Goal: Task Accomplishment & Management: Use online tool/utility

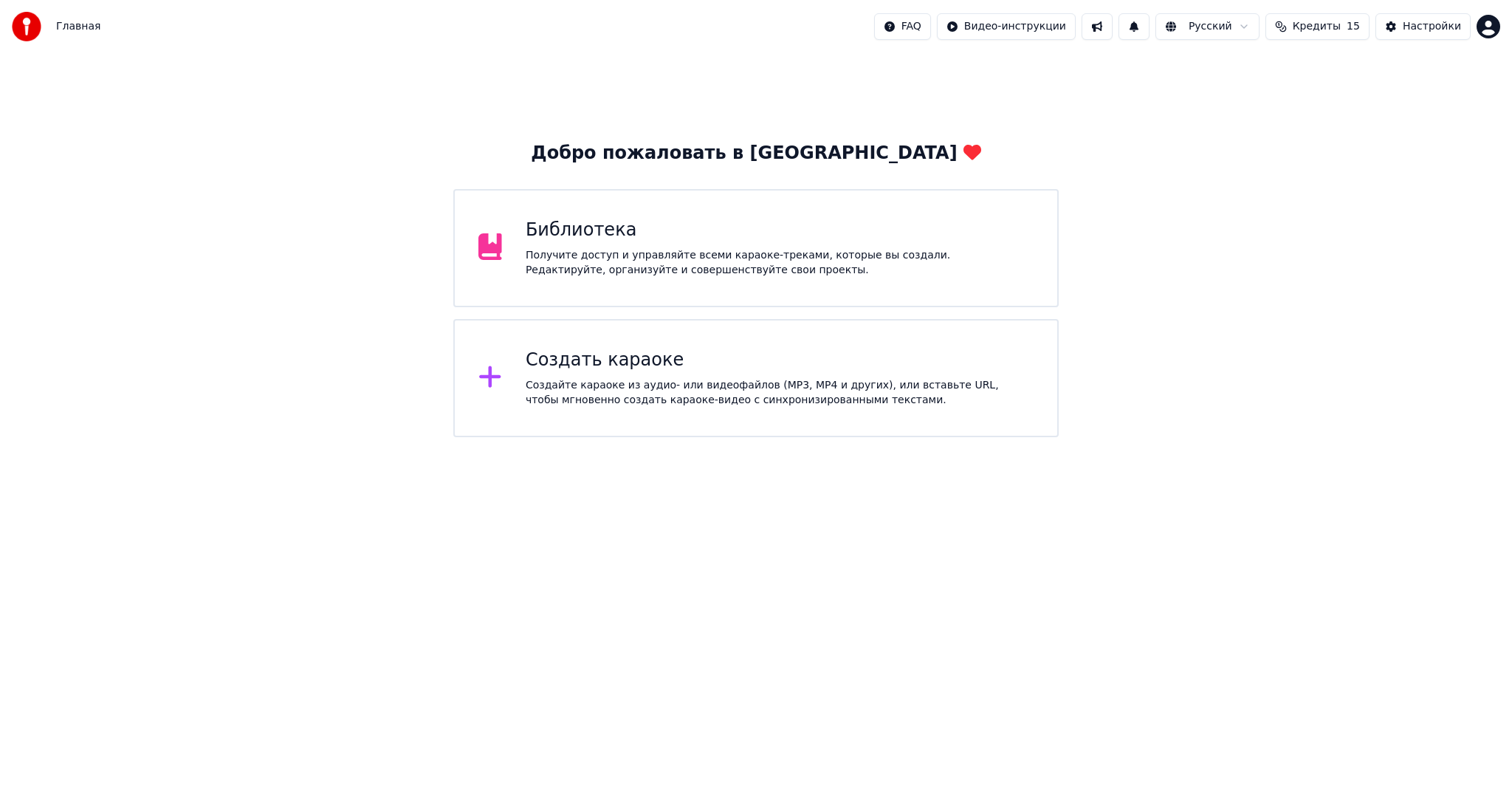
click at [701, 390] on div "Создайте караоке из аудио- или видеофайлов (MP3, MP4 и других), или вставьте UR…" at bounding box center [779, 392] width 508 height 29
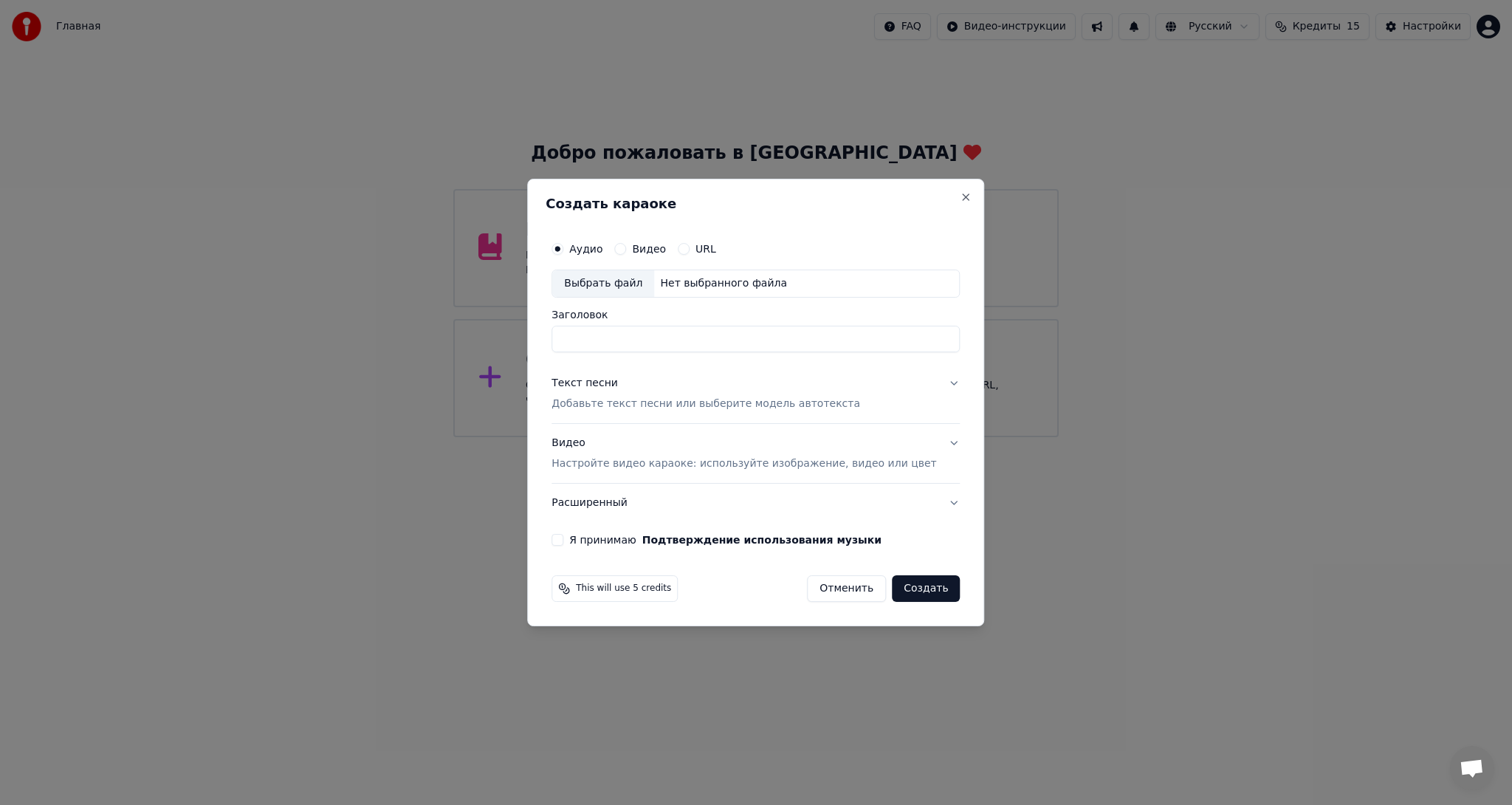
click at [637, 284] on div "Выбрать файл" at bounding box center [603, 283] width 102 height 27
click at [874, 338] on input "**********" at bounding box center [756, 338] width 408 height 27
click at [789, 339] on input "**********" at bounding box center [756, 338] width 408 height 27
click at [603, 339] on input "**********" at bounding box center [756, 338] width 408 height 27
type input "**********"
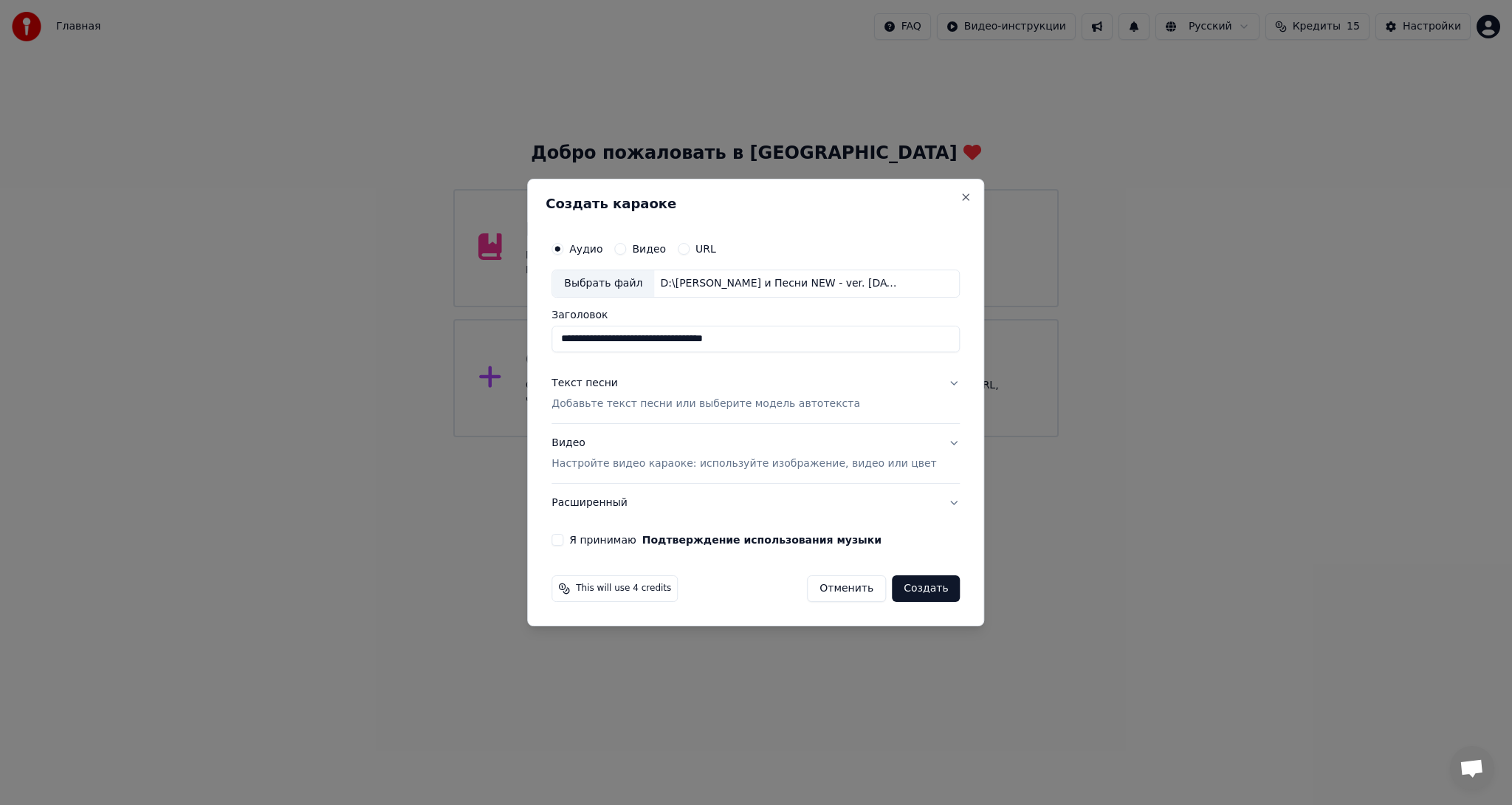
click at [735, 404] on p "Добавьте текст песни или выберите модель автотекста" at bounding box center [705, 403] width 308 height 15
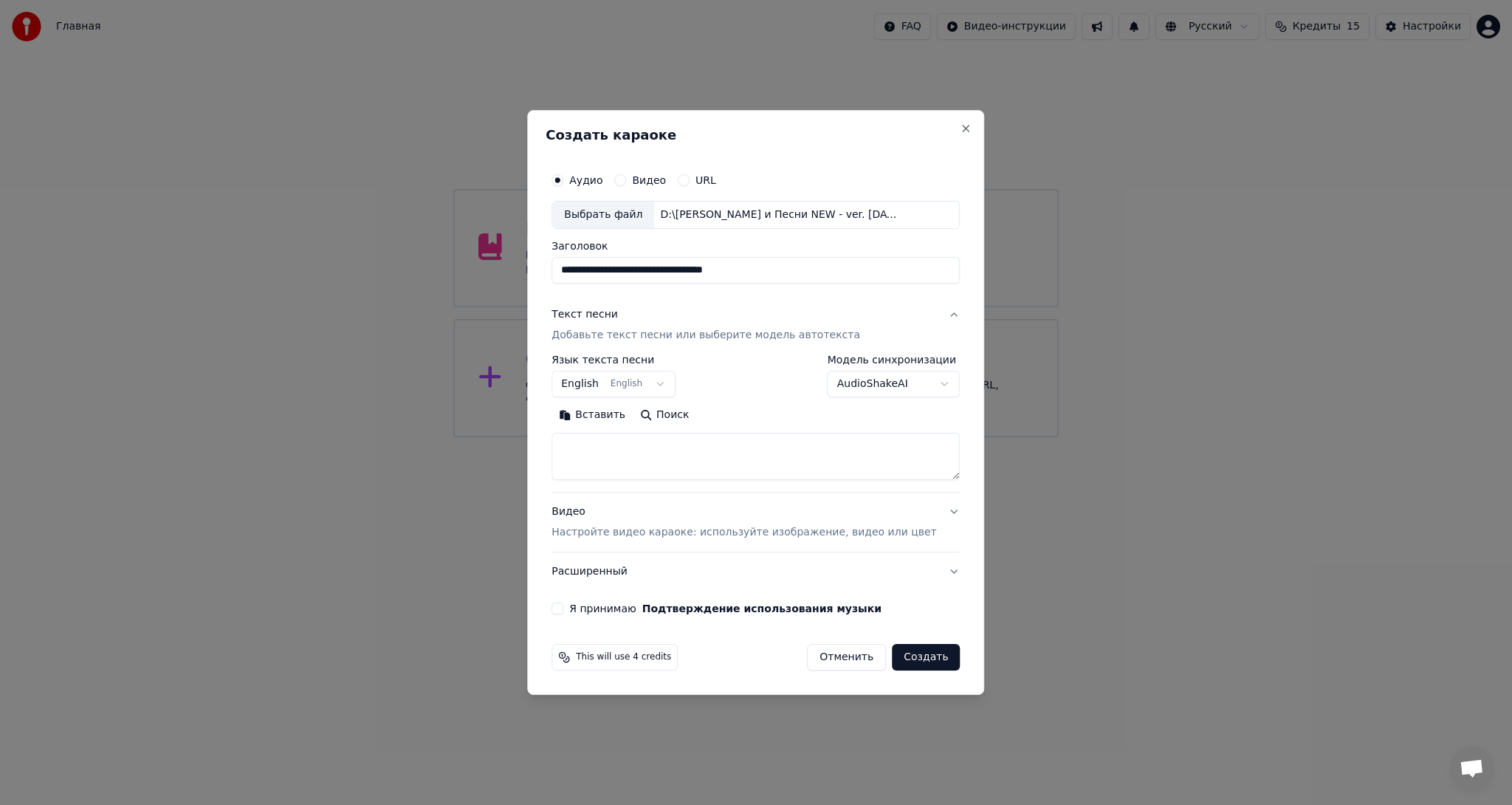
click at [607, 413] on button "Вставить" at bounding box center [592, 415] width 81 height 24
type textarea "**********"
click at [667, 384] on body "Главная FAQ Видео-инструкции Русский Кредиты 15 Настройки Добро пожаловать в Yo…" at bounding box center [756, 219] width 1512 height 437
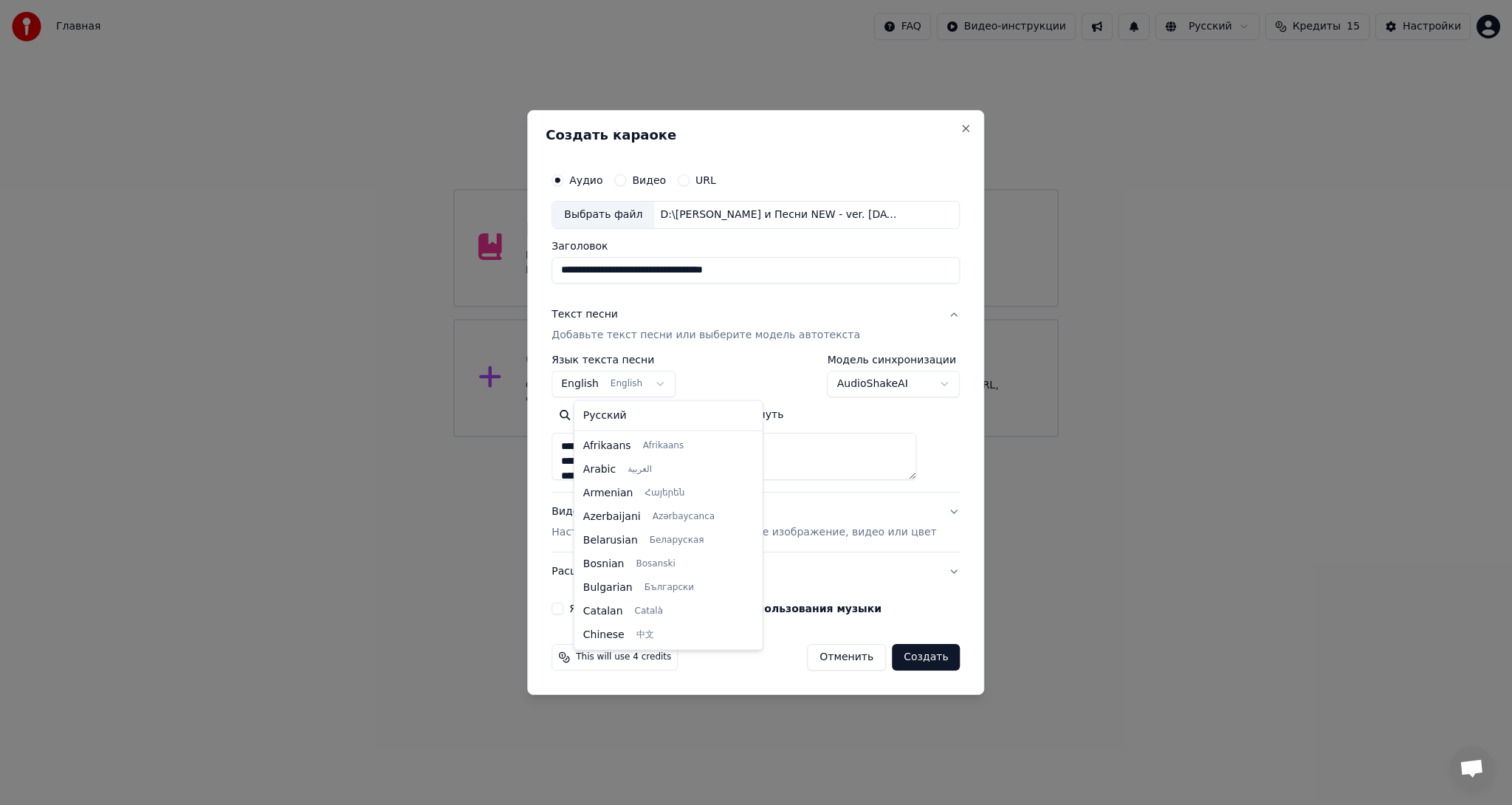
scroll to position [118, 0]
select select "**"
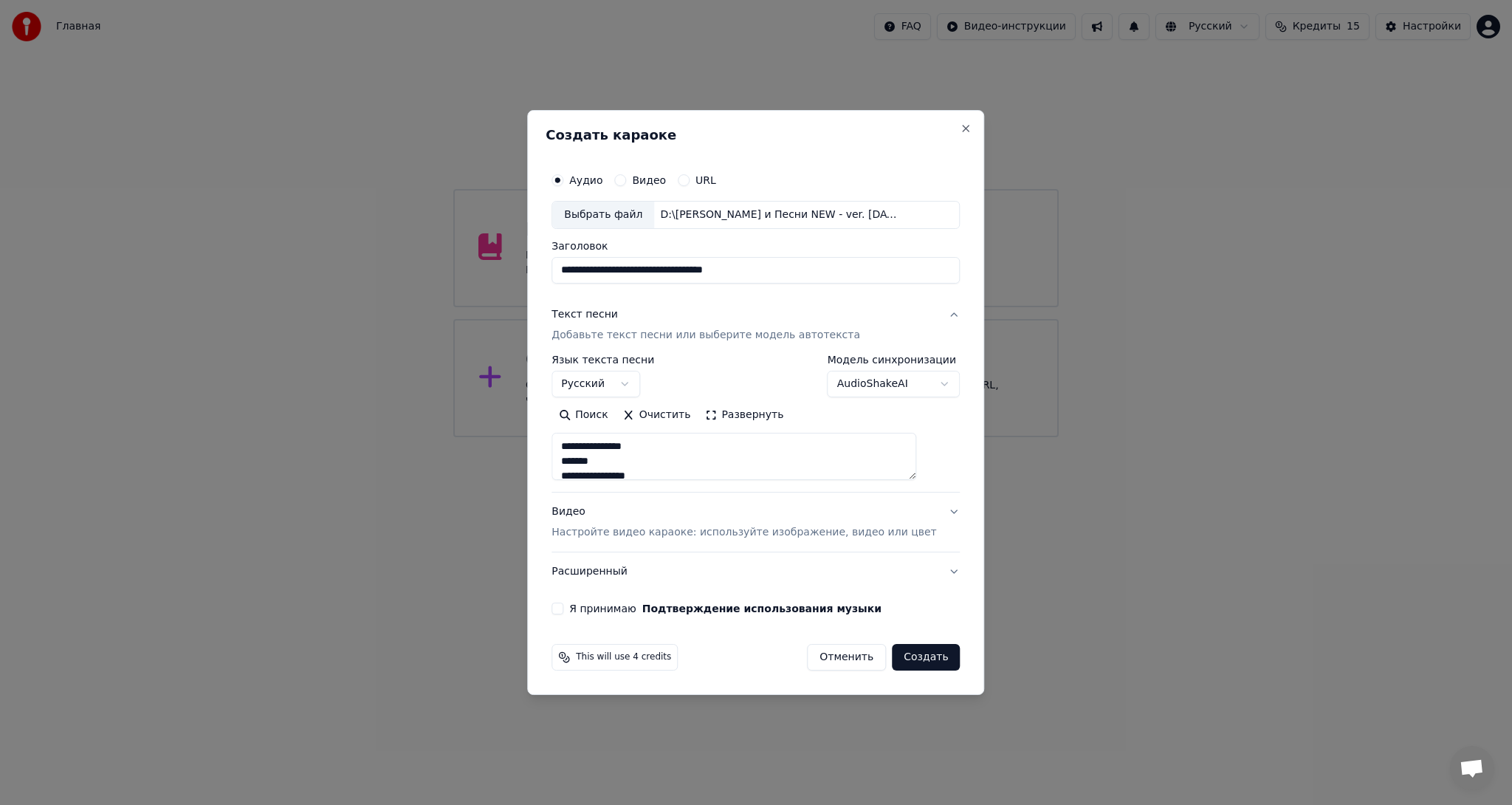
click at [640, 527] on p "Настройте видео караоке: используйте изображение, видео или цвет" at bounding box center [744, 532] width 385 height 15
type textarea "**********"
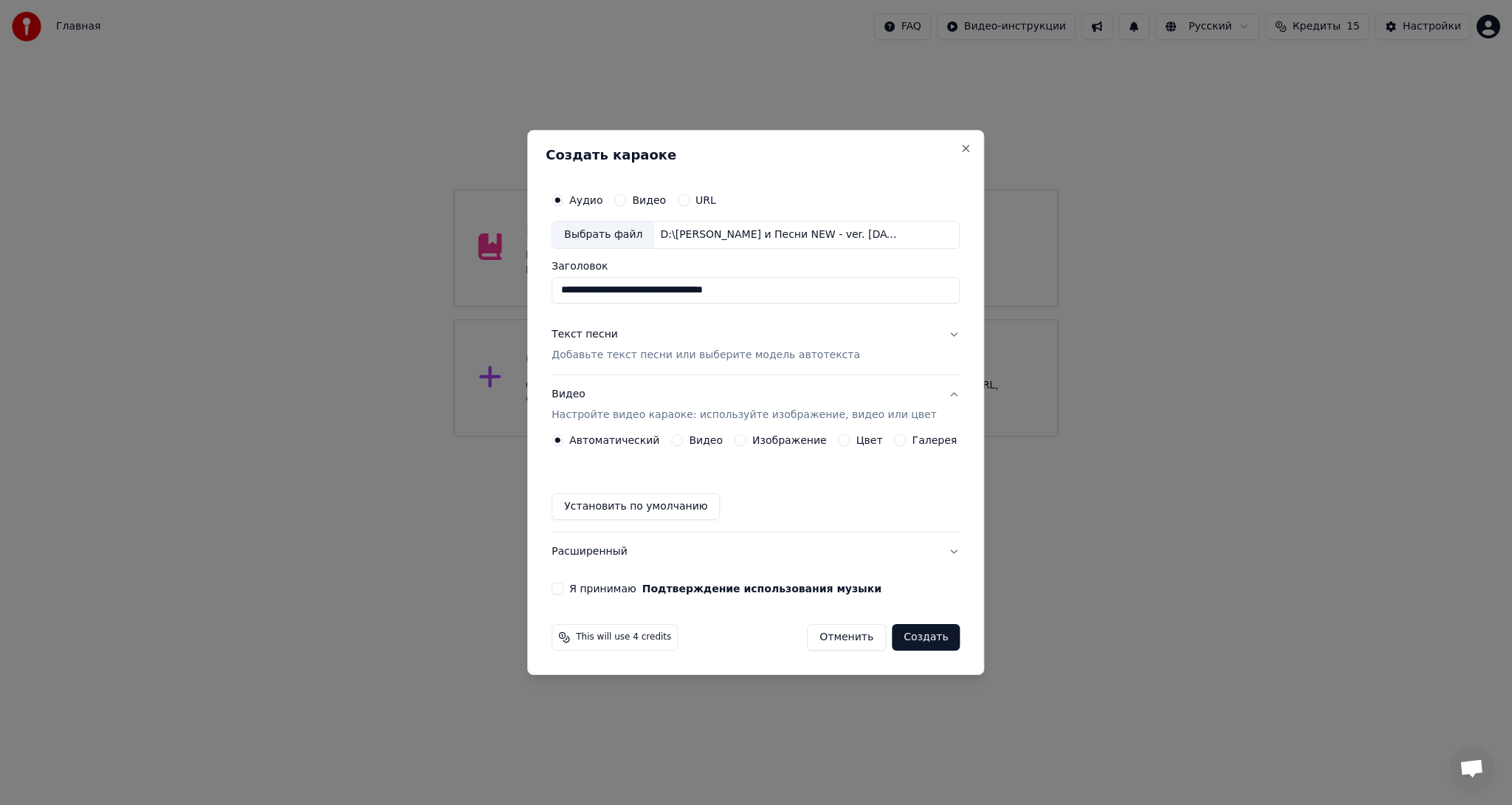
click at [741, 441] on button "Изображение" at bounding box center [740, 440] width 12 height 12
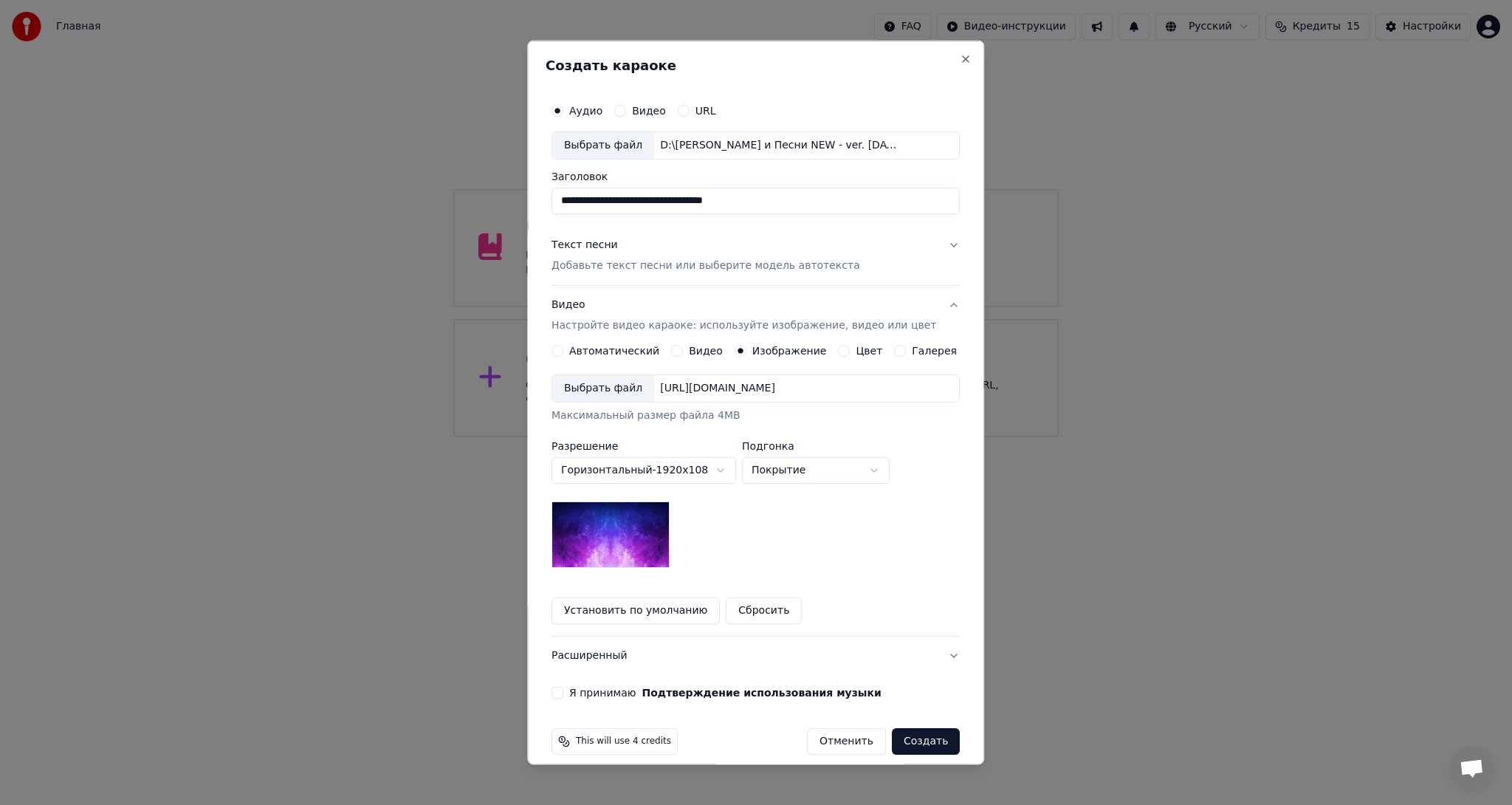
click at [646, 527] on img at bounding box center [610, 533] width 118 height 67
click at [747, 389] on div "[URL][DOMAIN_NAME]" at bounding box center [717, 388] width 127 height 15
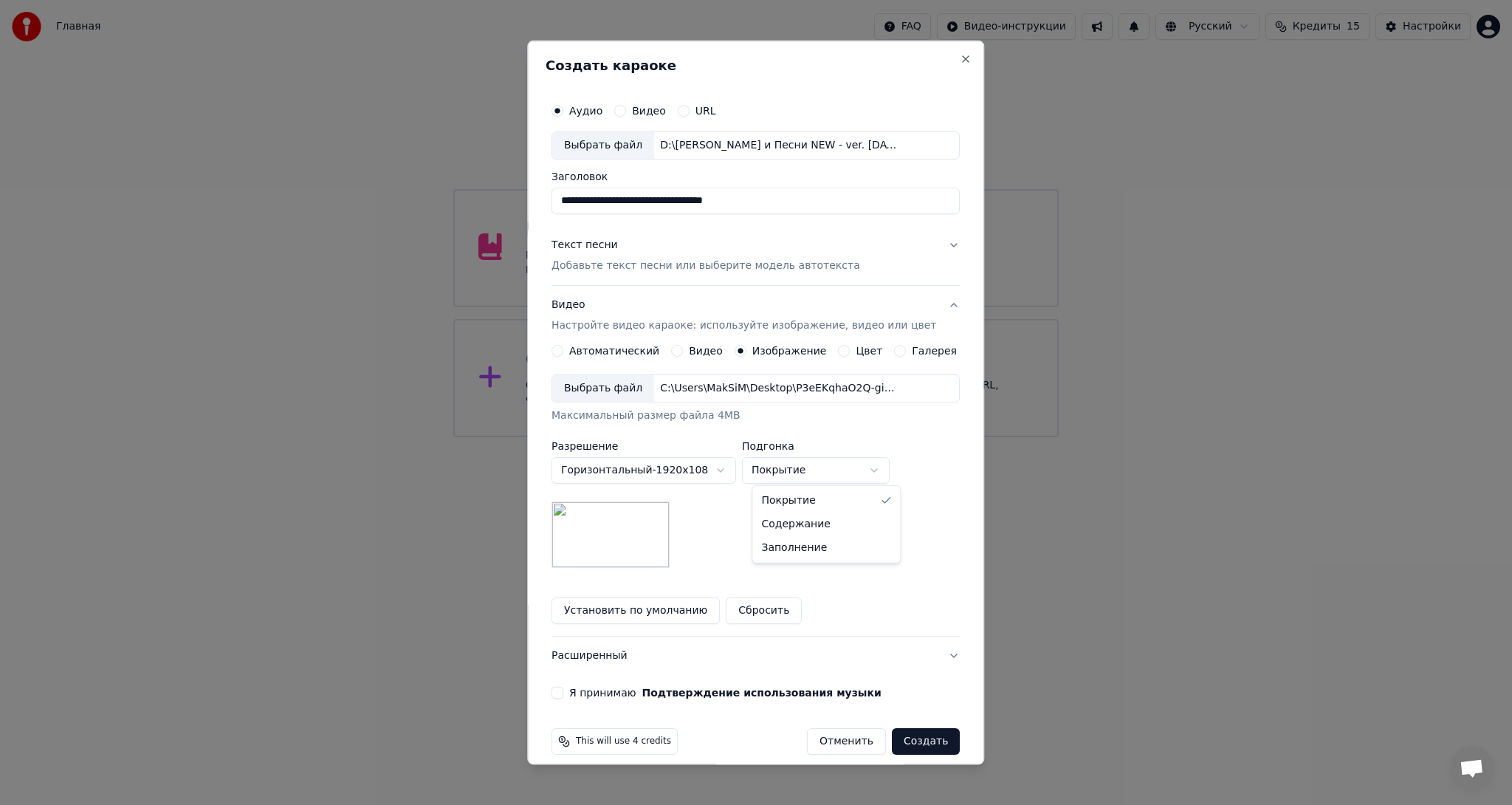
click at [874, 437] on body "Главная FAQ Видео-инструкции Русский Кредиты 15 Настройки Добро пожаловать в Yo…" at bounding box center [756, 219] width 1512 height 437
click at [873, 437] on body "Главная FAQ Видео-инструкции Русский Кредиты 15 Настройки Добро пожаловать в Yo…" at bounding box center [756, 219] width 1512 height 437
select select "*****"
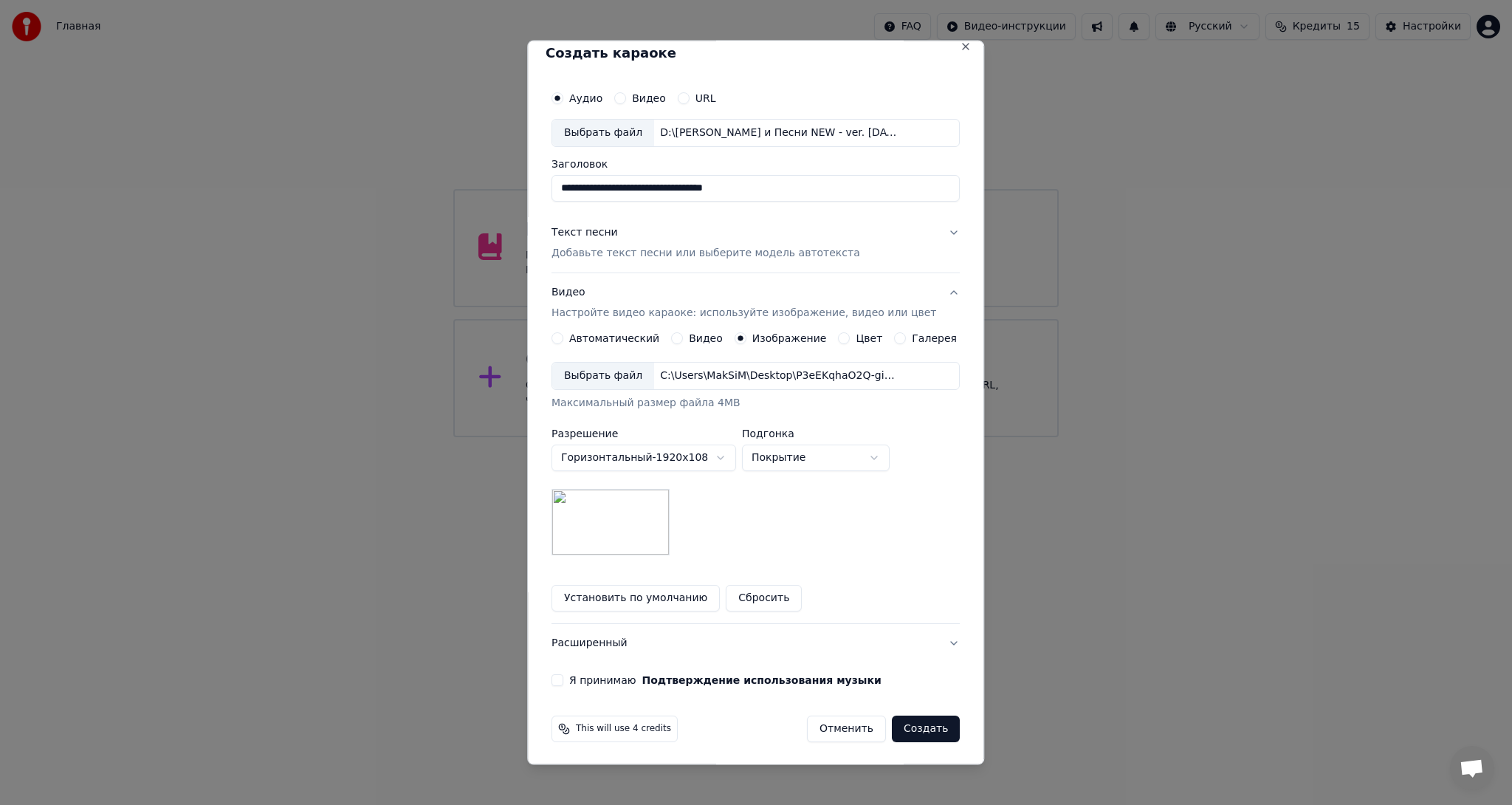
click at [557, 671] on div "**********" at bounding box center [756, 385] width 420 height 615
click at [563, 683] on button "Я принимаю Подтверждение использования музыки" at bounding box center [557, 679] width 12 height 12
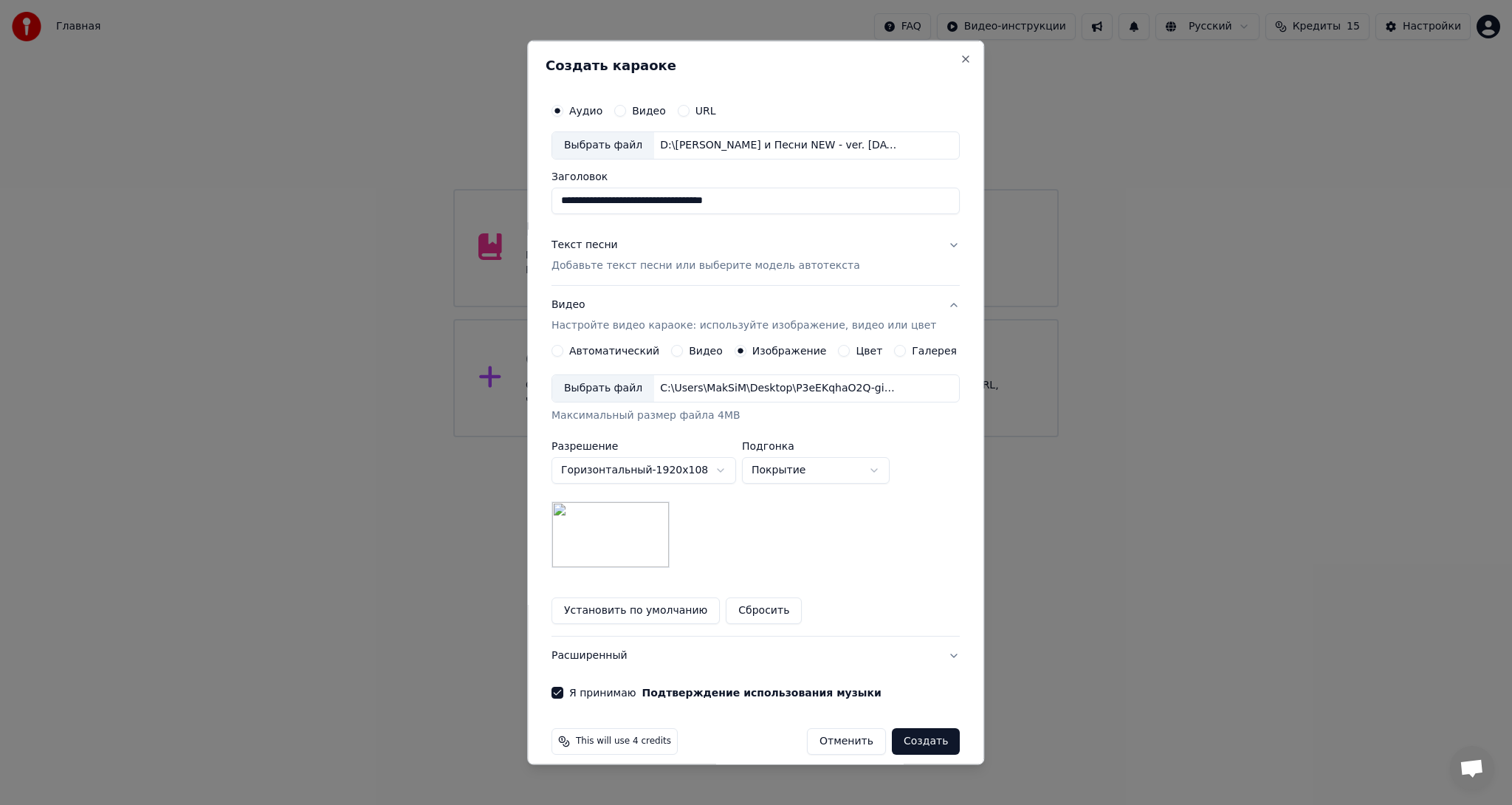
click at [798, 269] on p "Добавьте текст песни или выберите модель автотекста" at bounding box center [705, 265] width 308 height 15
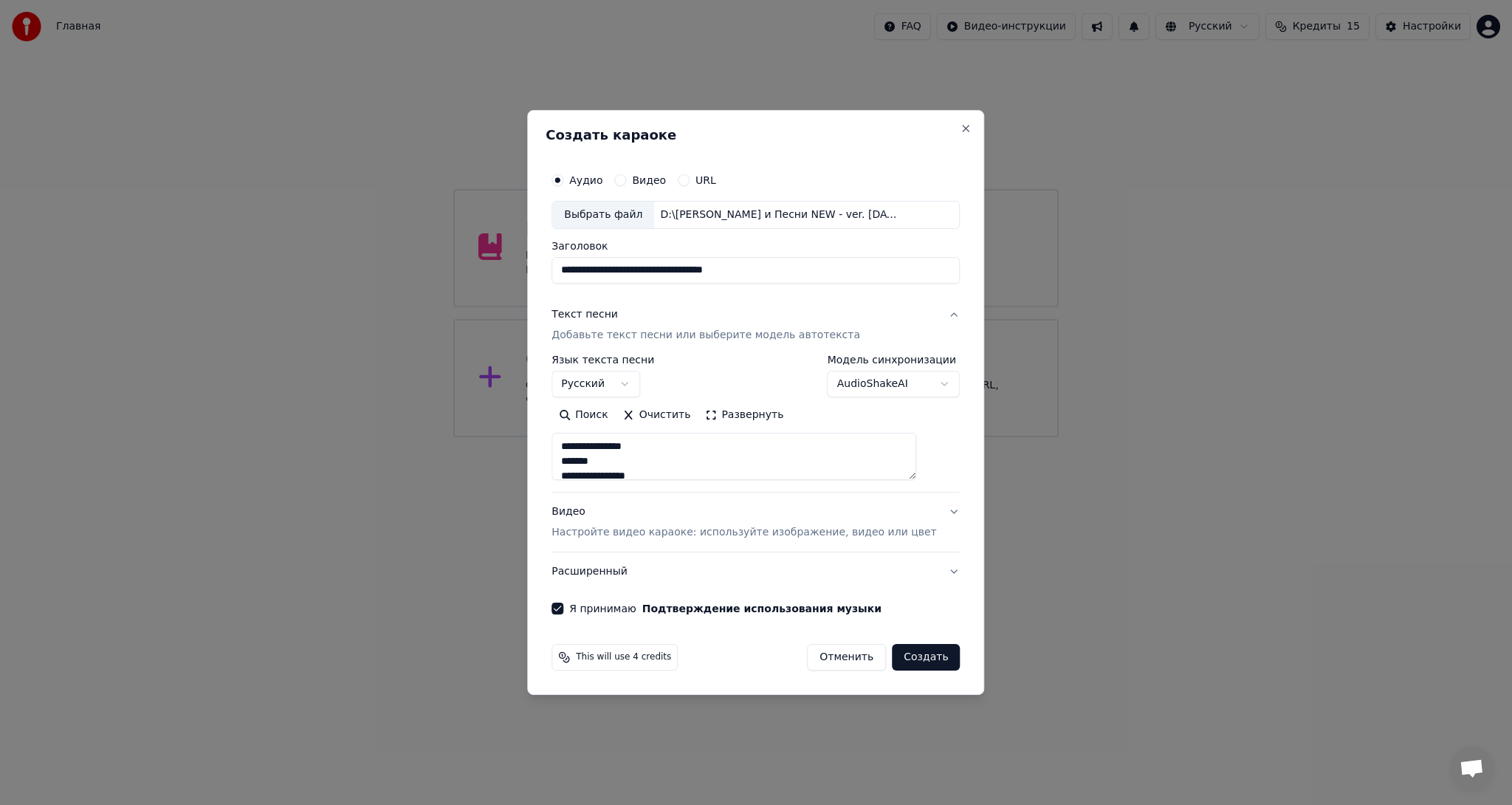
click at [632, 531] on p "Настройте видео караоке: используйте изображение, видео или цвет" at bounding box center [744, 532] width 385 height 15
type textarea "**********"
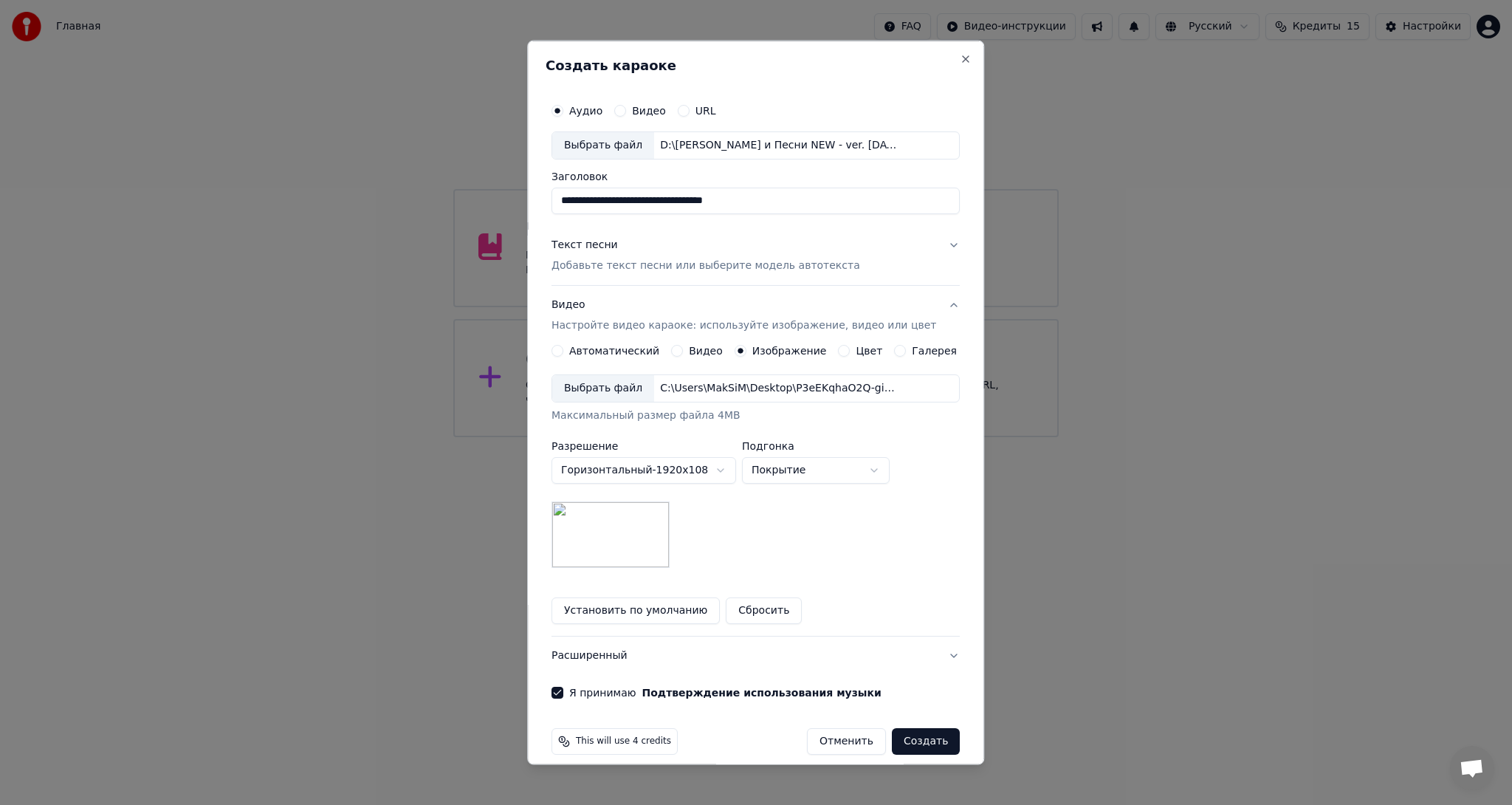
click at [910, 737] on button "Создать" at bounding box center [926, 740] width 68 height 27
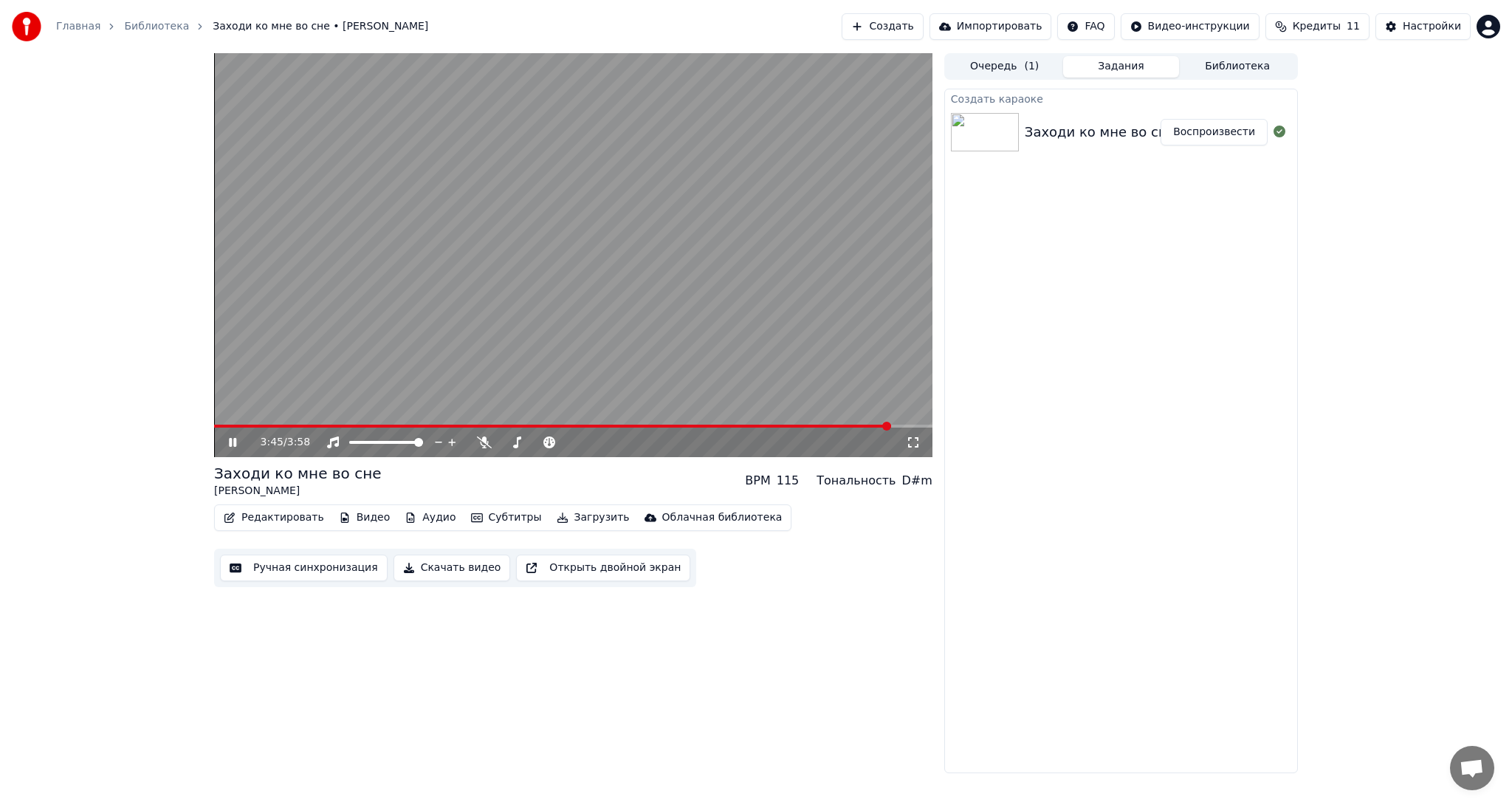
click at [424, 567] on button "Скачать видео" at bounding box center [452, 567] width 117 height 27
click at [1224, 67] on button "Библиотека" at bounding box center [1238, 66] width 117 height 21
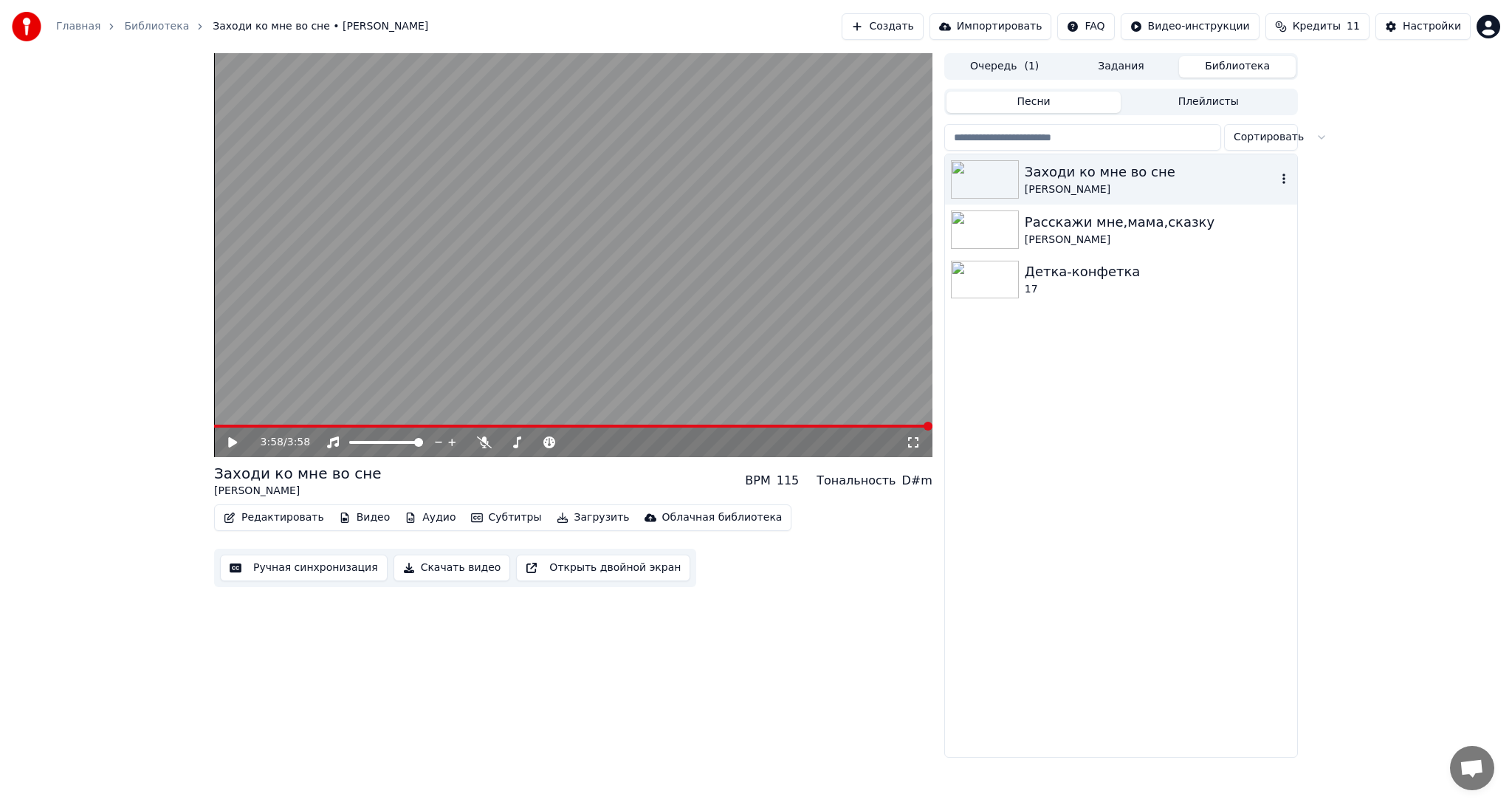
click at [1285, 177] on icon "button" at bounding box center [1284, 178] width 15 height 12
click at [1385, 135] on div "3:58 / 3:58 Заходи ко мне во сне [PERSON_NAME] BPM 115 Тональность D#m Редактир…" at bounding box center [756, 405] width 1512 height 704
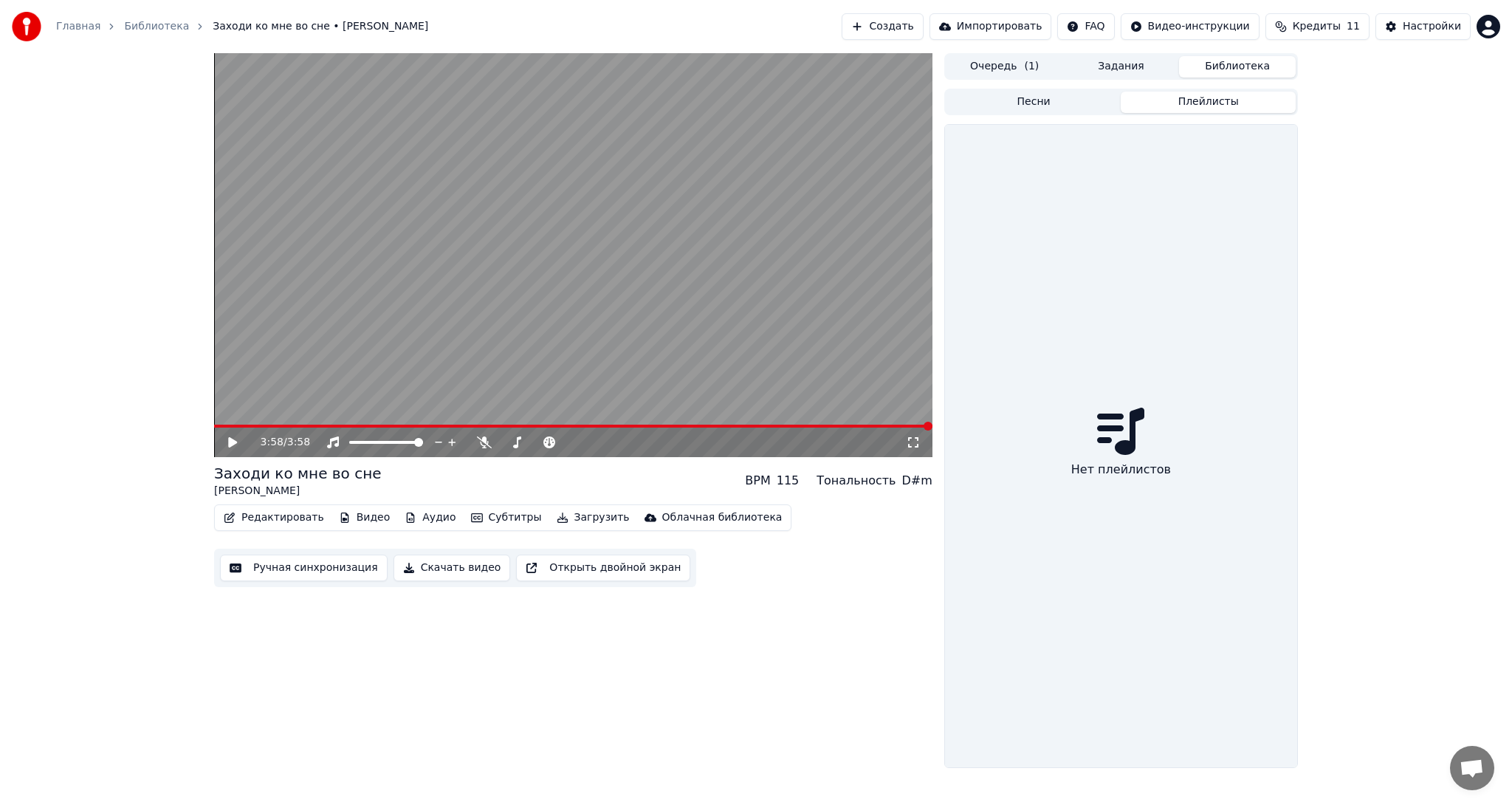
click at [1196, 98] on button "Плейлисты" at bounding box center [1207, 102] width 175 height 21
click at [1060, 103] on button "Песни" at bounding box center [1034, 102] width 175 height 21
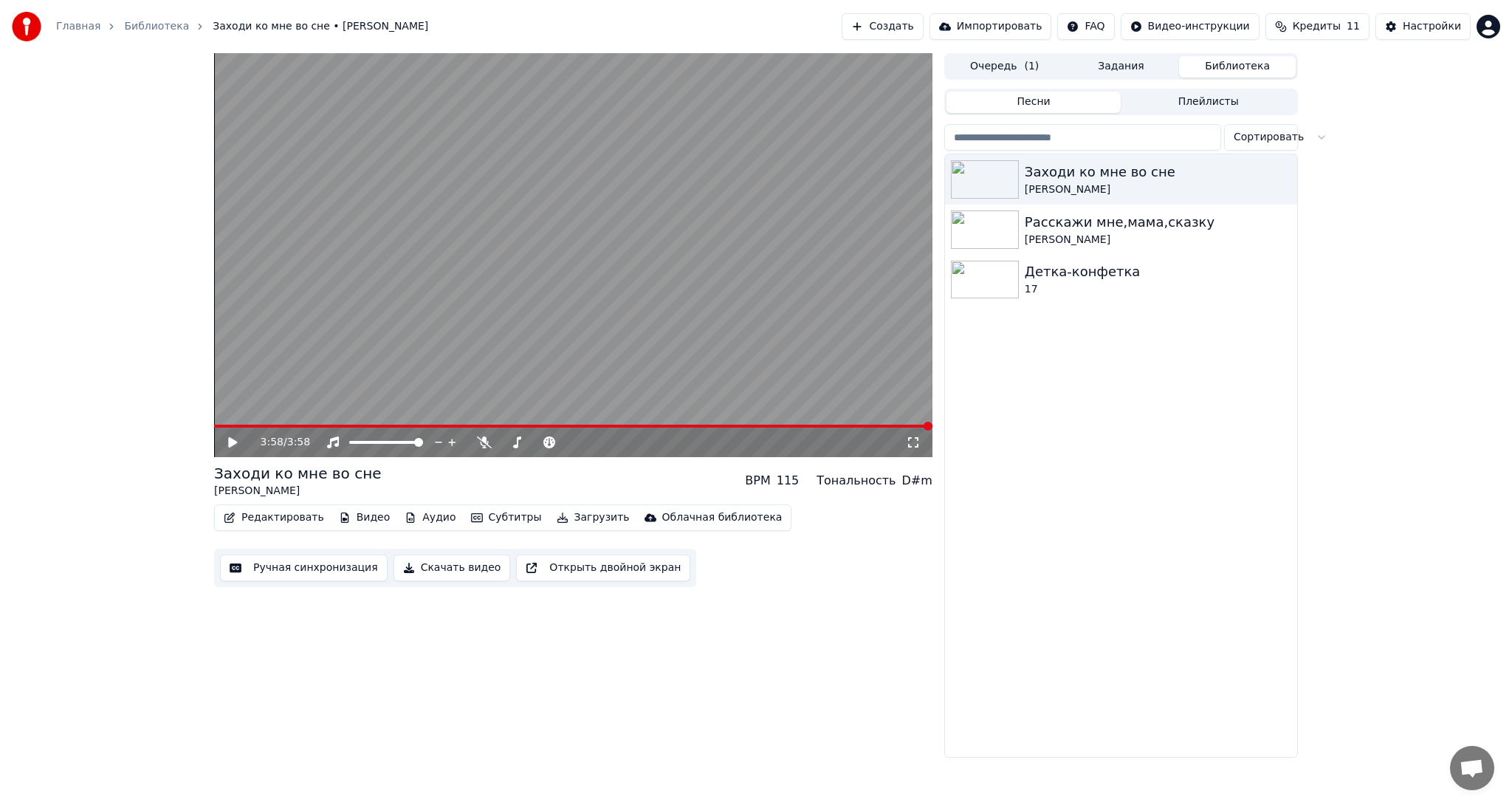
click at [440, 573] on button "Скачать видео" at bounding box center [452, 567] width 117 height 27
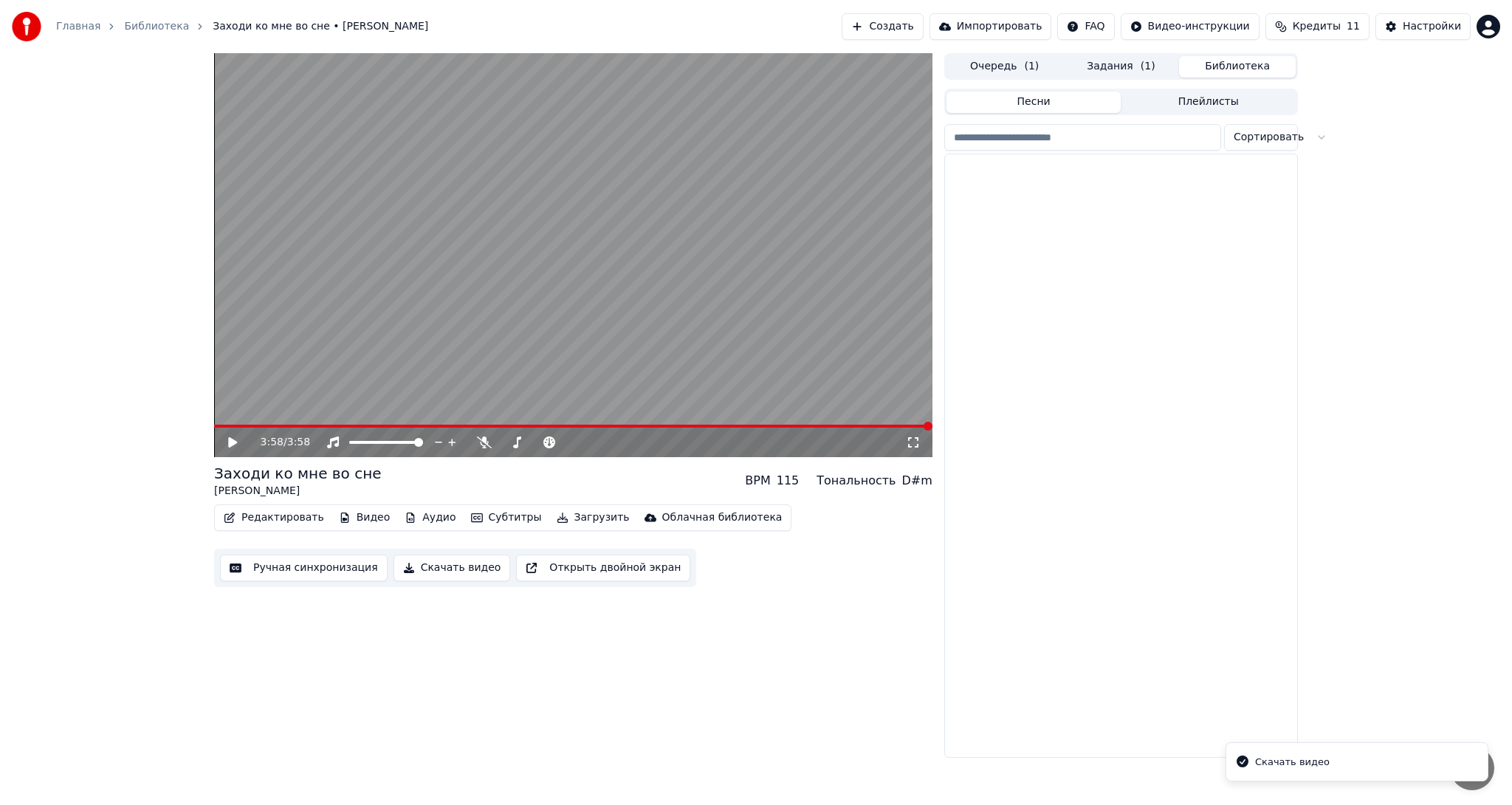
click at [1226, 66] on button "Библиотека" at bounding box center [1238, 66] width 117 height 21
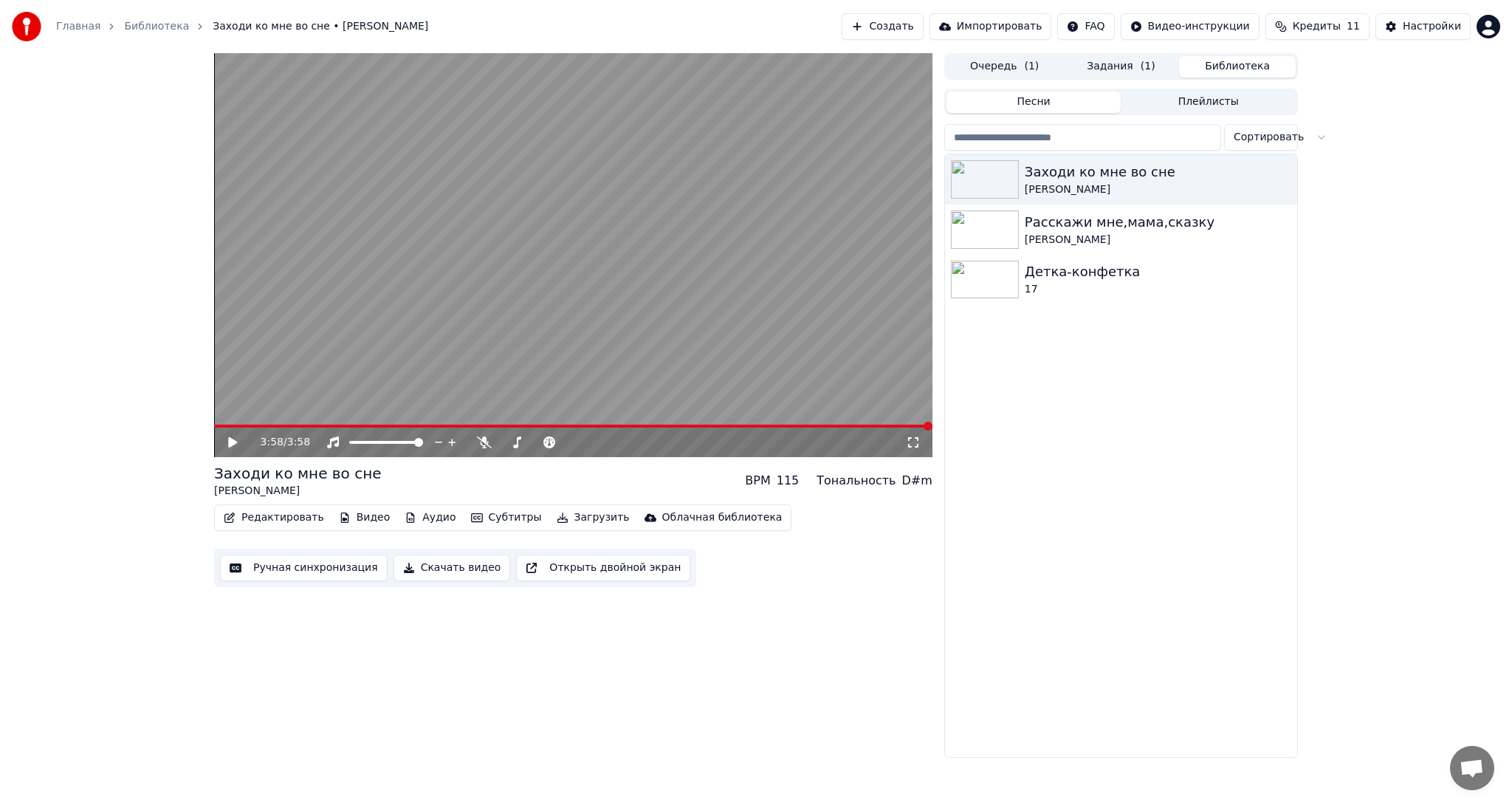
click at [1020, 65] on button "Очередь ( 1 )" at bounding box center [1005, 66] width 117 height 21
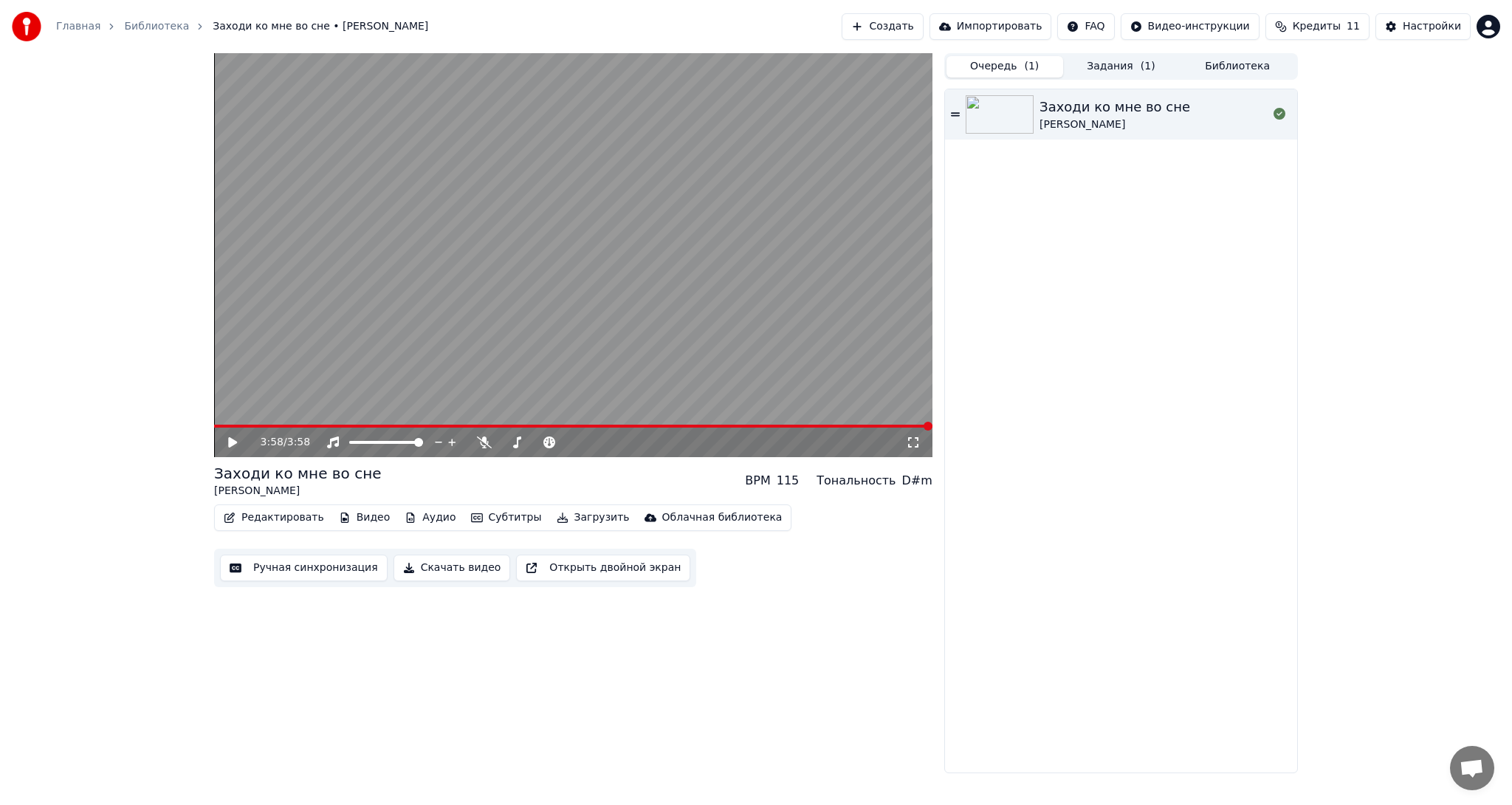
click at [1132, 70] on button "Задания ( 1 )" at bounding box center [1121, 66] width 117 height 21
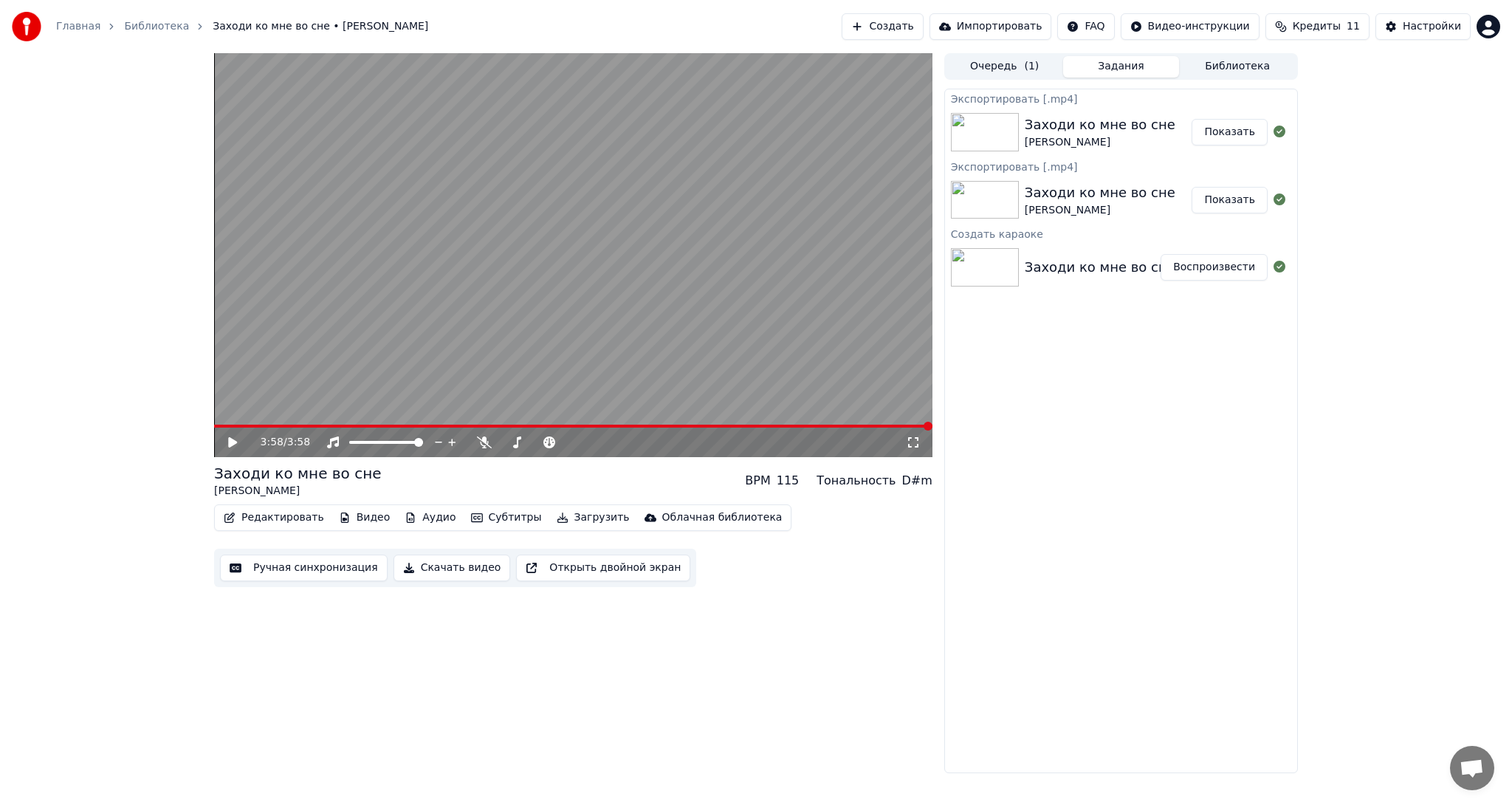
click at [1024, 28] on button "Импортировать" at bounding box center [991, 27] width 123 height 27
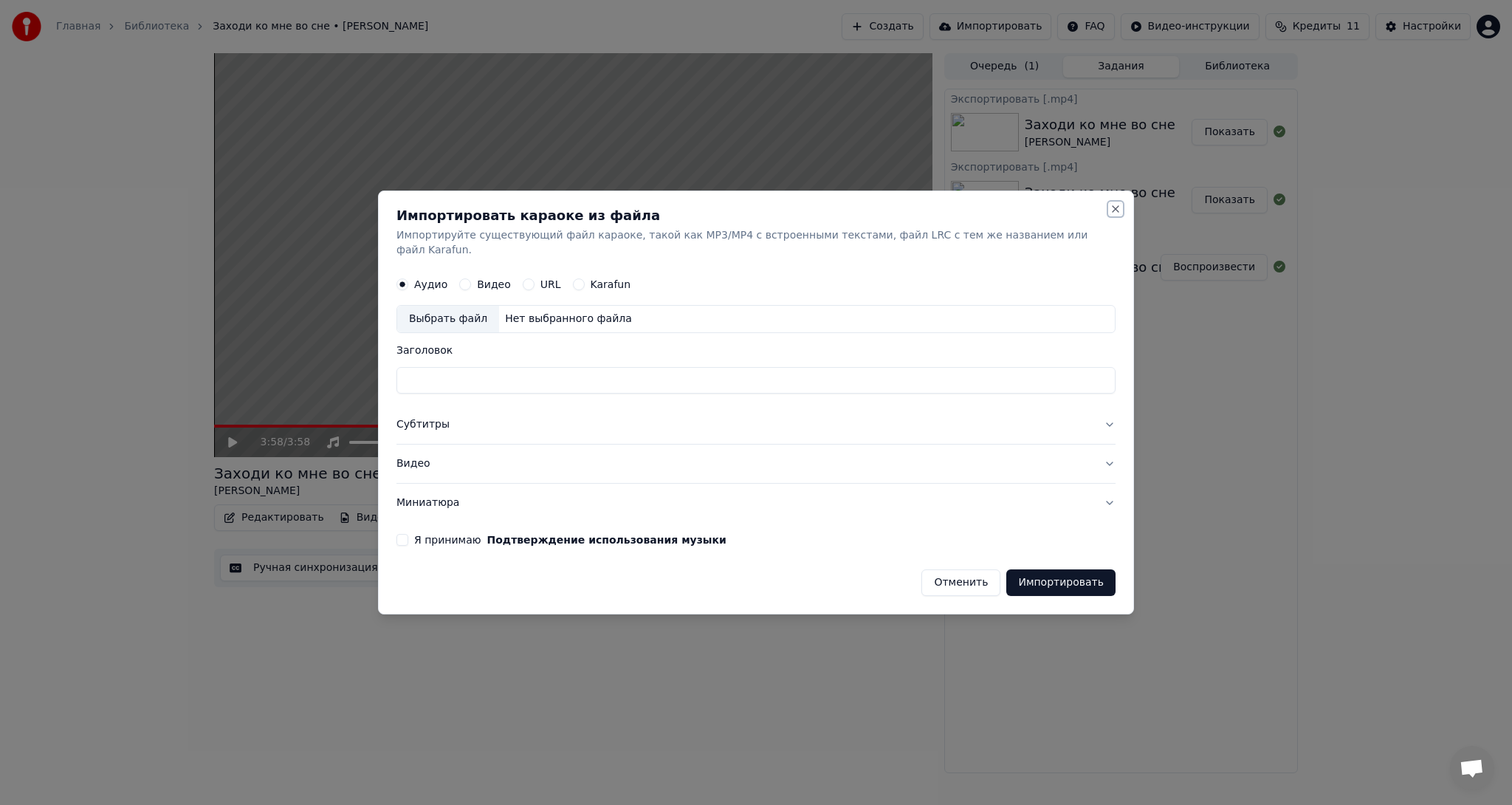
click at [1110, 215] on button "Close" at bounding box center [1115, 209] width 12 height 12
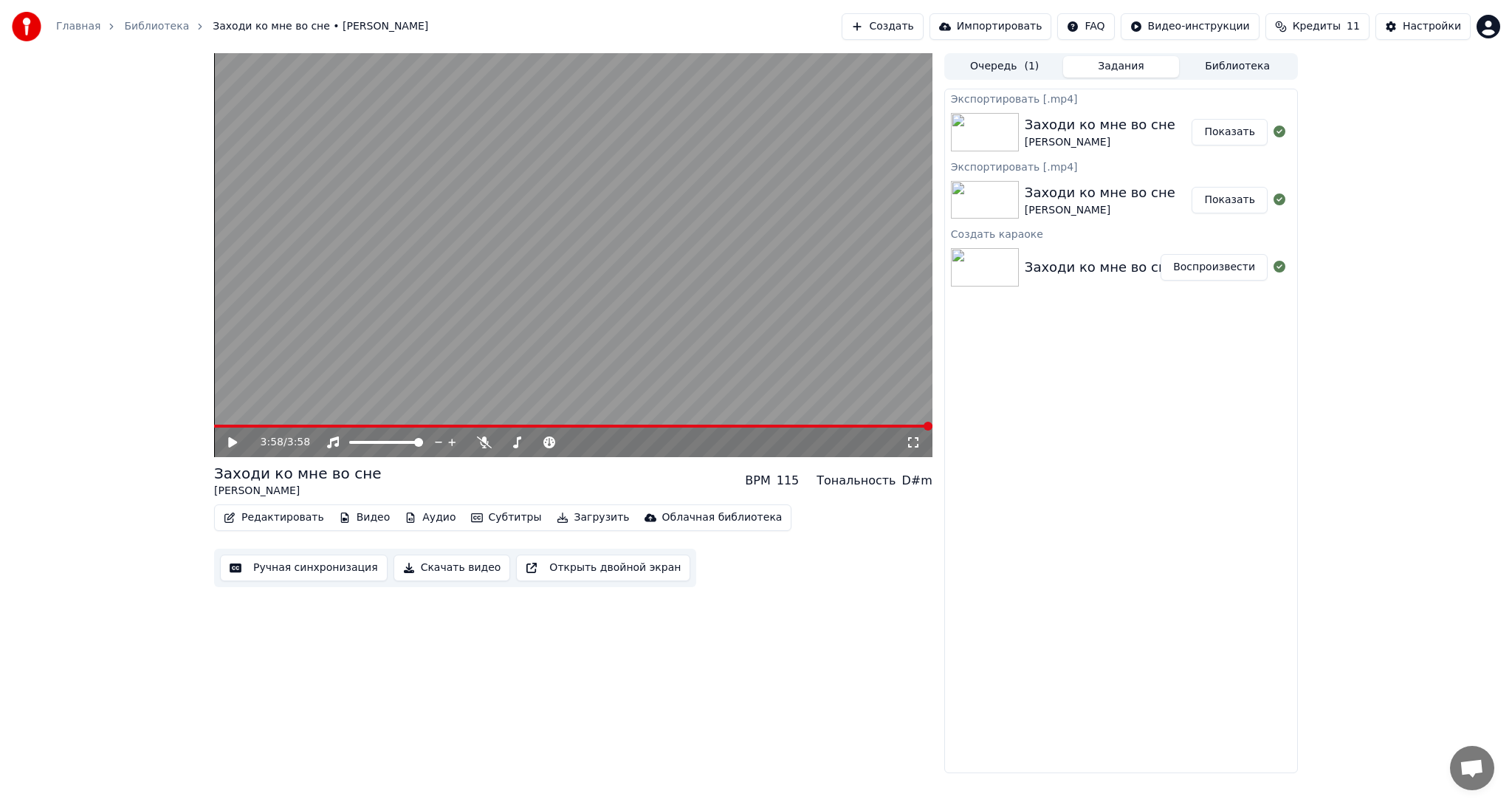
click at [1239, 132] on button "Показать" at bounding box center [1229, 132] width 76 height 27
click at [261, 516] on button "Редактировать" at bounding box center [273, 518] width 113 height 21
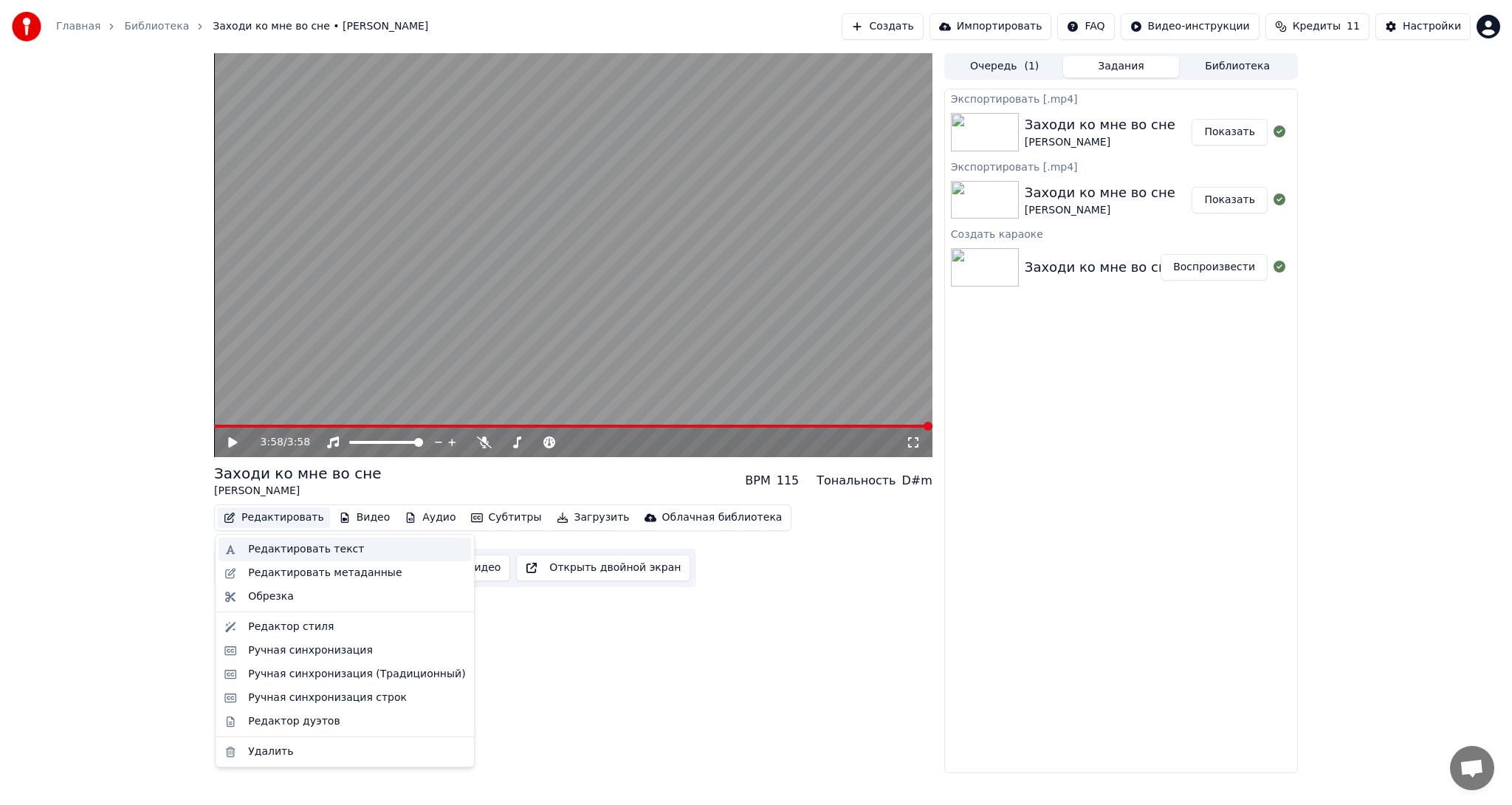
click at [280, 550] on div "Редактировать текст" at bounding box center [306, 550] width 116 height 15
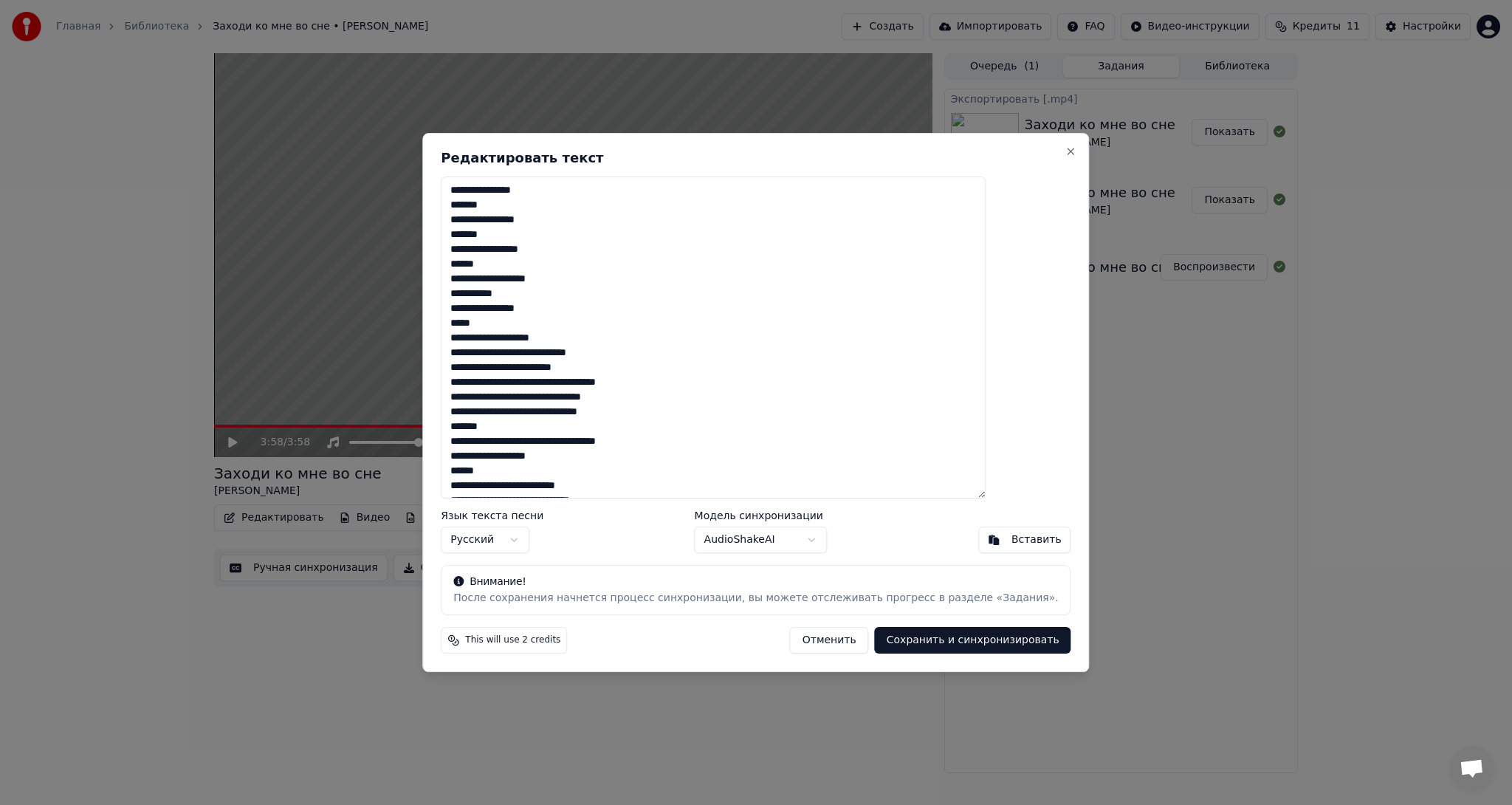
click at [492, 189] on textarea "**********" at bounding box center [713, 338] width 545 height 322
click at [802, 540] on body "Главная Библиотека Заходи ко мне во сне • [PERSON_NAME] Создать Импортировать F…" at bounding box center [756, 402] width 1512 height 805
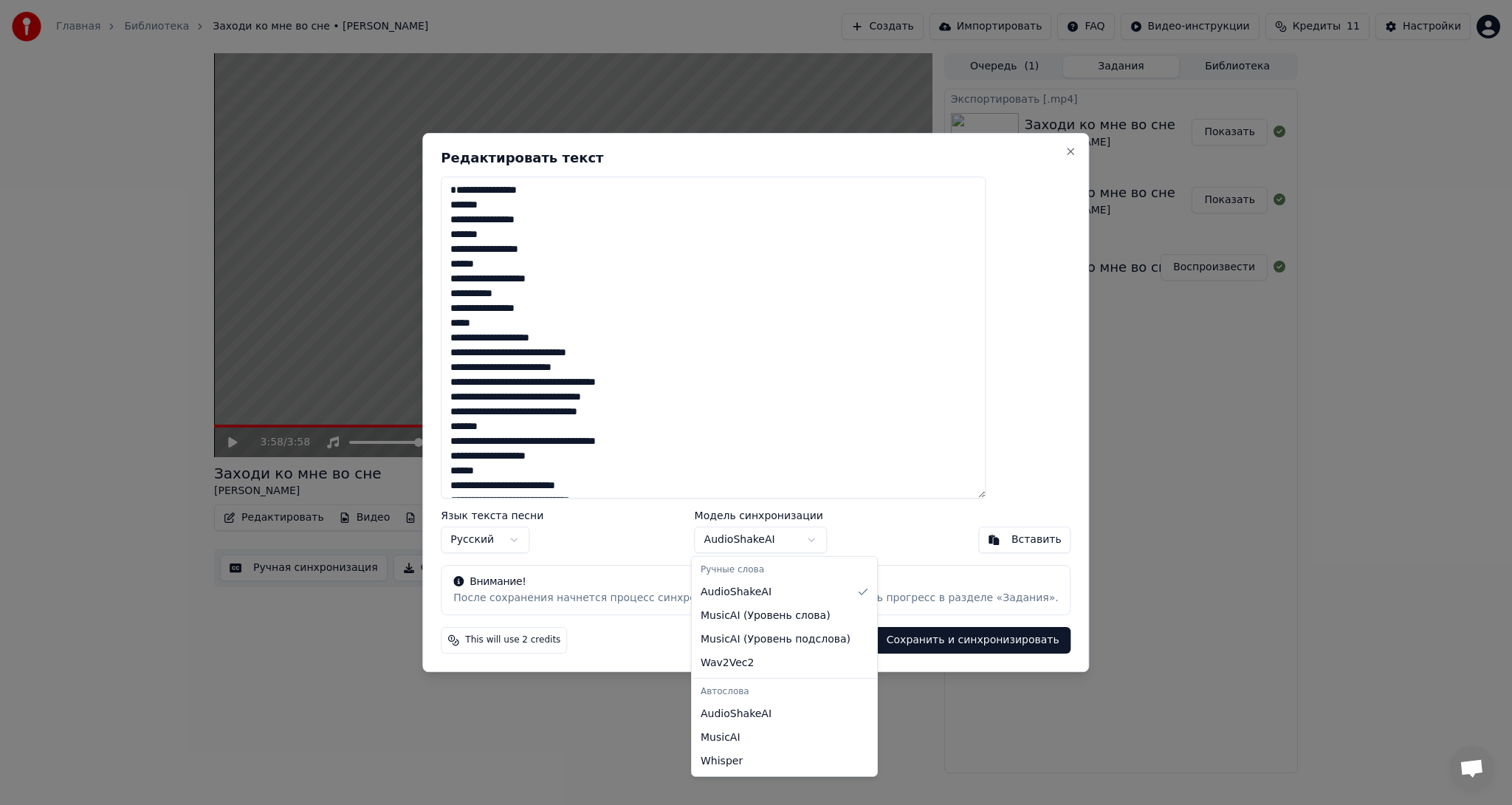
click at [874, 514] on body "Главная Библиотека Заходи ко мне во сне • [PERSON_NAME] Создать Импортировать F…" at bounding box center [756, 402] width 1512 height 805
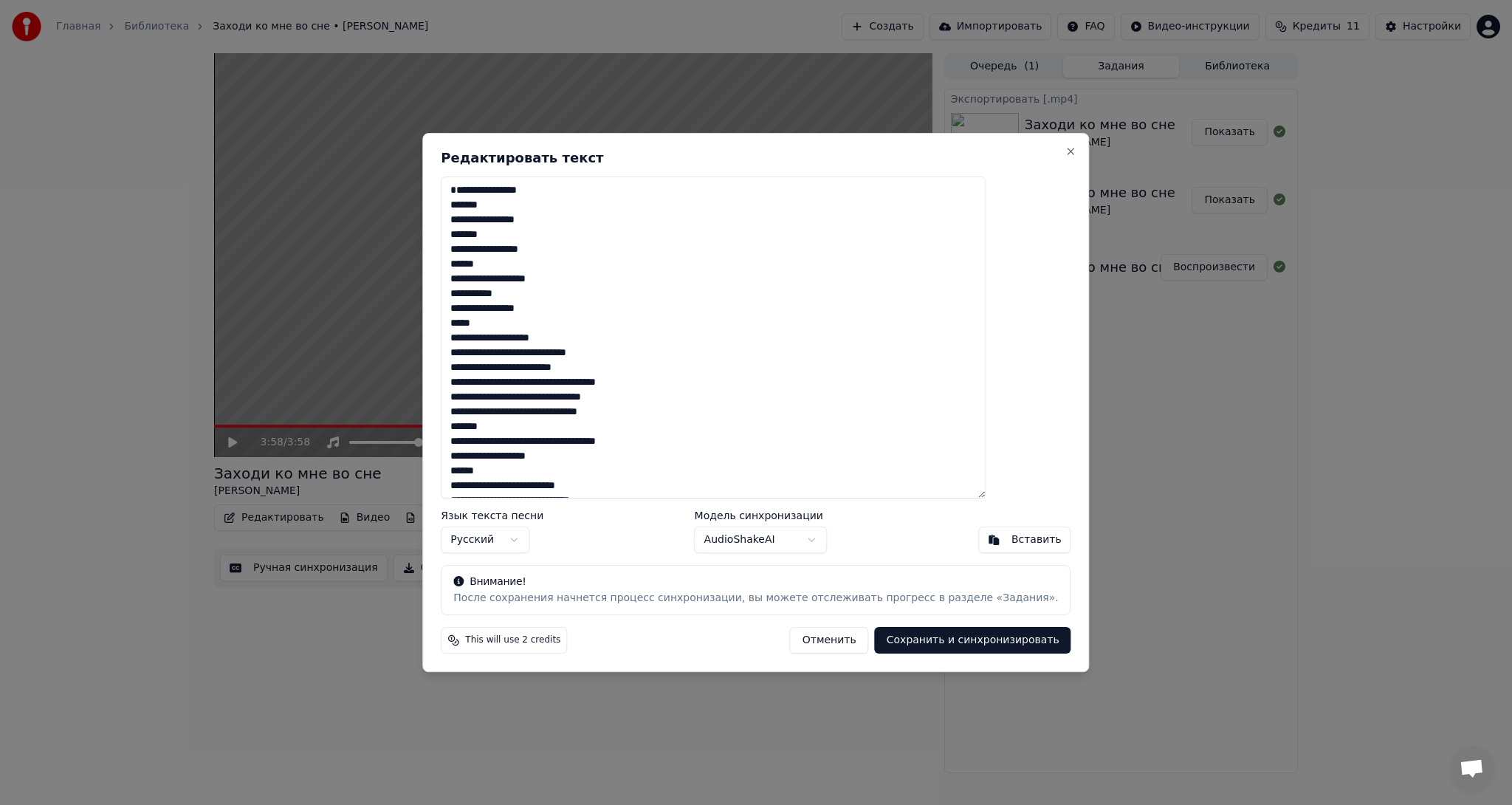
click at [586, 190] on textarea "**********" at bounding box center [713, 338] width 545 height 322
click at [584, 220] on textarea "**********" at bounding box center [713, 338] width 545 height 322
click at [616, 277] on textarea "**********" at bounding box center [713, 338] width 545 height 322
click at [590, 307] on textarea "**********" at bounding box center [713, 338] width 545 height 322
click at [667, 416] on textarea "**********" at bounding box center [713, 338] width 545 height 322
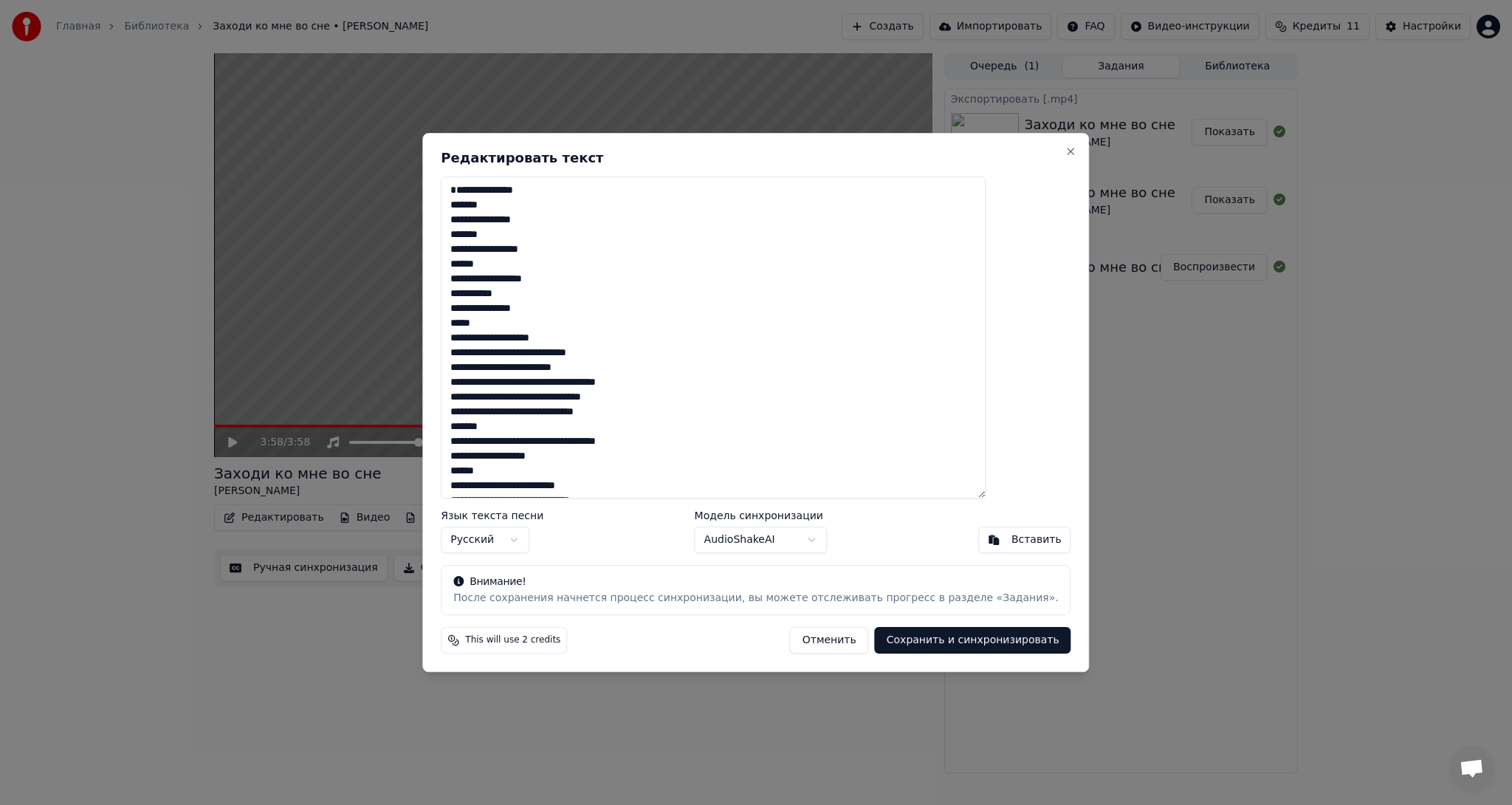
click at [688, 444] on textarea "**********" at bounding box center [713, 338] width 545 height 322
click at [605, 457] on textarea "**********" at bounding box center [713, 338] width 545 height 322
click at [543, 475] on textarea "**********" at bounding box center [713, 338] width 545 height 322
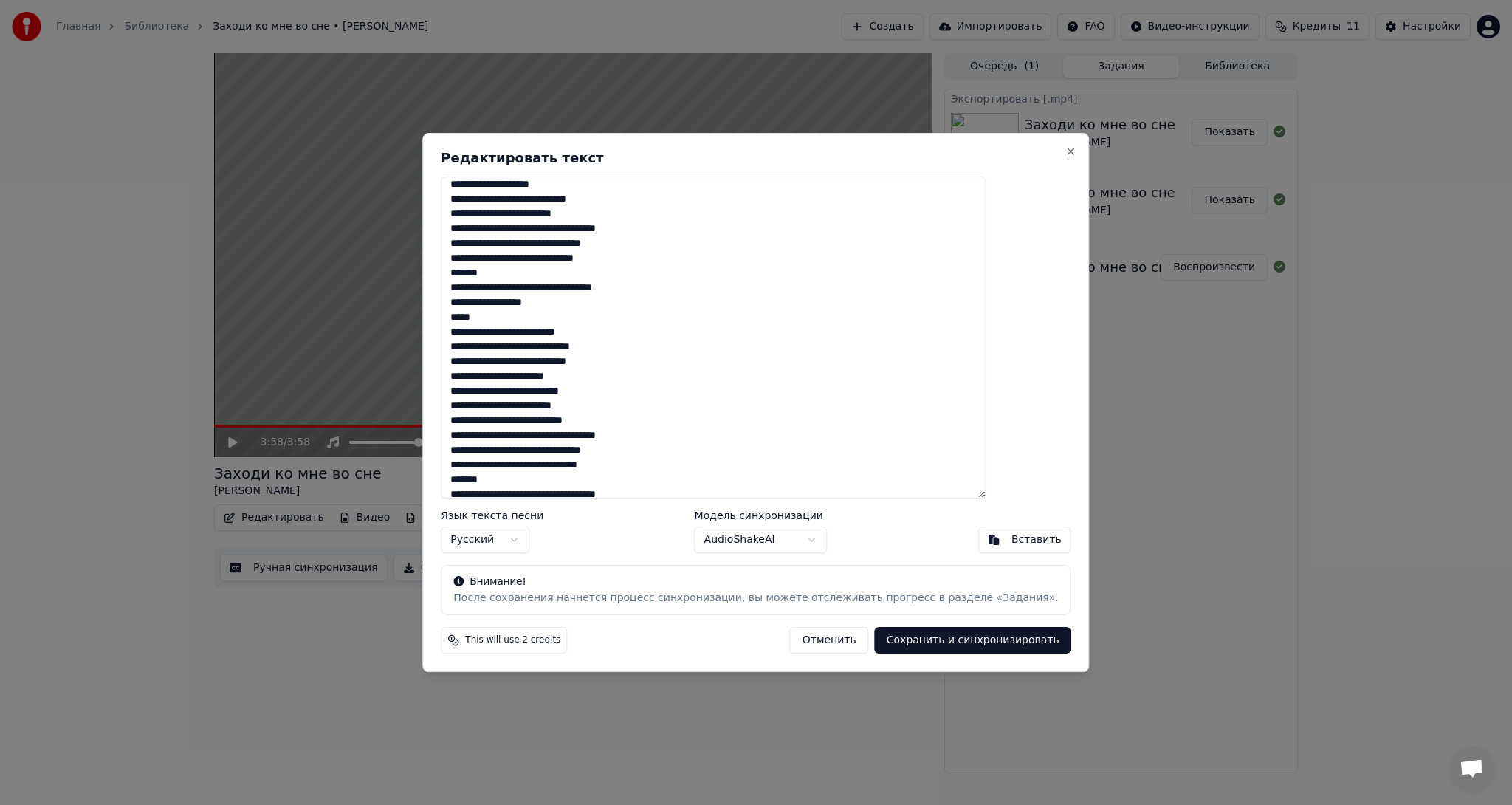
scroll to position [163, 0]
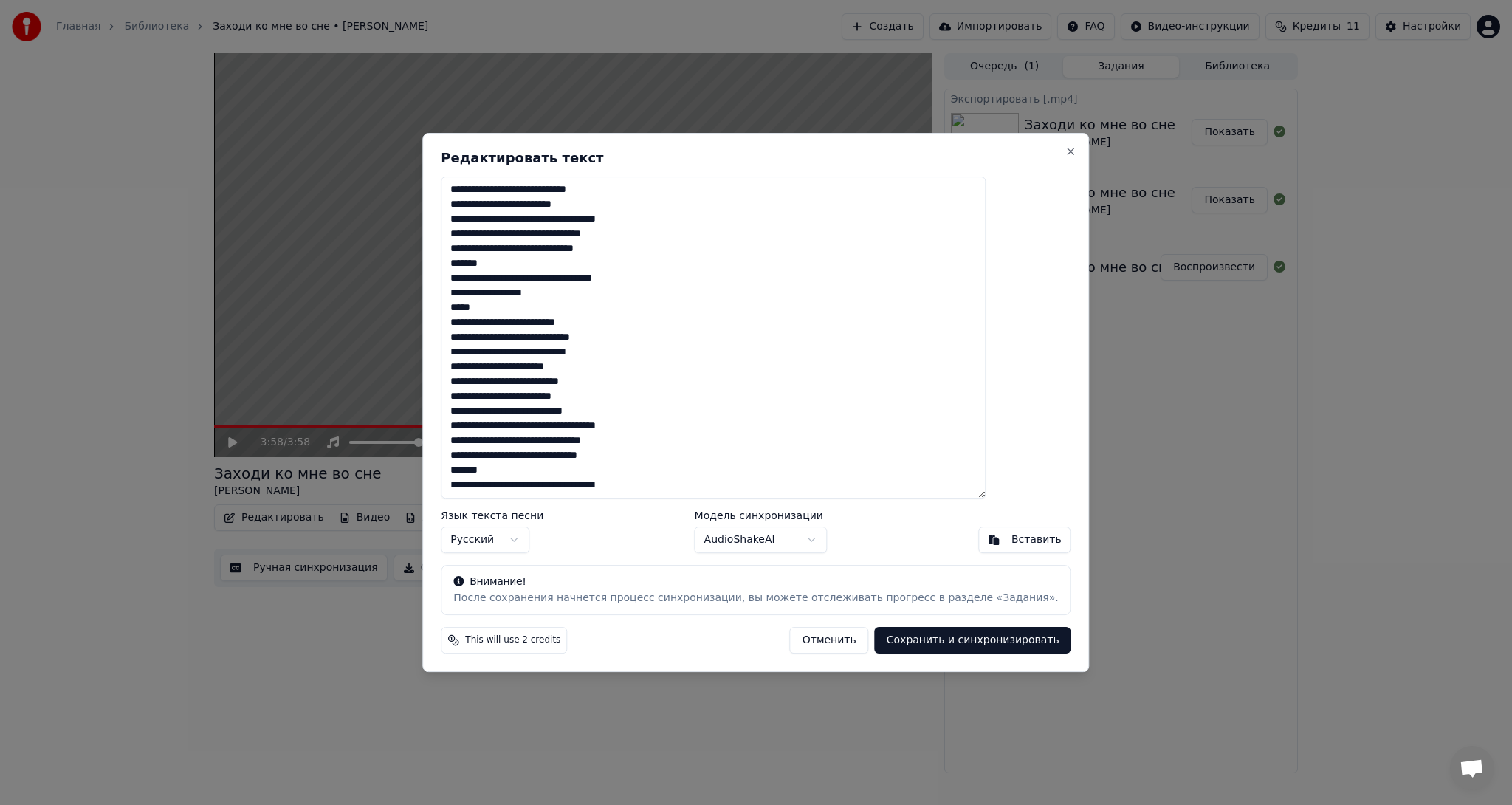
click at [545, 466] on textarea "**********" at bounding box center [713, 338] width 545 height 322
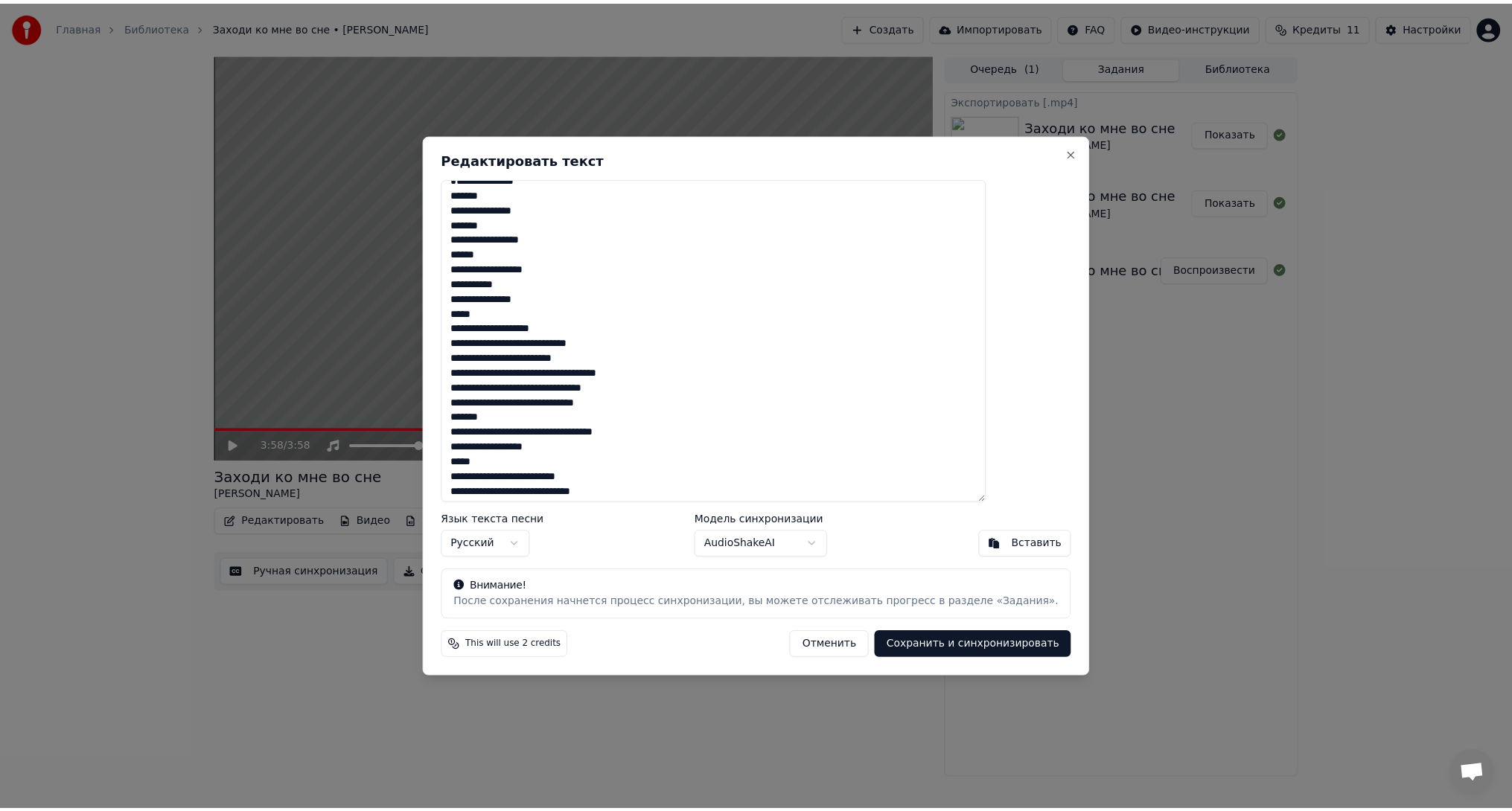
scroll to position [0, 0]
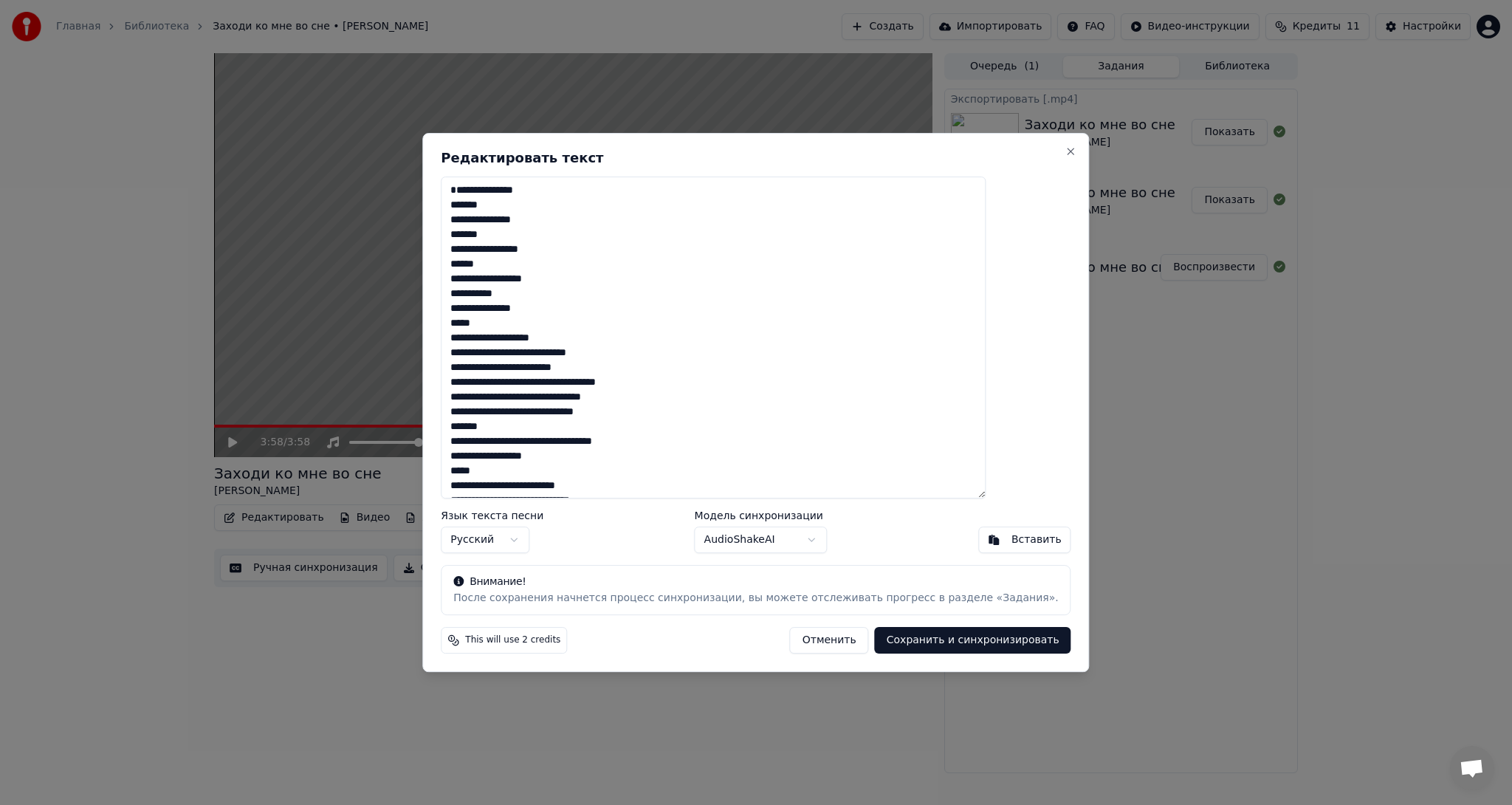
click at [888, 637] on button "Сохранить и синхронизировать" at bounding box center [973, 639] width 197 height 27
type textarea "**********"
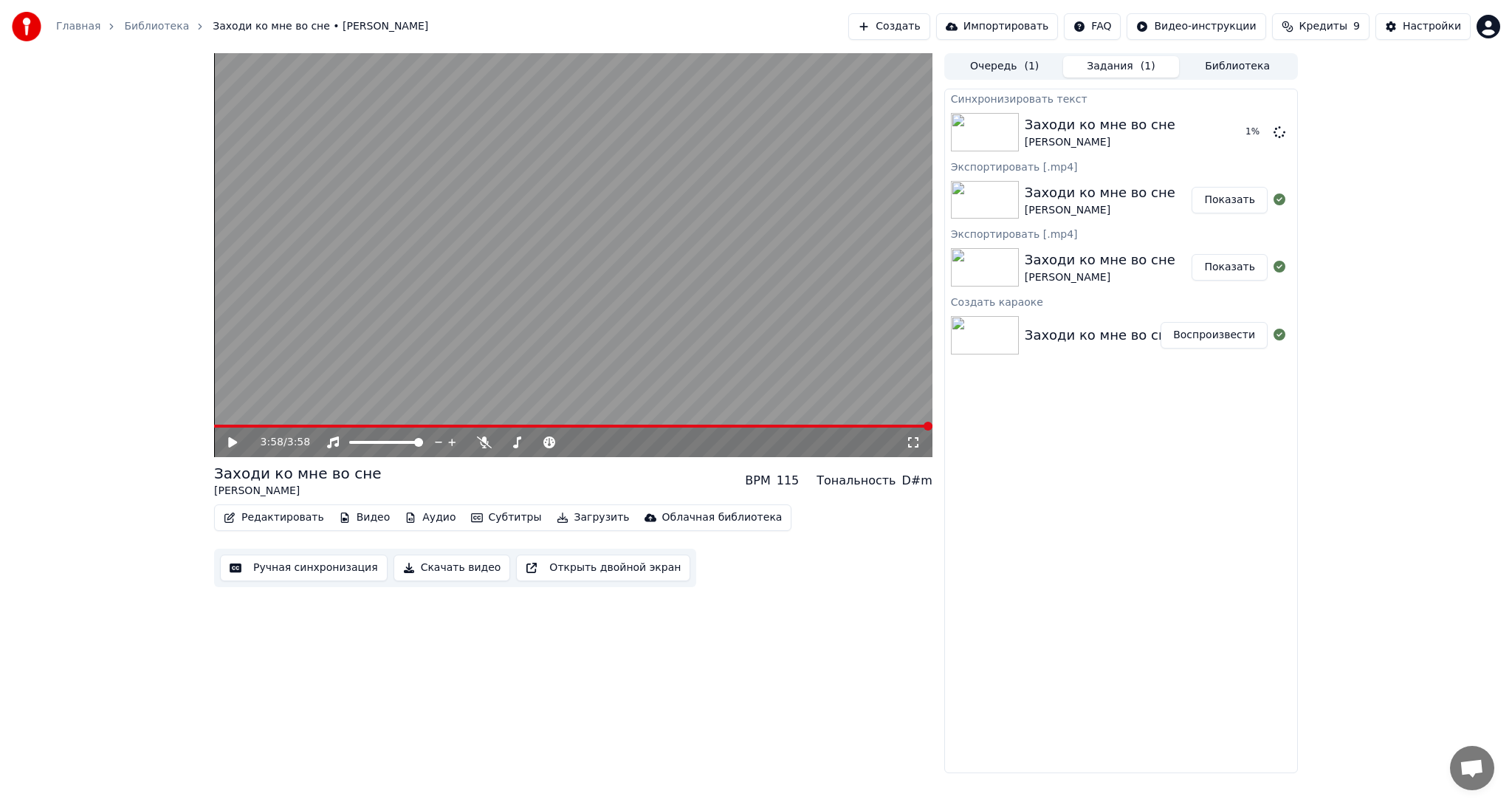
click at [228, 440] on icon at bounding box center [232, 442] width 9 height 10
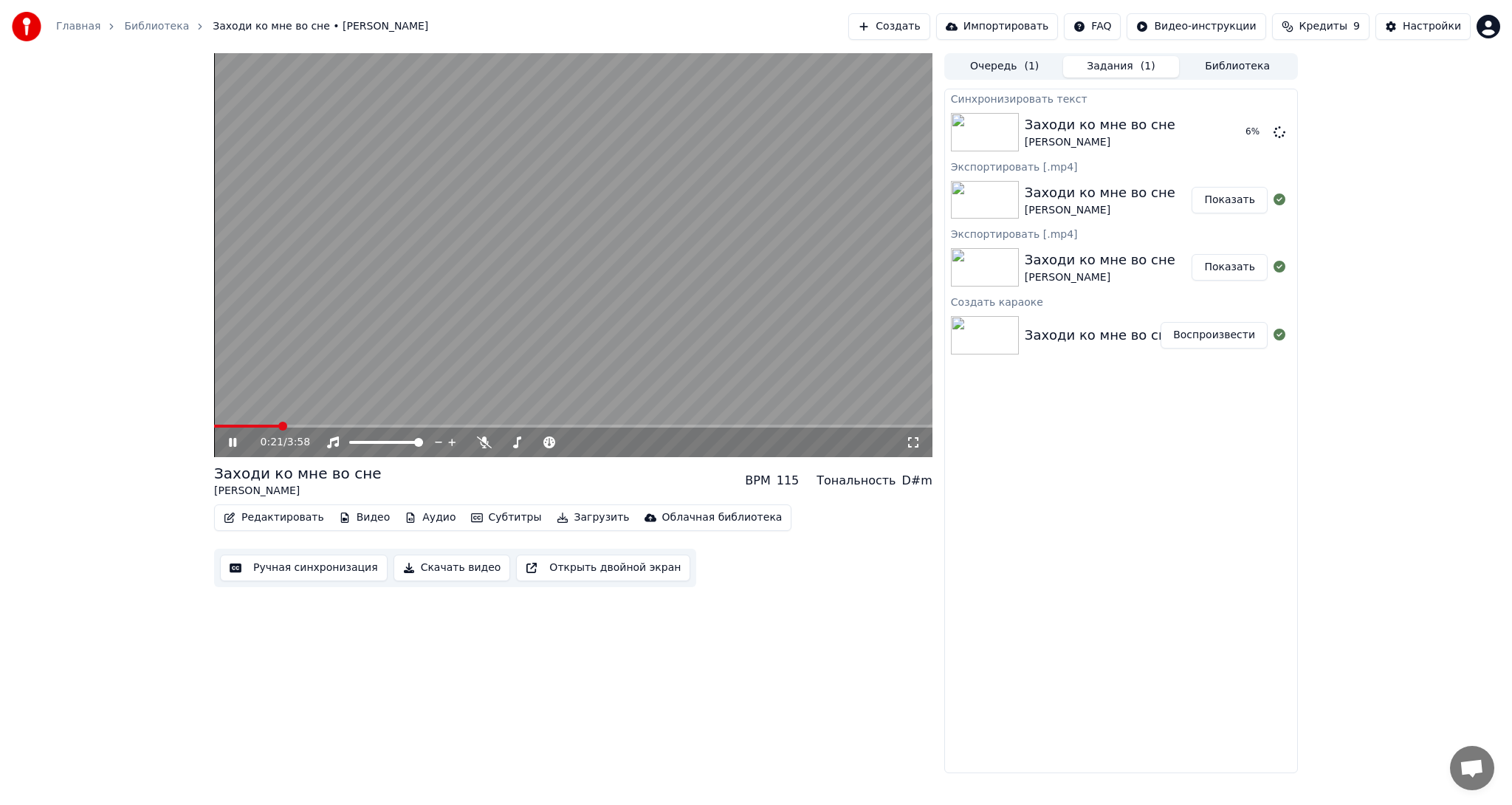
click at [233, 438] on icon at bounding box center [243, 442] width 35 height 12
click at [276, 517] on button "Редактировать" at bounding box center [273, 518] width 113 height 21
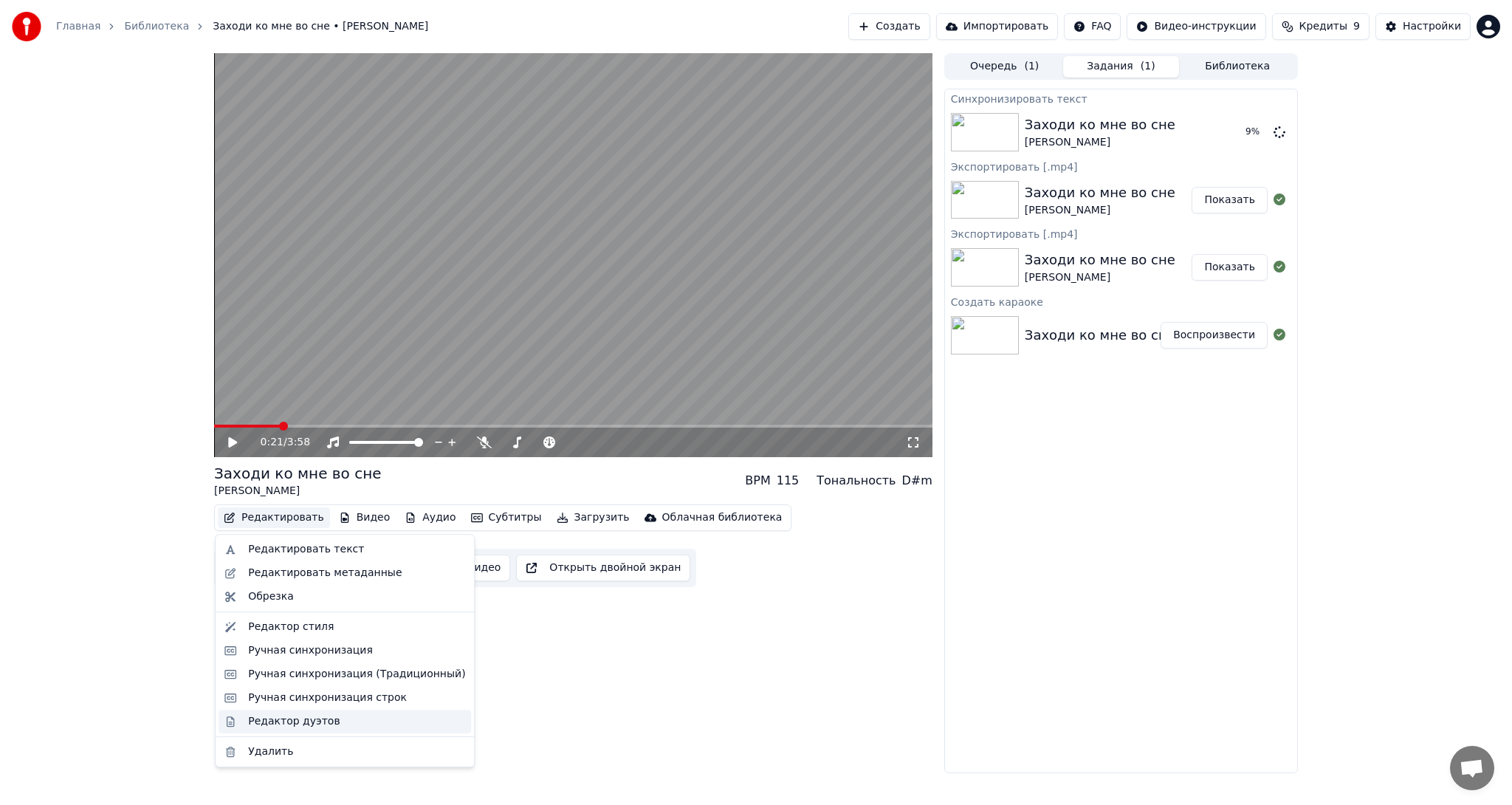
click at [315, 722] on div "Редактор дуэтов" at bounding box center [294, 722] width 91 height 15
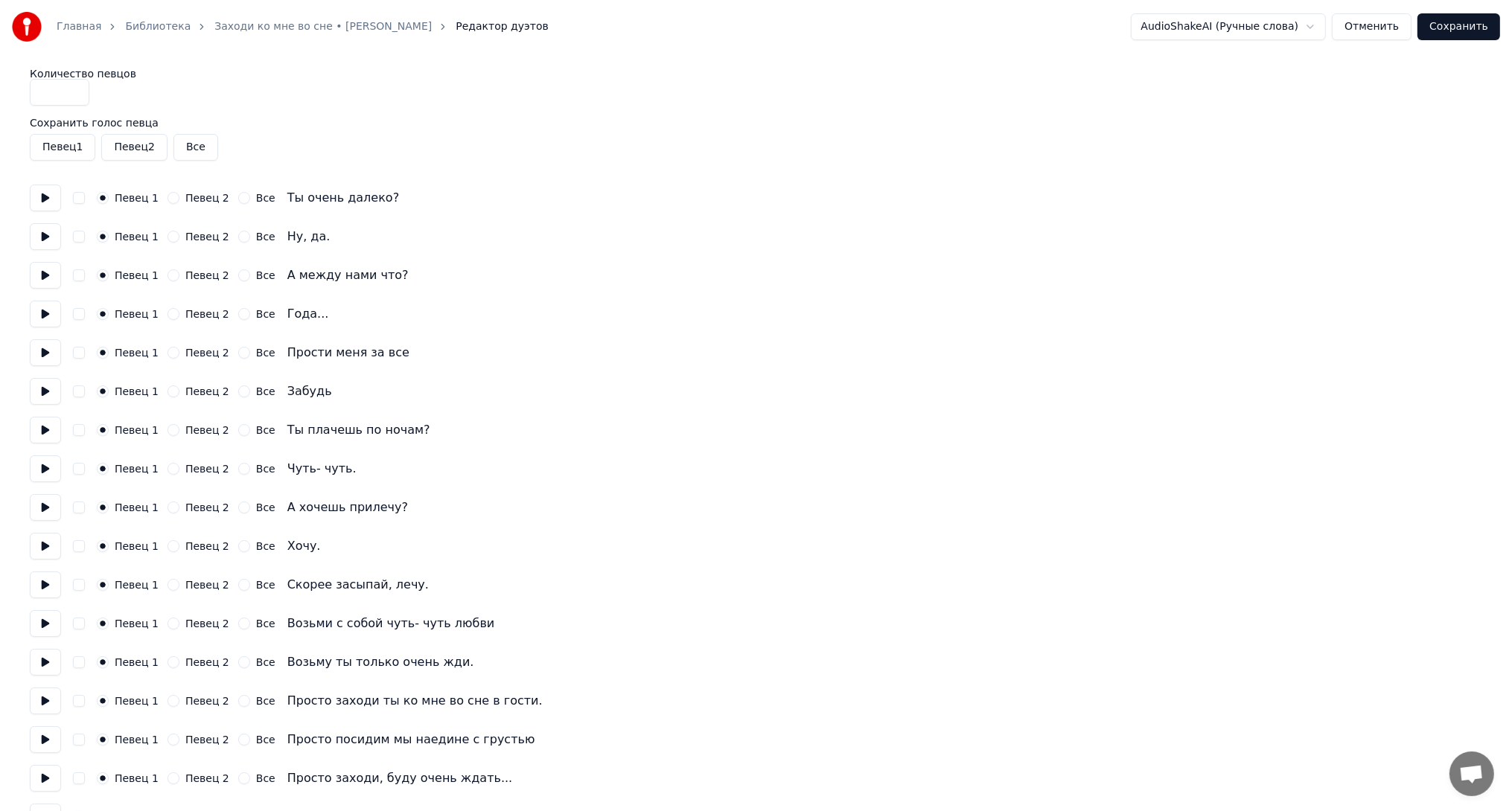
click at [65, 147] on button "Певец 1" at bounding box center [62, 147] width 65 height 27
click at [65, 148] on button "Певец 1" at bounding box center [62, 147] width 65 height 27
click at [76, 147] on button "Певец 1" at bounding box center [62, 147] width 65 height 27
click at [77, 148] on button "Певец 1" at bounding box center [62, 147] width 65 height 27
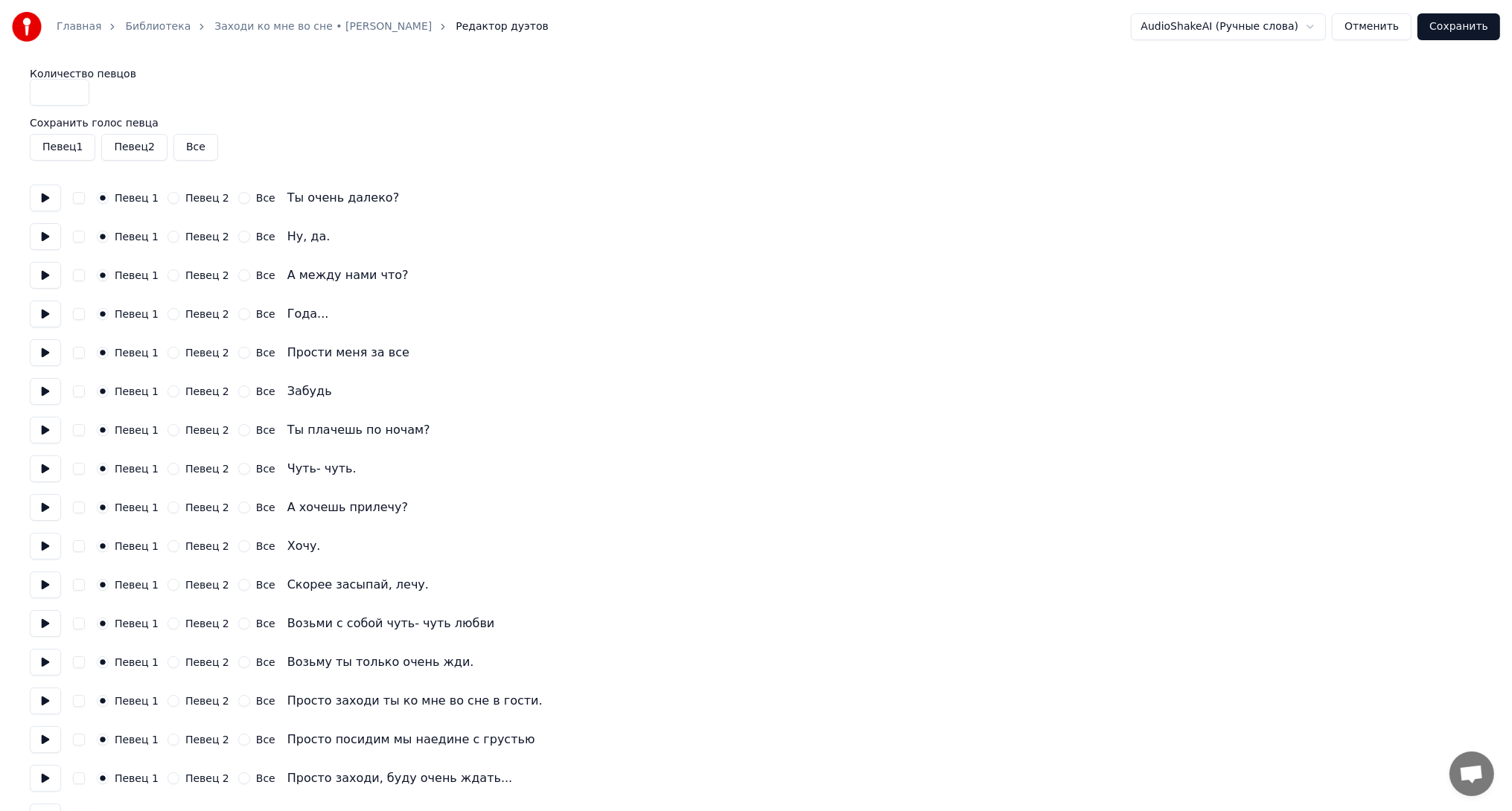
click at [77, 148] on button "Певец 1" at bounding box center [62, 147] width 65 height 27
click at [168, 238] on button "Певец 2" at bounding box center [173, 236] width 12 height 12
click at [168, 312] on button "Певец 2" at bounding box center [173, 313] width 12 height 12
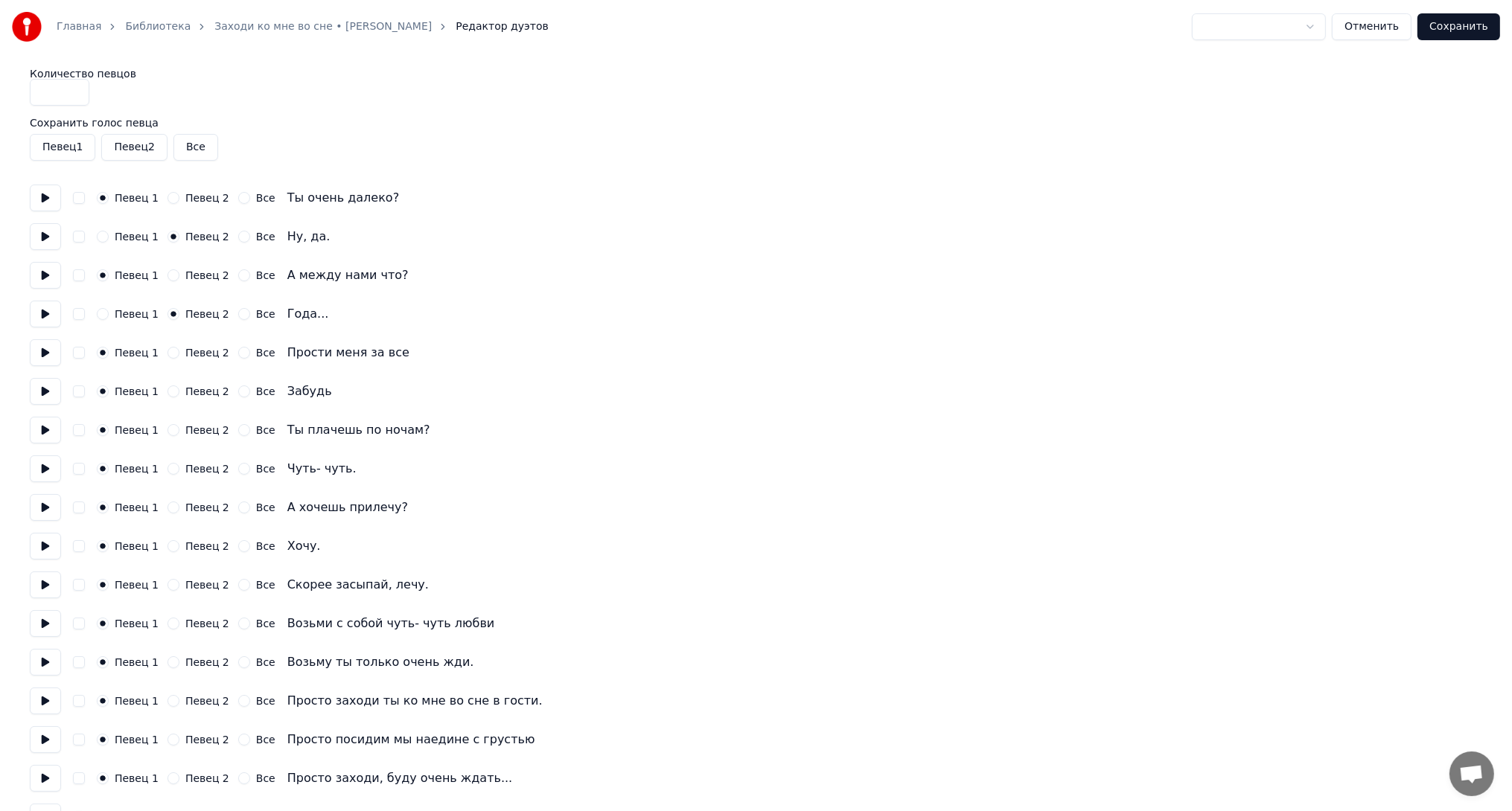
click at [168, 353] on button "Певец 2" at bounding box center [173, 352] width 12 height 12
click at [170, 429] on button "Певец 2" at bounding box center [173, 429] width 12 height 12
click at [168, 506] on button "Певец 2" at bounding box center [173, 507] width 12 height 12
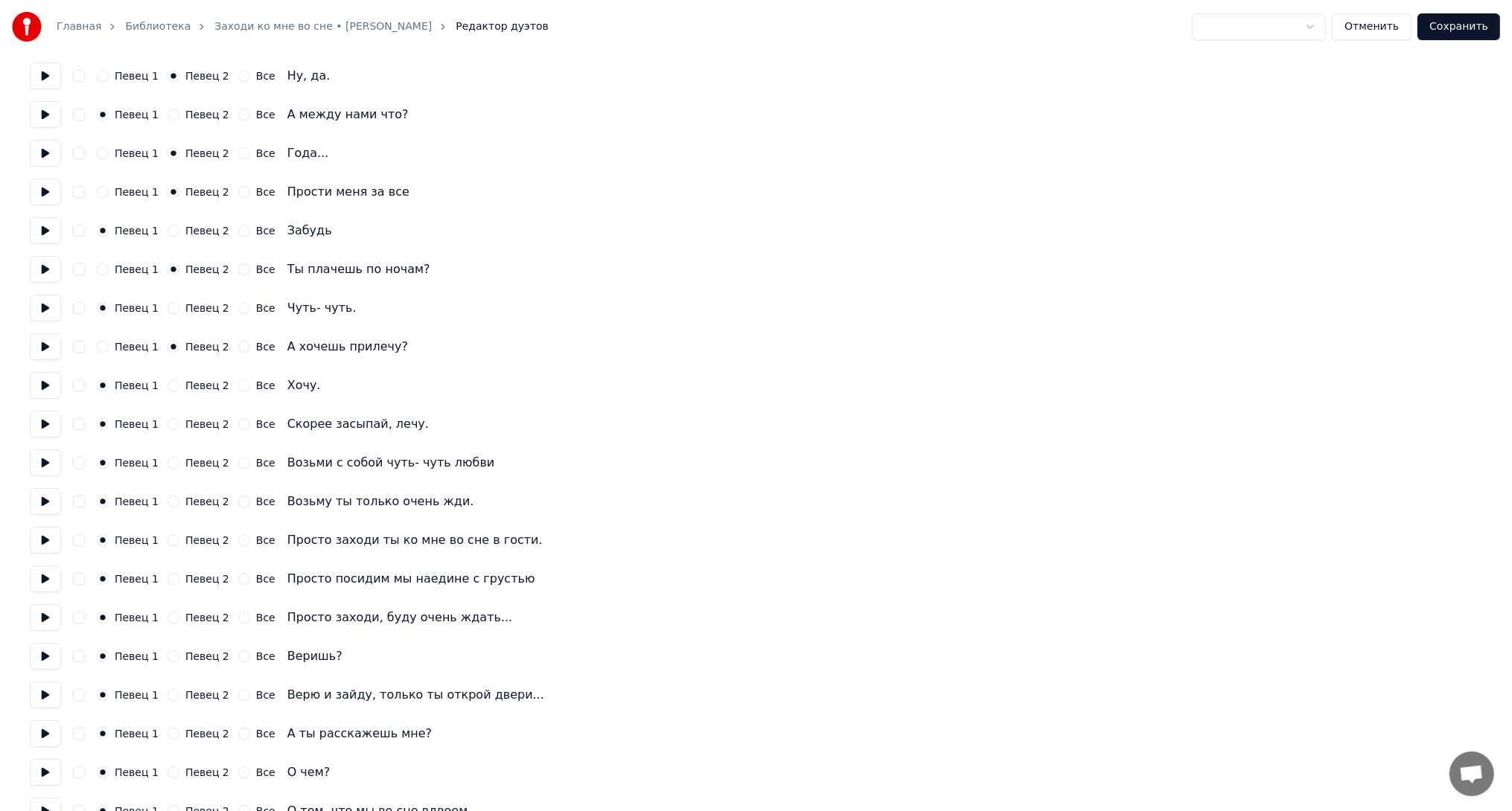
scroll to position [223, 0]
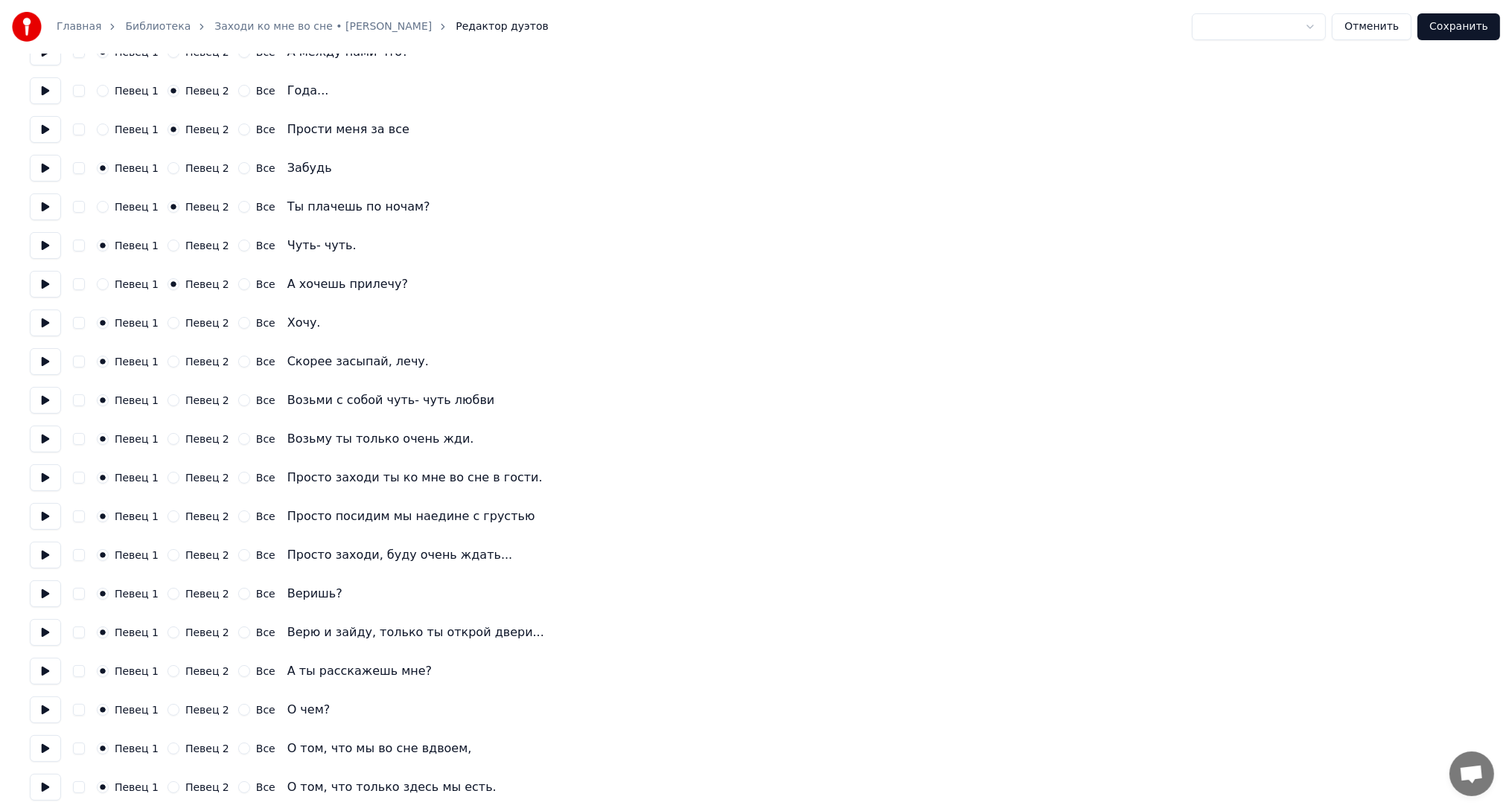
click at [103, 282] on button "Певец 1" at bounding box center [102, 284] width 12 height 12
click at [168, 321] on button "Певец 2" at bounding box center [173, 323] width 12 height 12
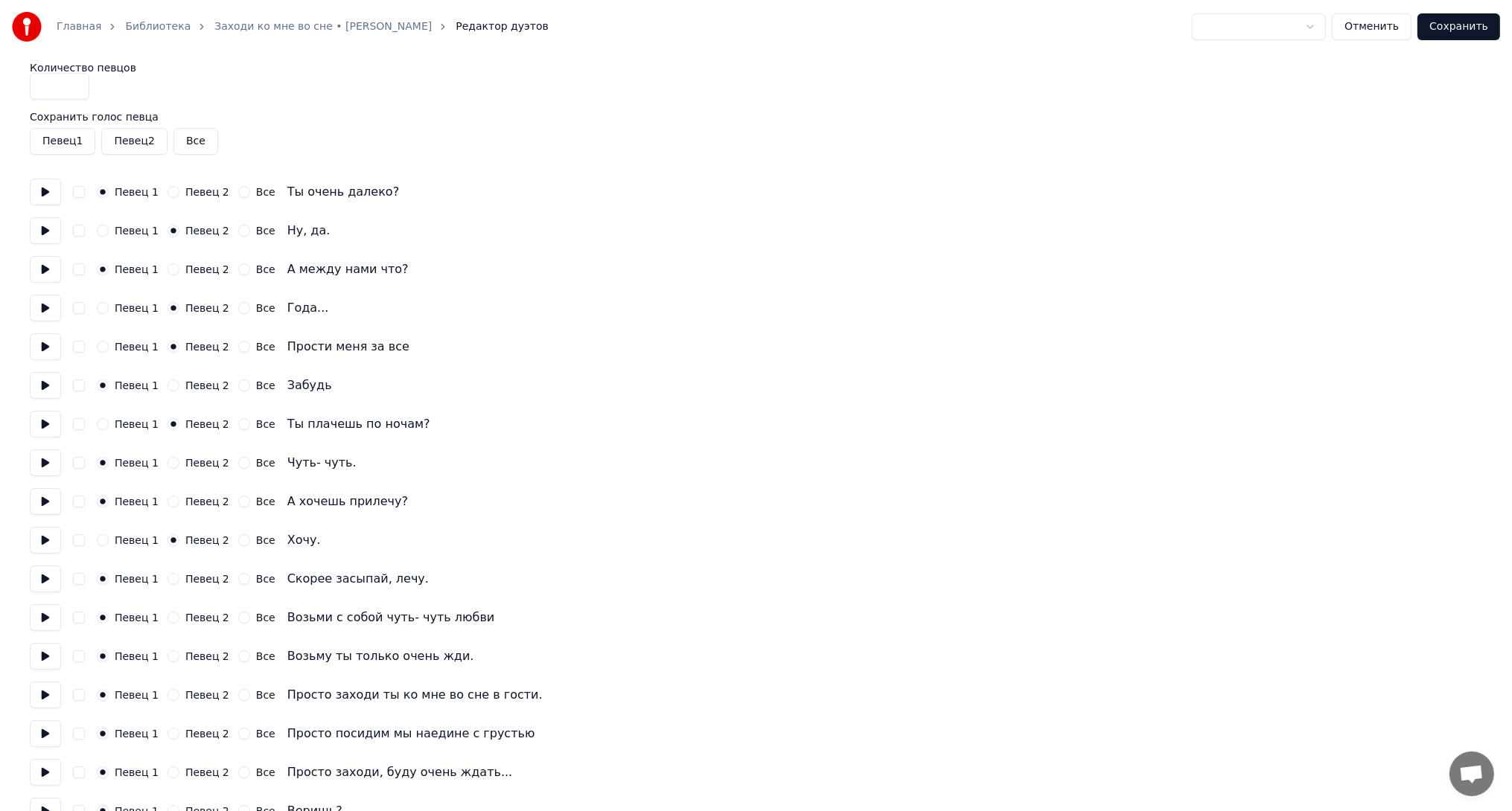
scroll to position [0, 0]
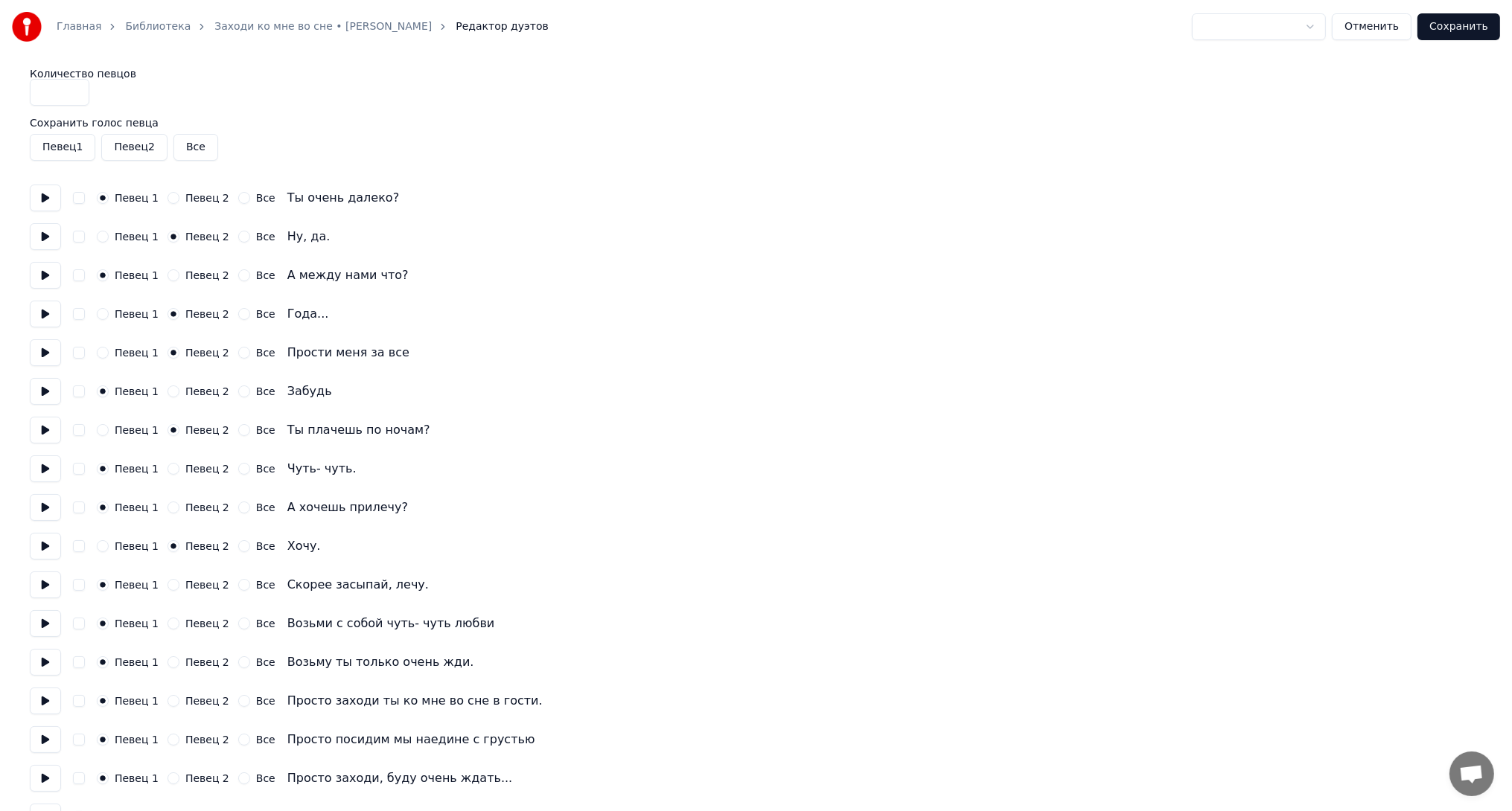
click at [171, 351] on circle "button" at bounding box center [174, 353] width 6 height 6
click at [168, 624] on button "Певец 2" at bounding box center [173, 623] width 12 height 12
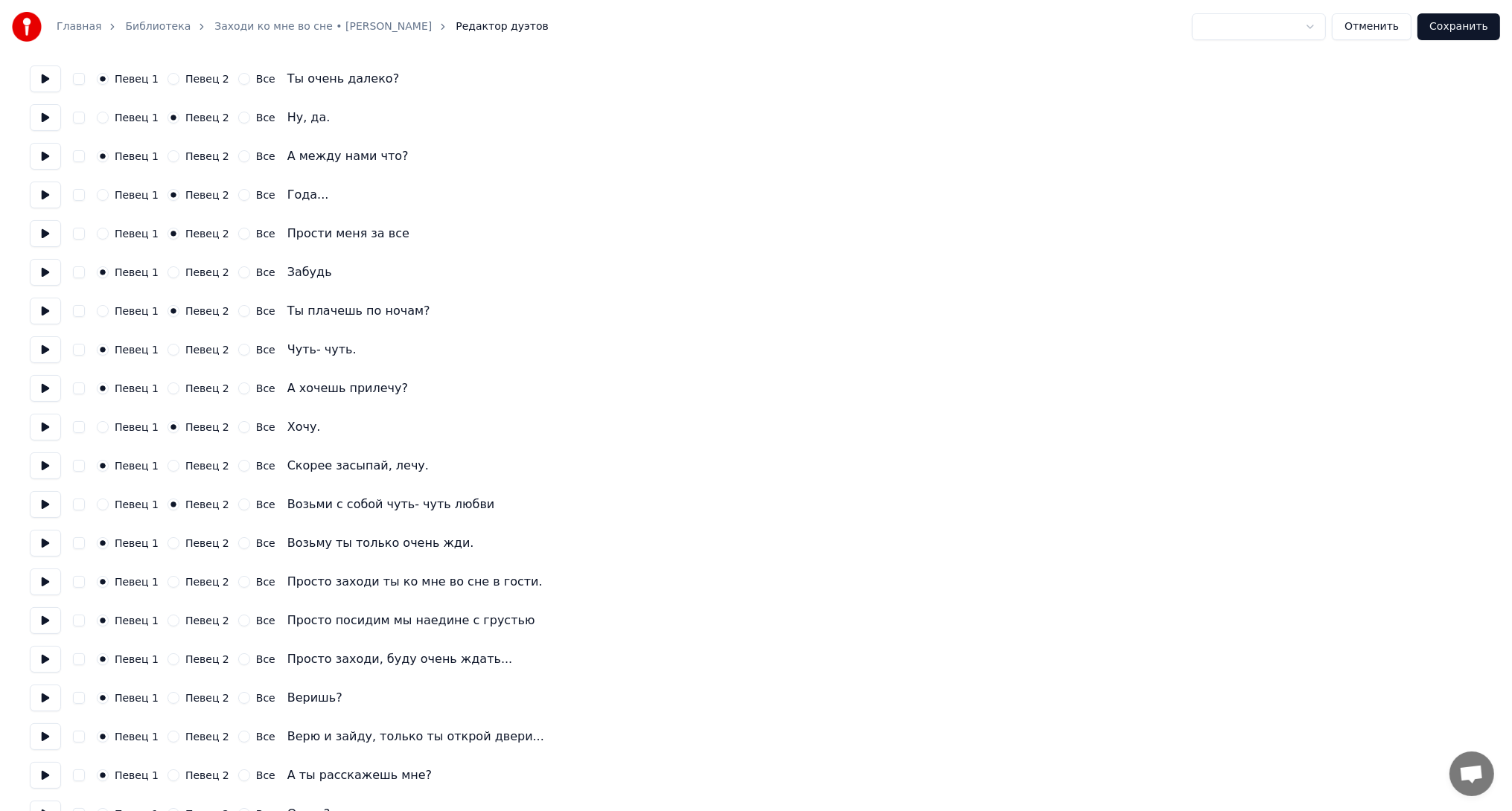
scroll to position [223, 0]
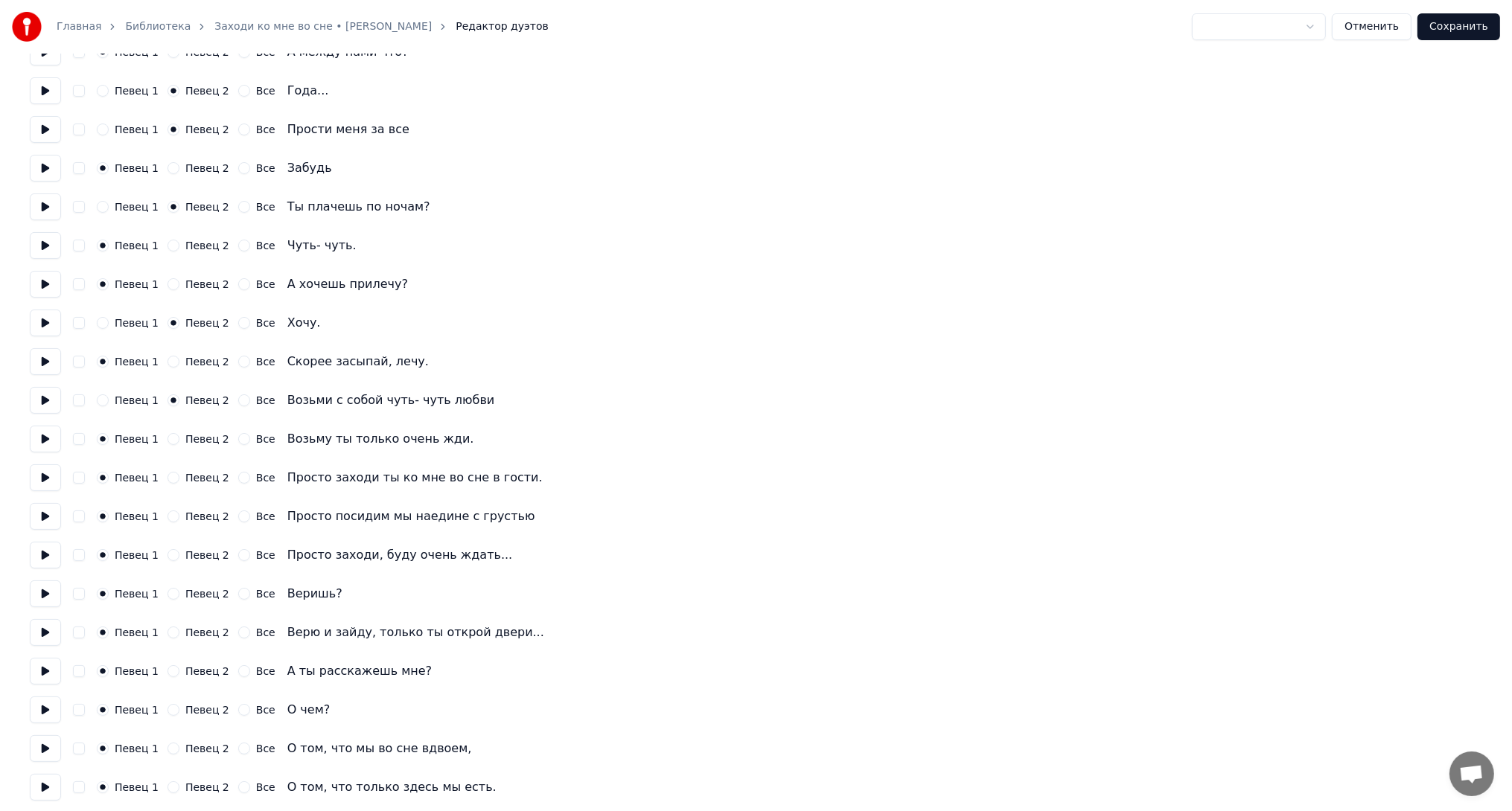
click at [238, 476] on button "Все" at bounding box center [243, 477] width 12 height 12
click at [238, 558] on button "Все" at bounding box center [243, 555] width 12 height 12
click at [238, 515] on button "Все" at bounding box center [243, 516] width 12 height 12
click at [168, 554] on button "Певец 2" at bounding box center [173, 555] width 12 height 12
click at [168, 593] on button "Певец 2" at bounding box center [173, 594] width 12 height 12
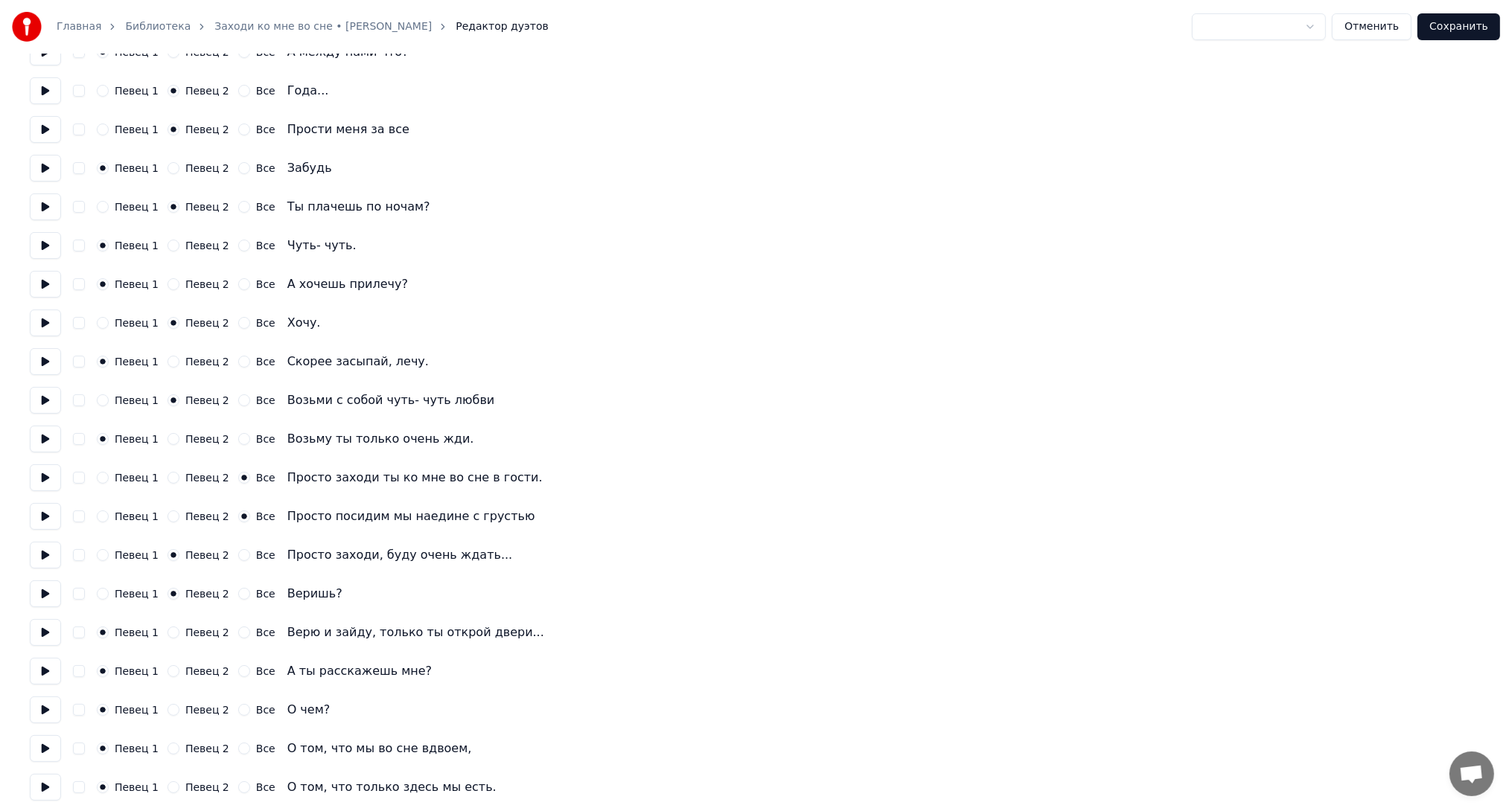
click at [171, 708] on button "Певец 2" at bounding box center [173, 710] width 12 height 12
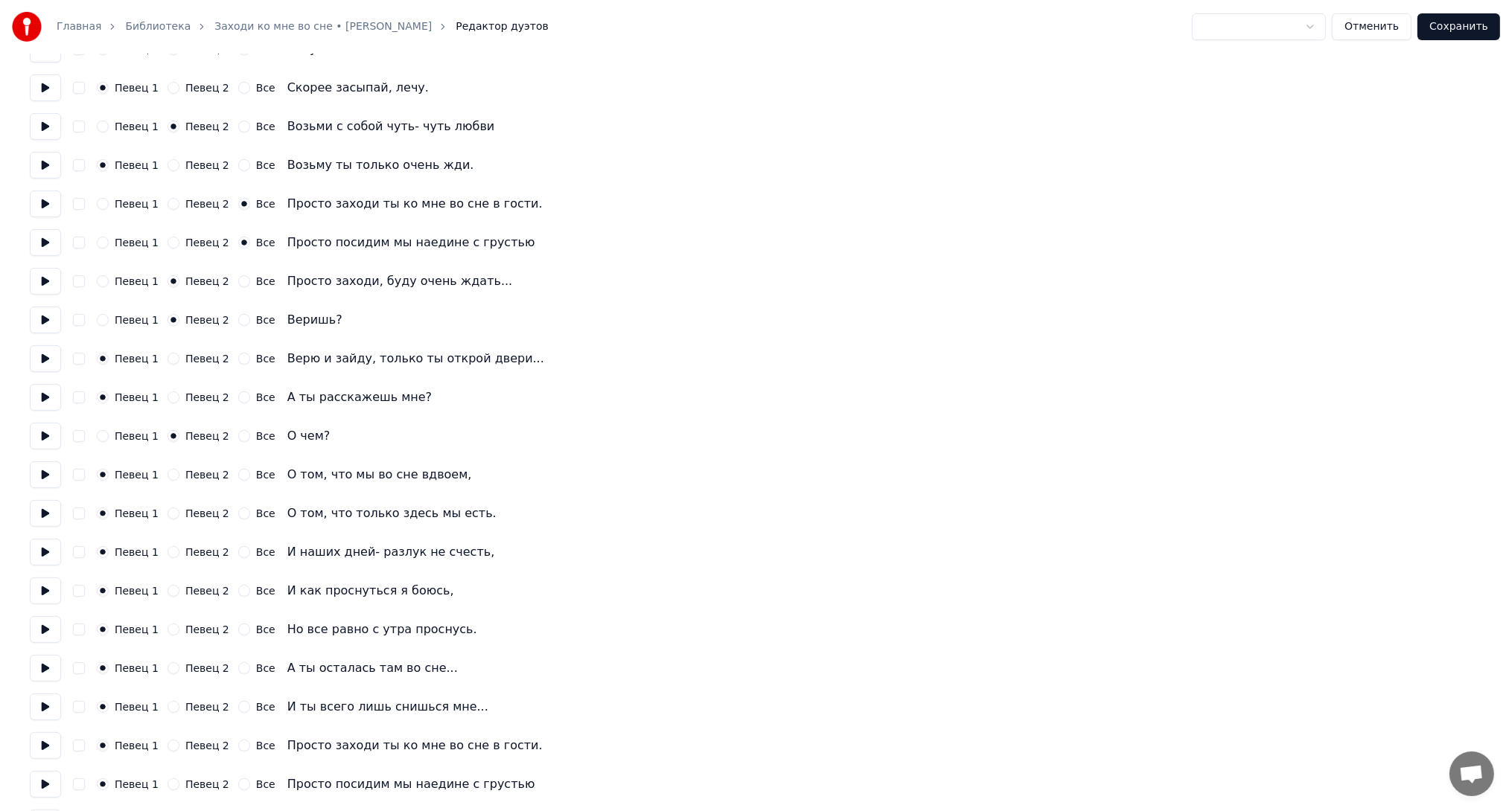
scroll to position [521, 0]
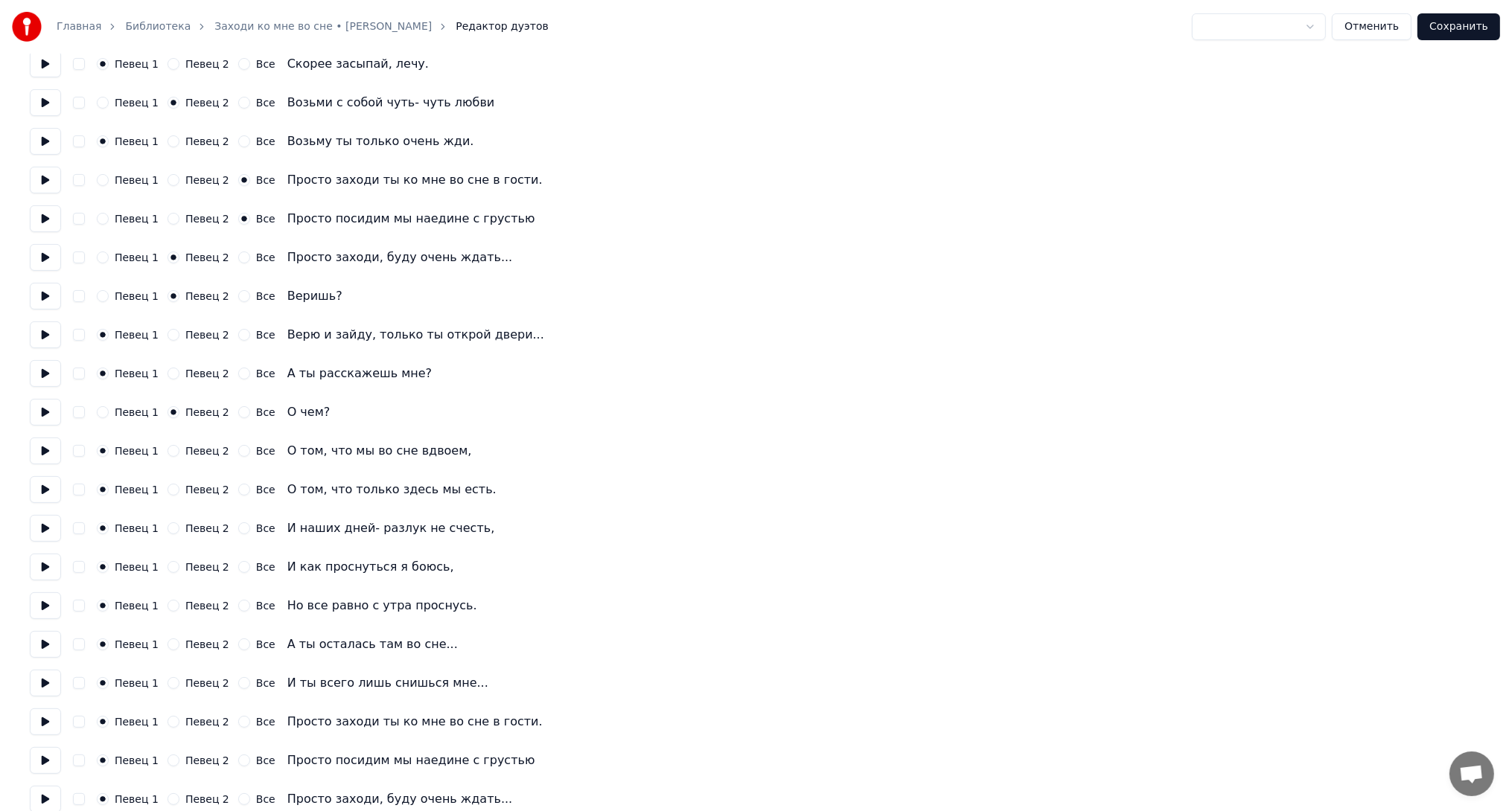
click at [168, 530] on button "Певец 2" at bounding box center [173, 528] width 12 height 12
click at [168, 568] on button "Певец 2" at bounding box center [173, 567] width 12 height 12
click at [171, 642] on button "Певец 2" at bounding box center [173, 644] width 12 height 12
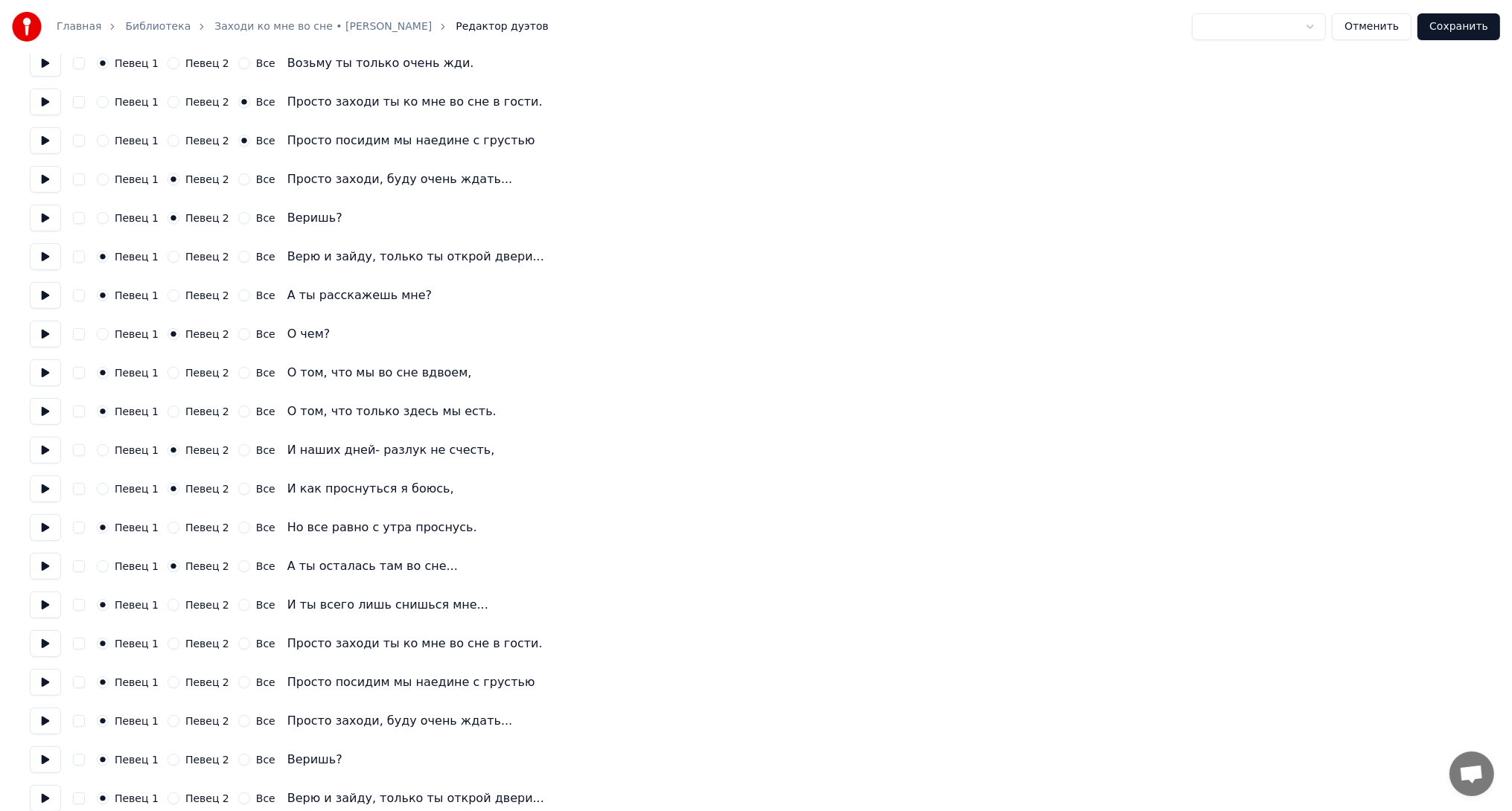
scroll to position [615, 0]
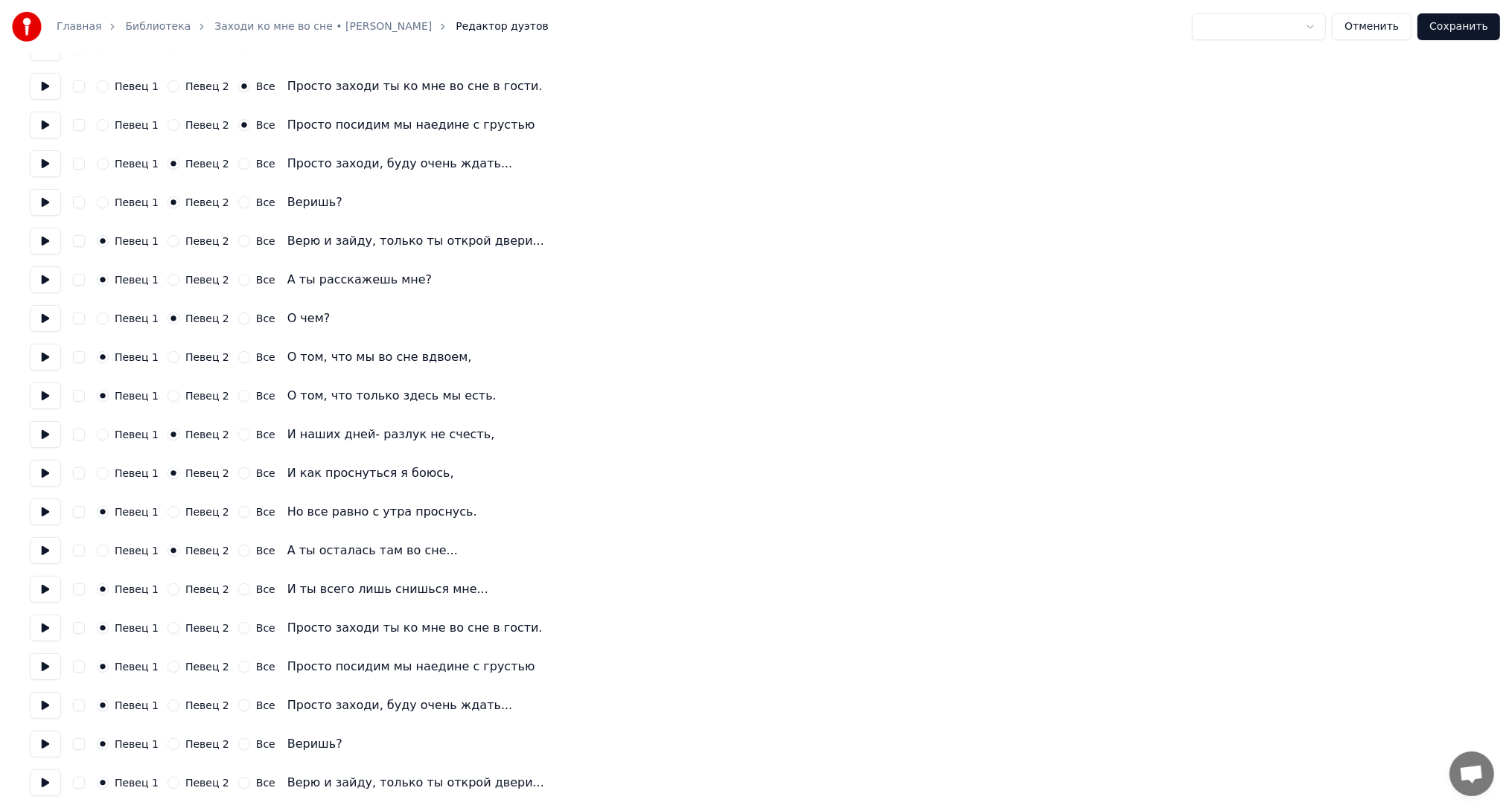
click at [238, 629] on button "Все" at bounding box center [243, 628] width 12 height 12
click at [238, 664] on button "Все" at bounding box center [243, 666] width 12 height 12
click at [168, 702] on button "Певец 2" at bounding box center [173, 705] width 12 height 12
click at [168, 739] on button "Певец 2" at bounding box center [173, 744] width 12 height 12
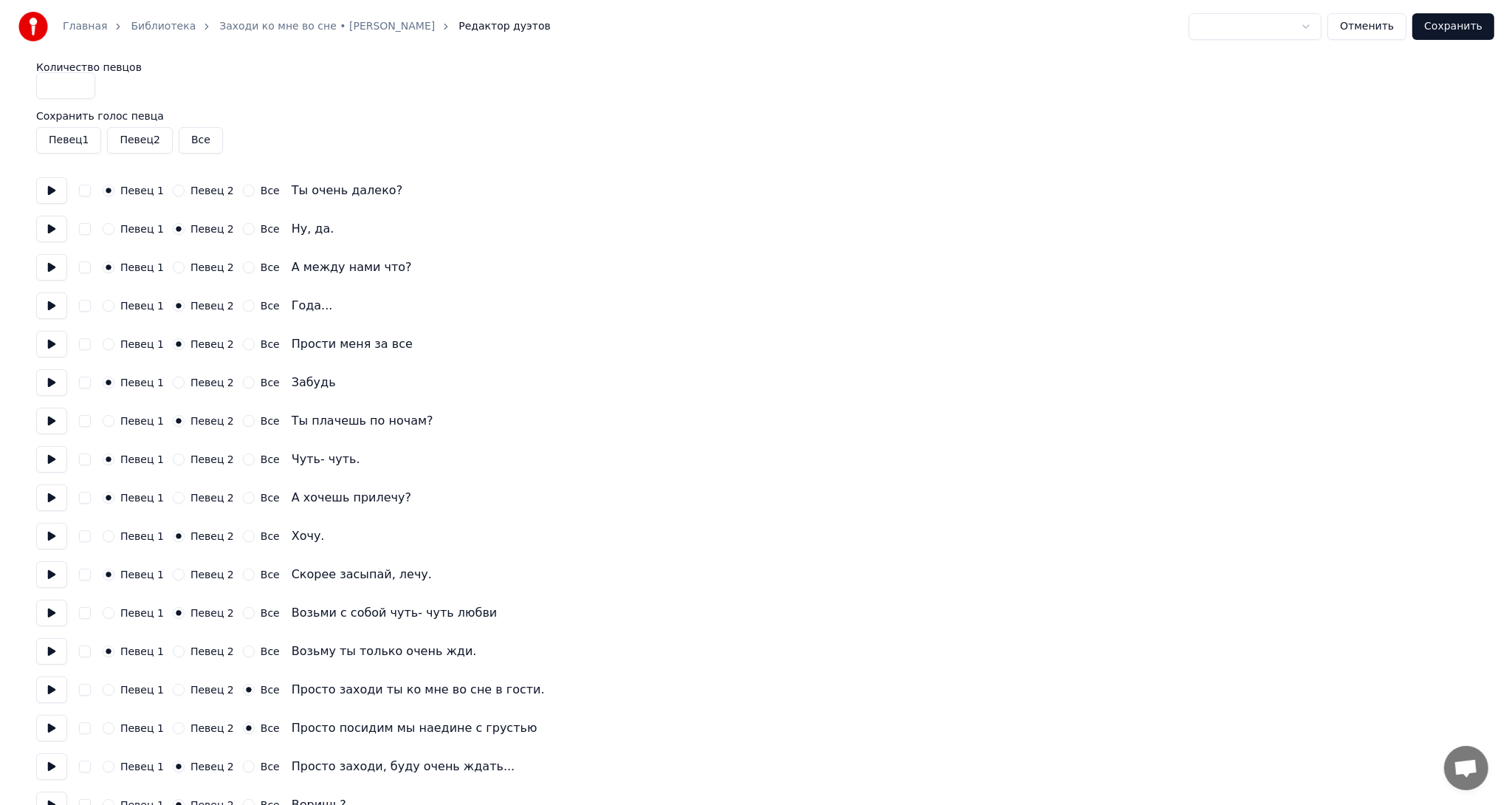
scroll to position [0, 0]
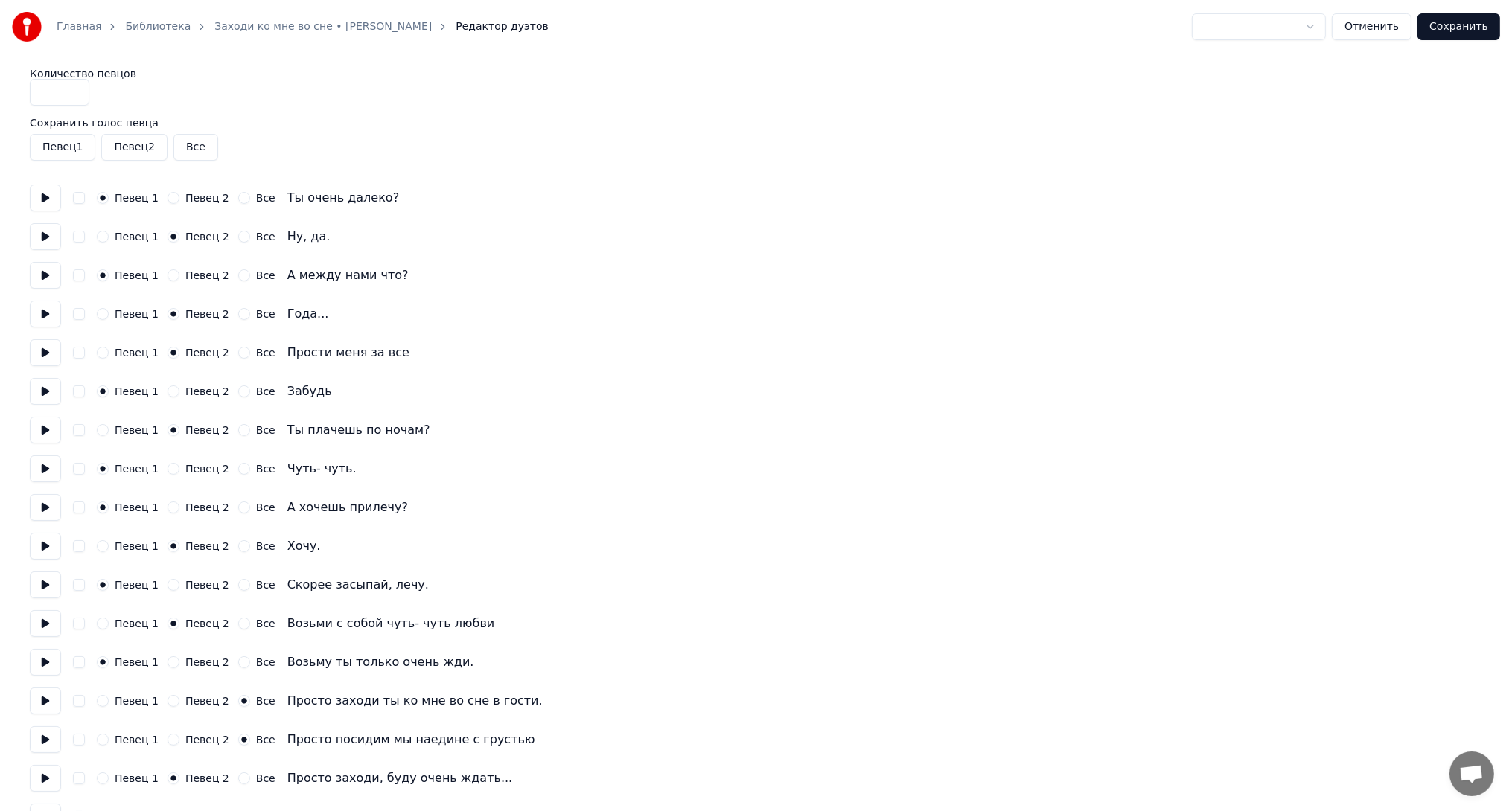
click at [1447, 29] on button "Сохранить" at bounding box center [1459, 27] width 83 height 27
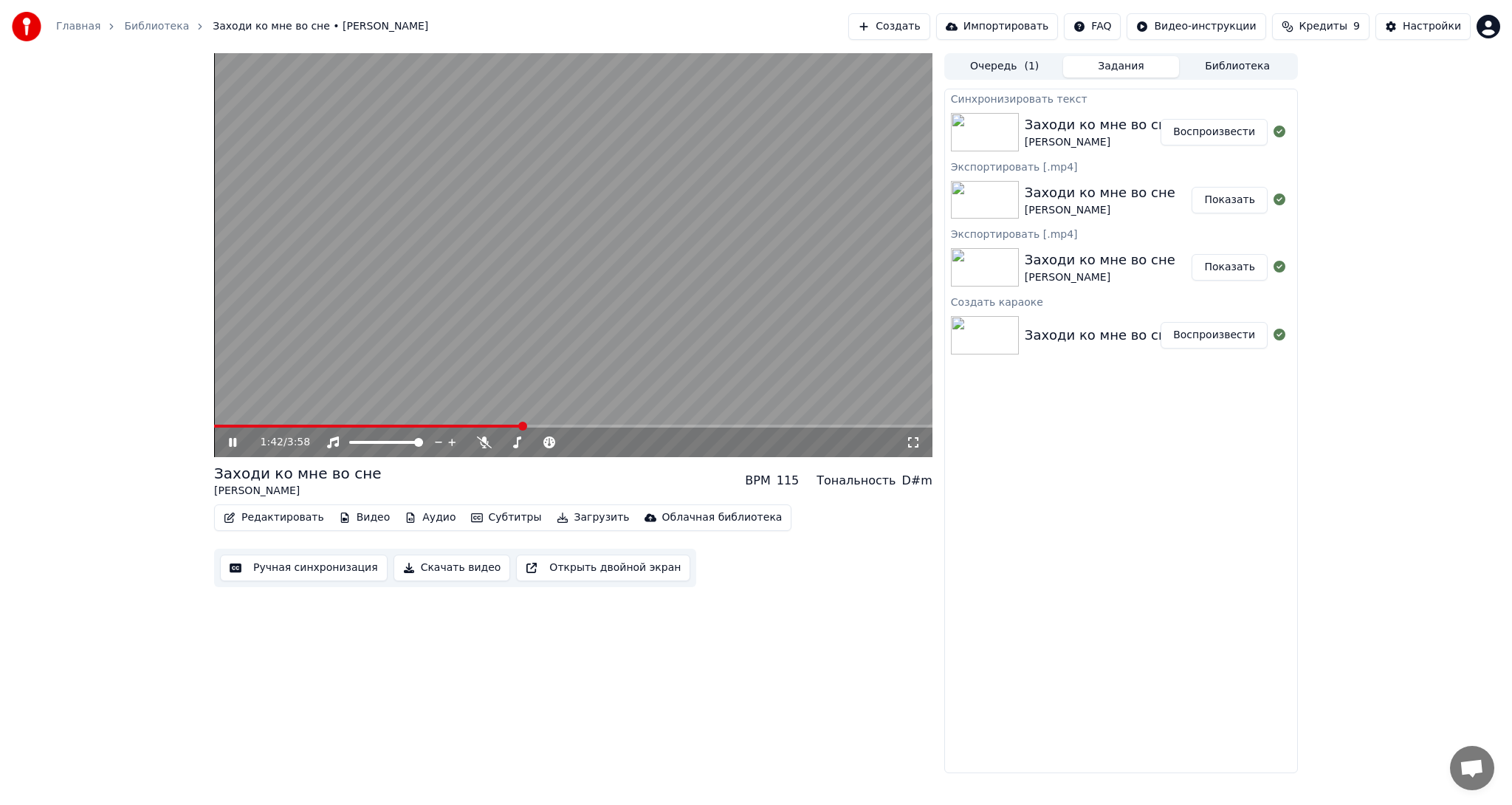
click at [233, 438] on icon at bounding box center [243, 442] width 35 height 12
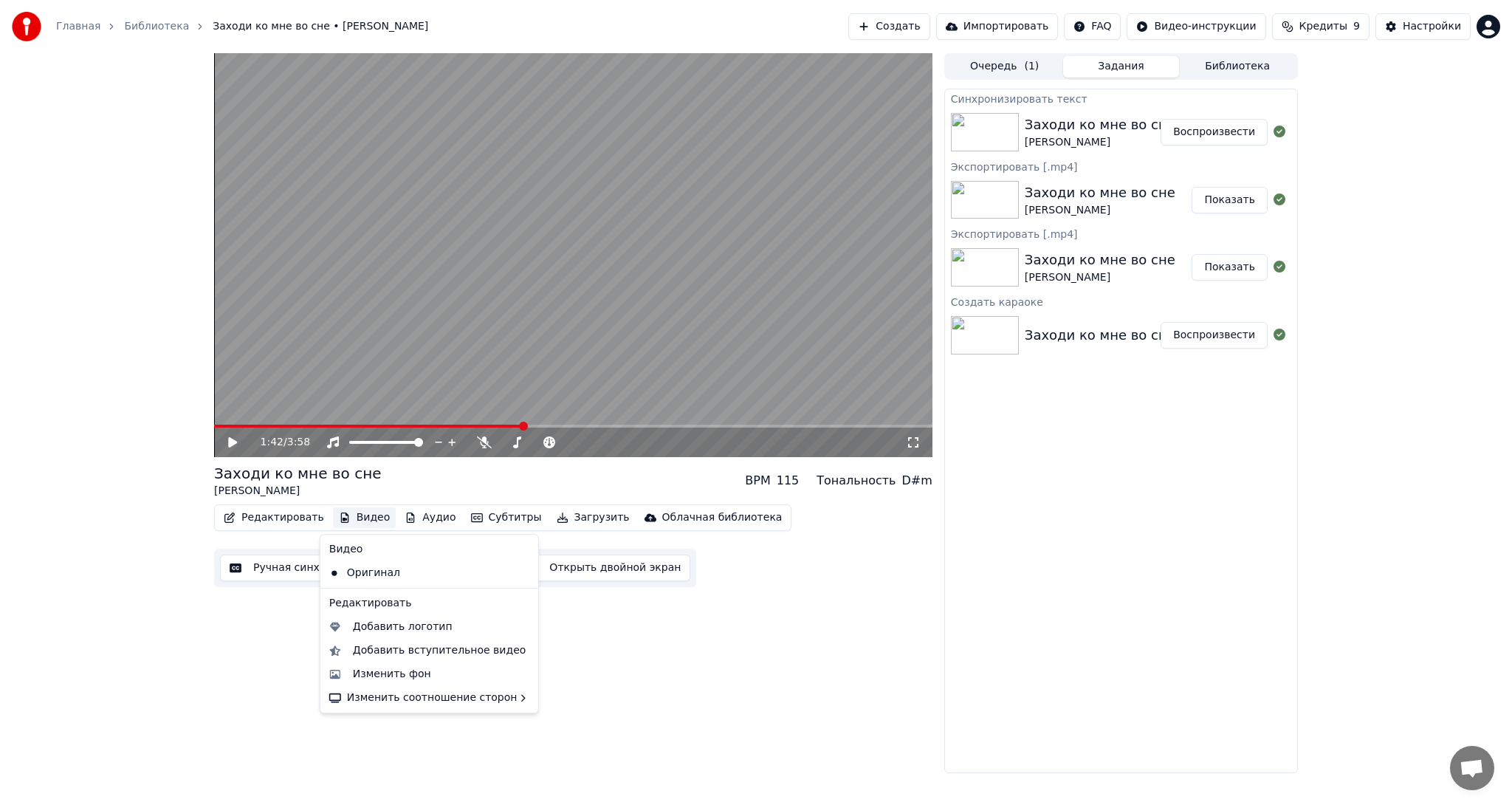
click at [362, 517] on button "Видео" at bounding box center [364, 518] width 63 height 21
click at [519, 572] on icon at bounding box center [527, 573] width 16 height 12
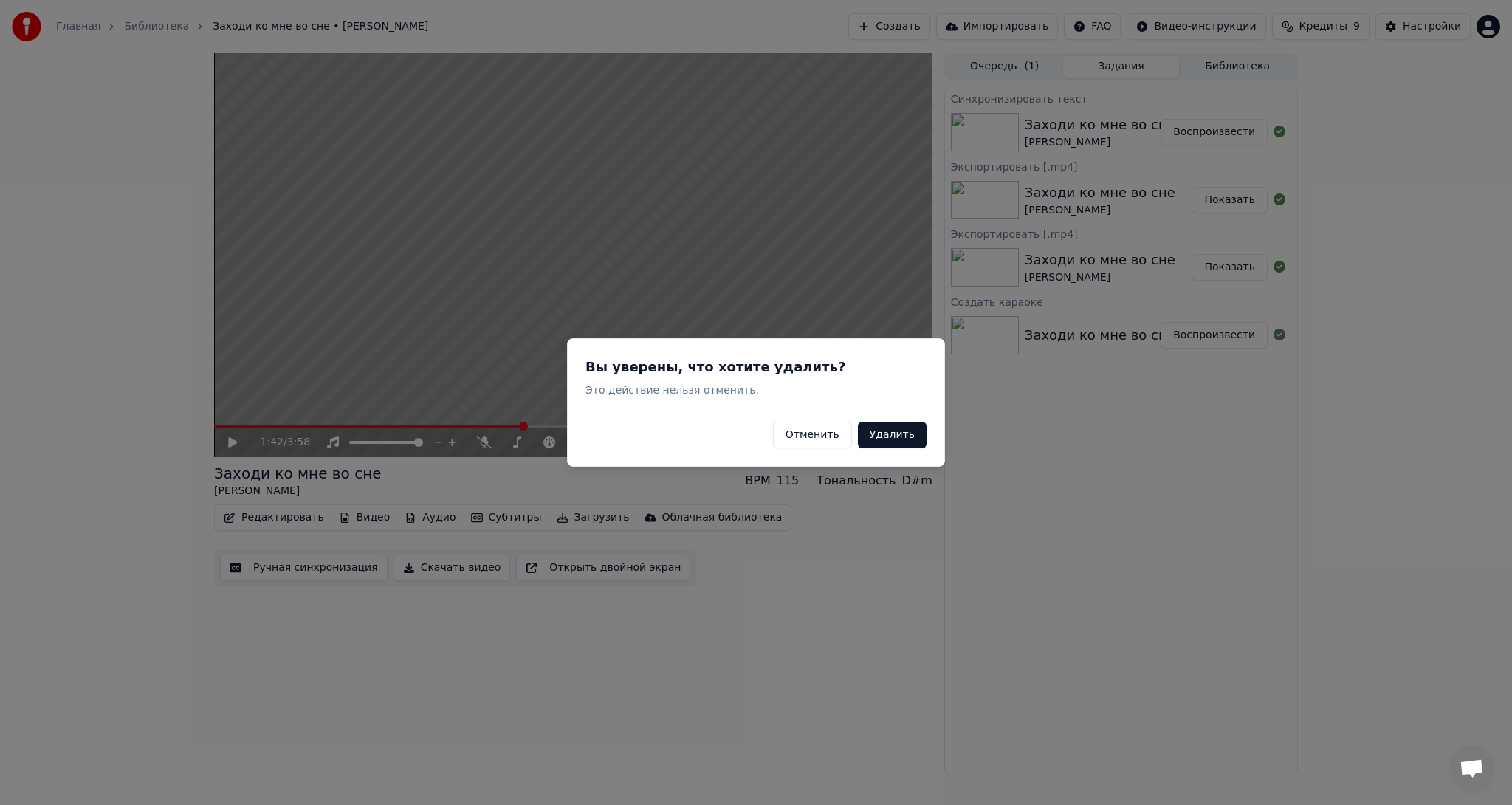
click at [895, 437] on button "Удалить" at bounding box center [892, 435] width 69 height 27
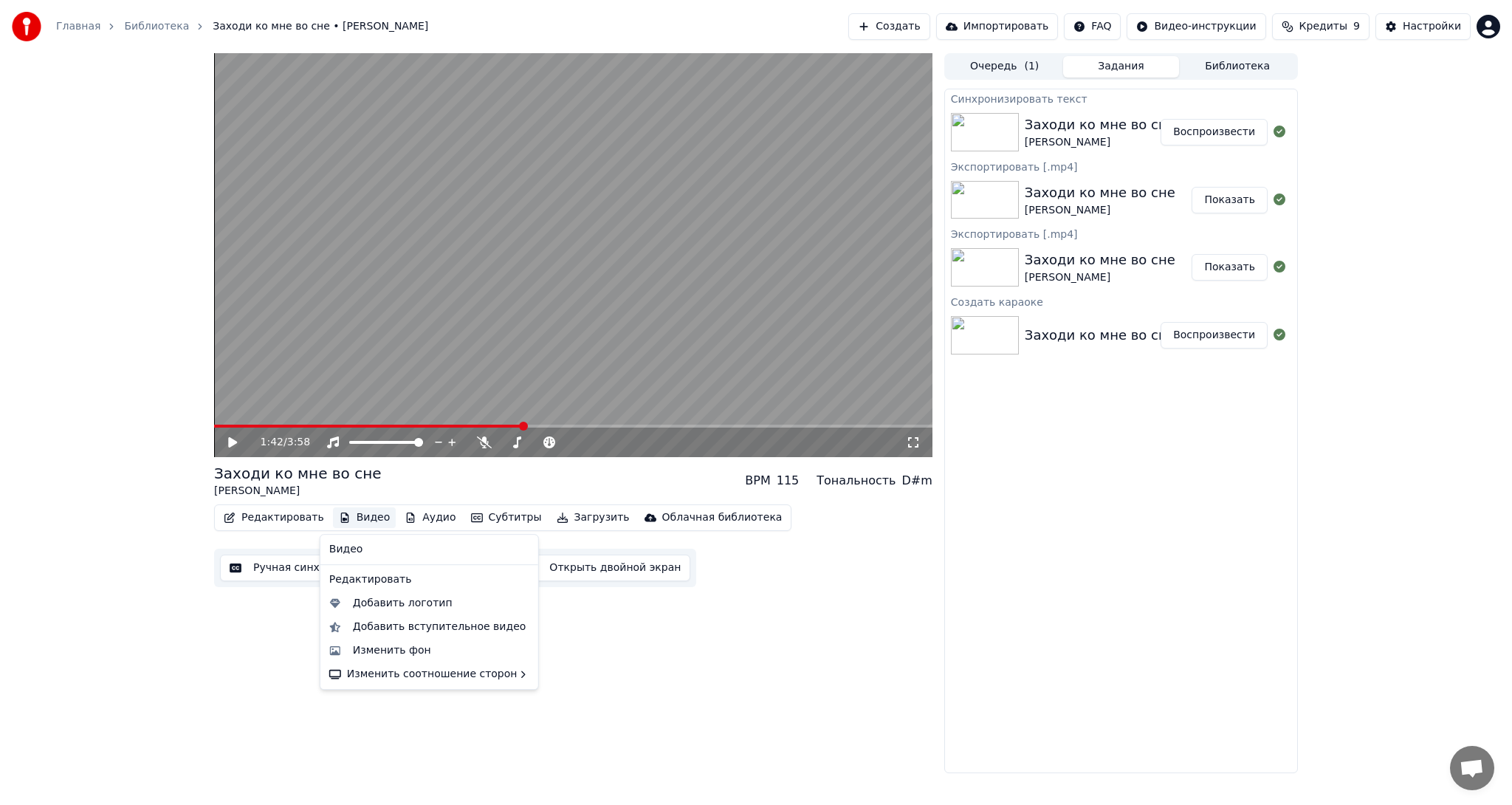
click at [357, 515] on button "Видео" at bounding box center [364, 518] width 63 height 21
click at [407, 629] on div "Добавить вступительное видео" at bounding box center [440, 627] width 174 height 15
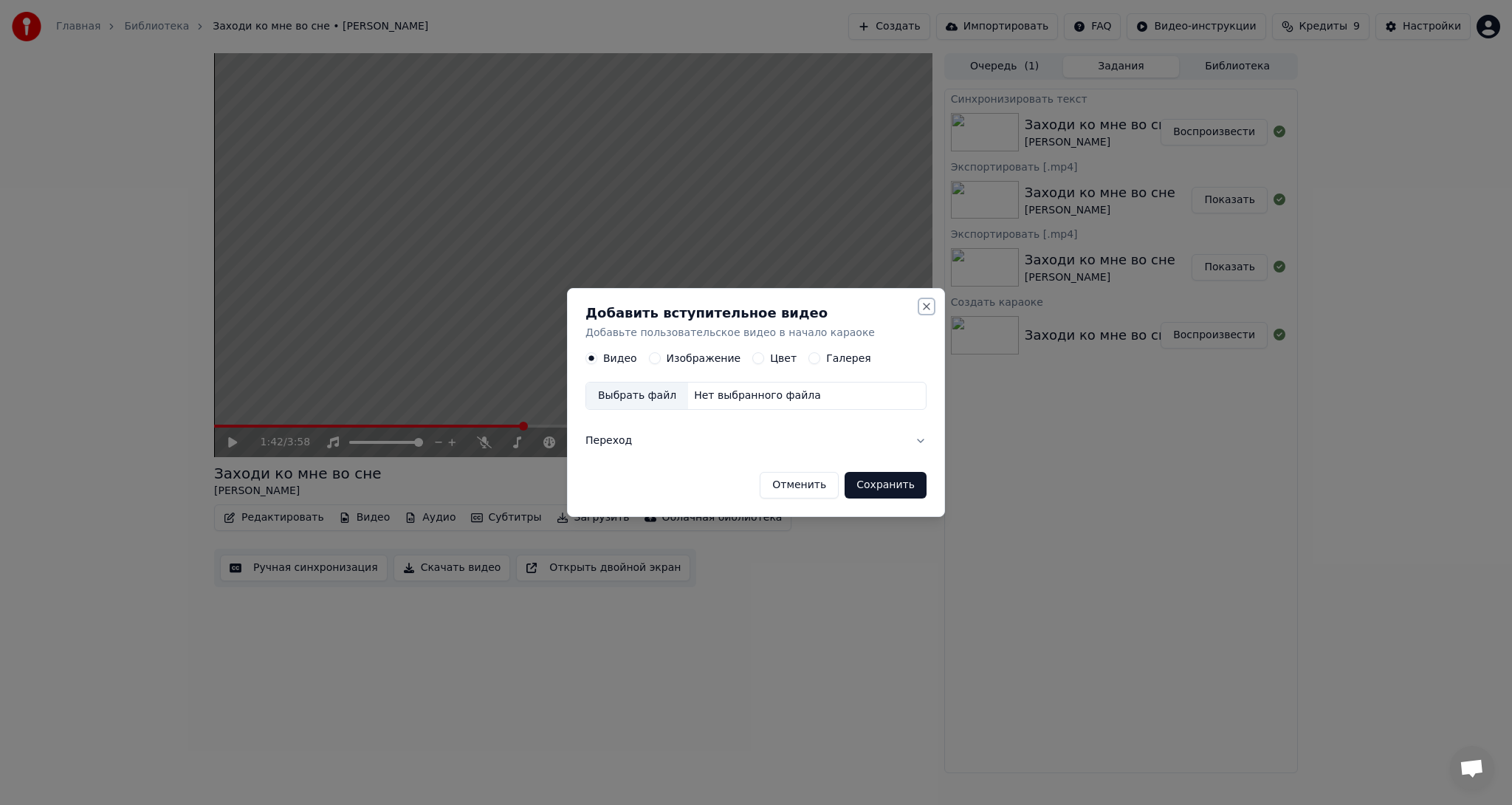
click at [928, 305] on button "Close" at bounding box center [927, 306] width 12 height 12
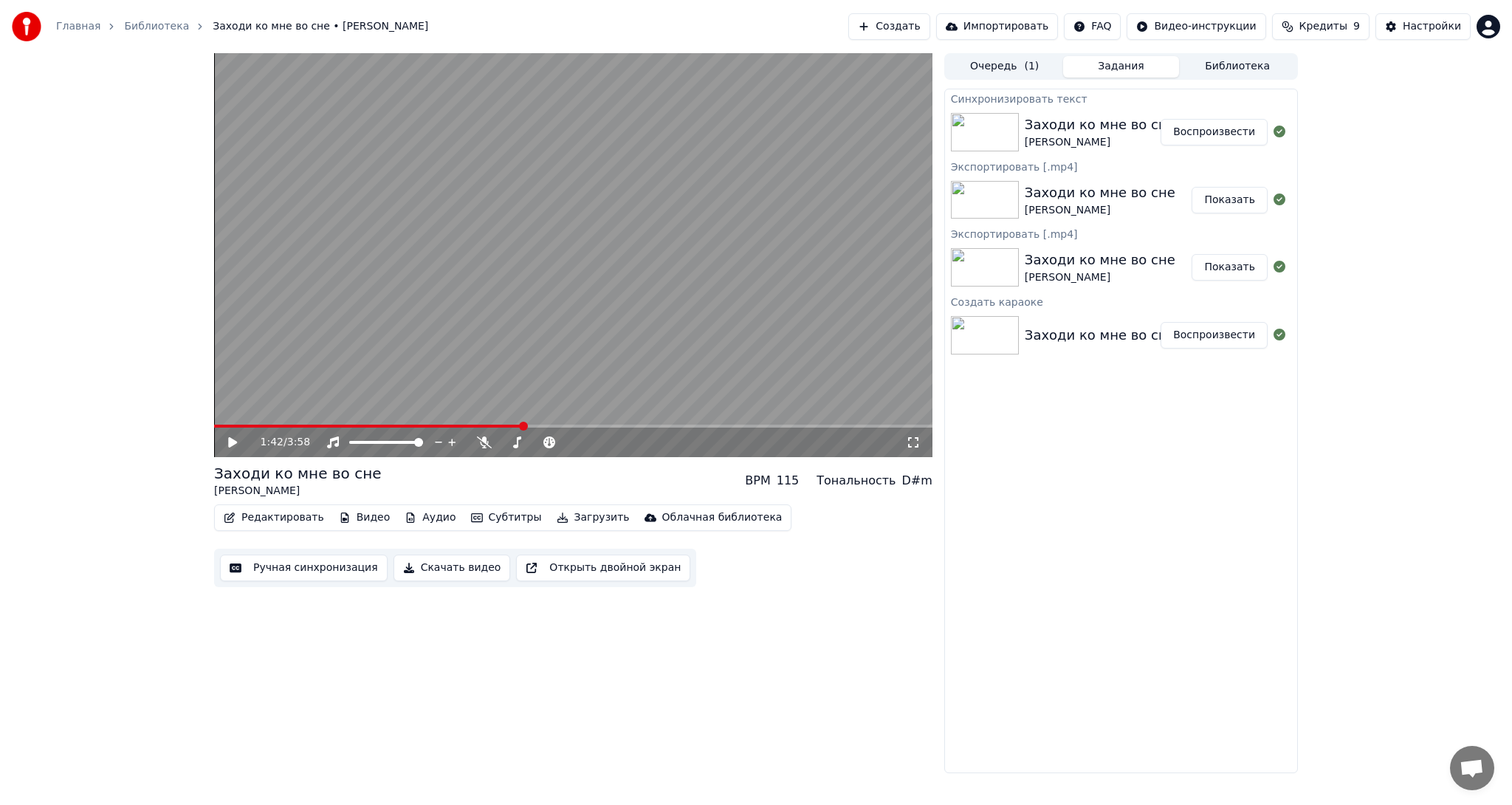
click at [350, 514] on button "Видео" at bounding box center [364, 518] width 63 height 21
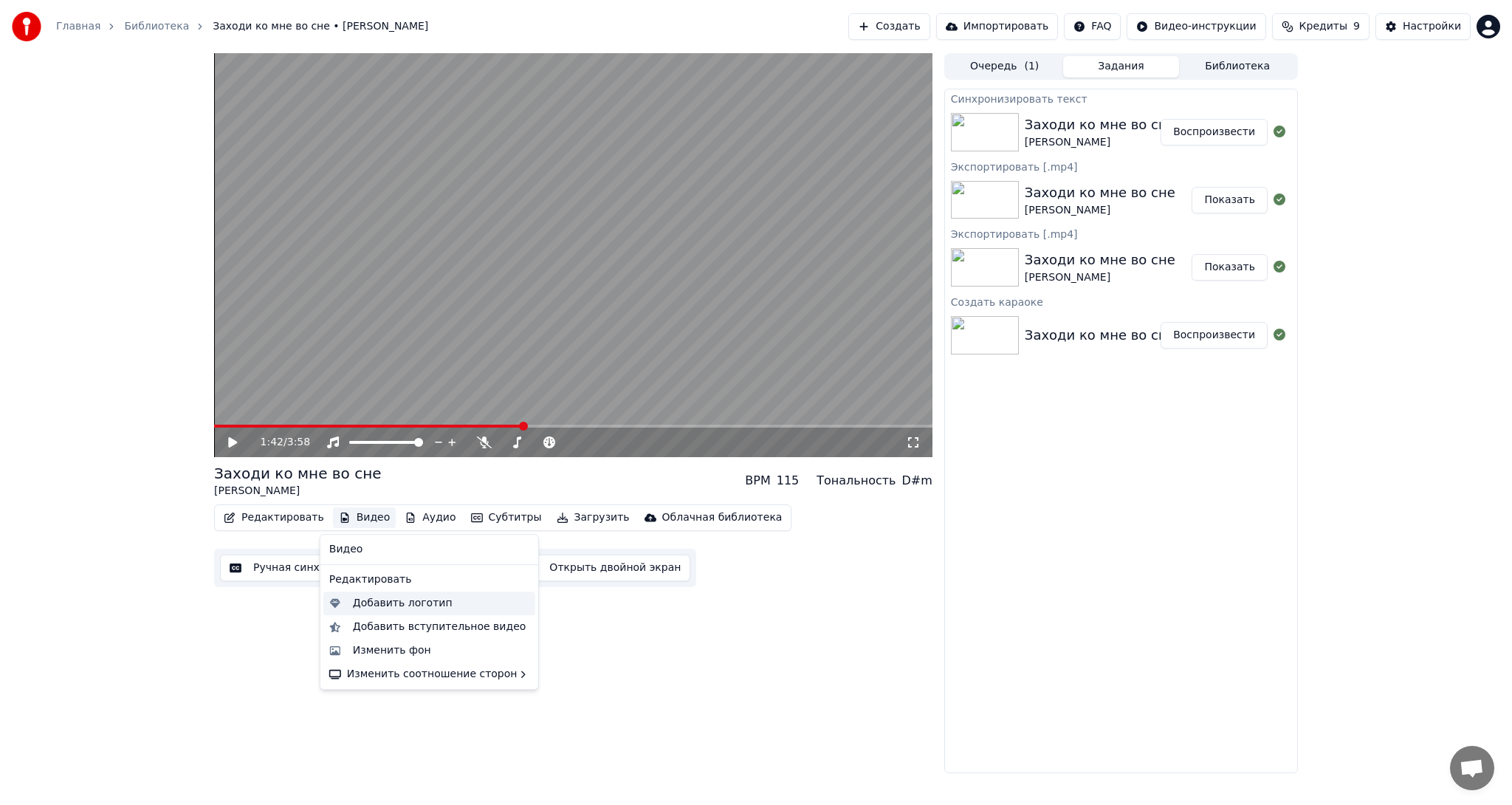
click at [420, 606] on div "Добавить логотип" at bounding box center [402, 603] width 100 height 15
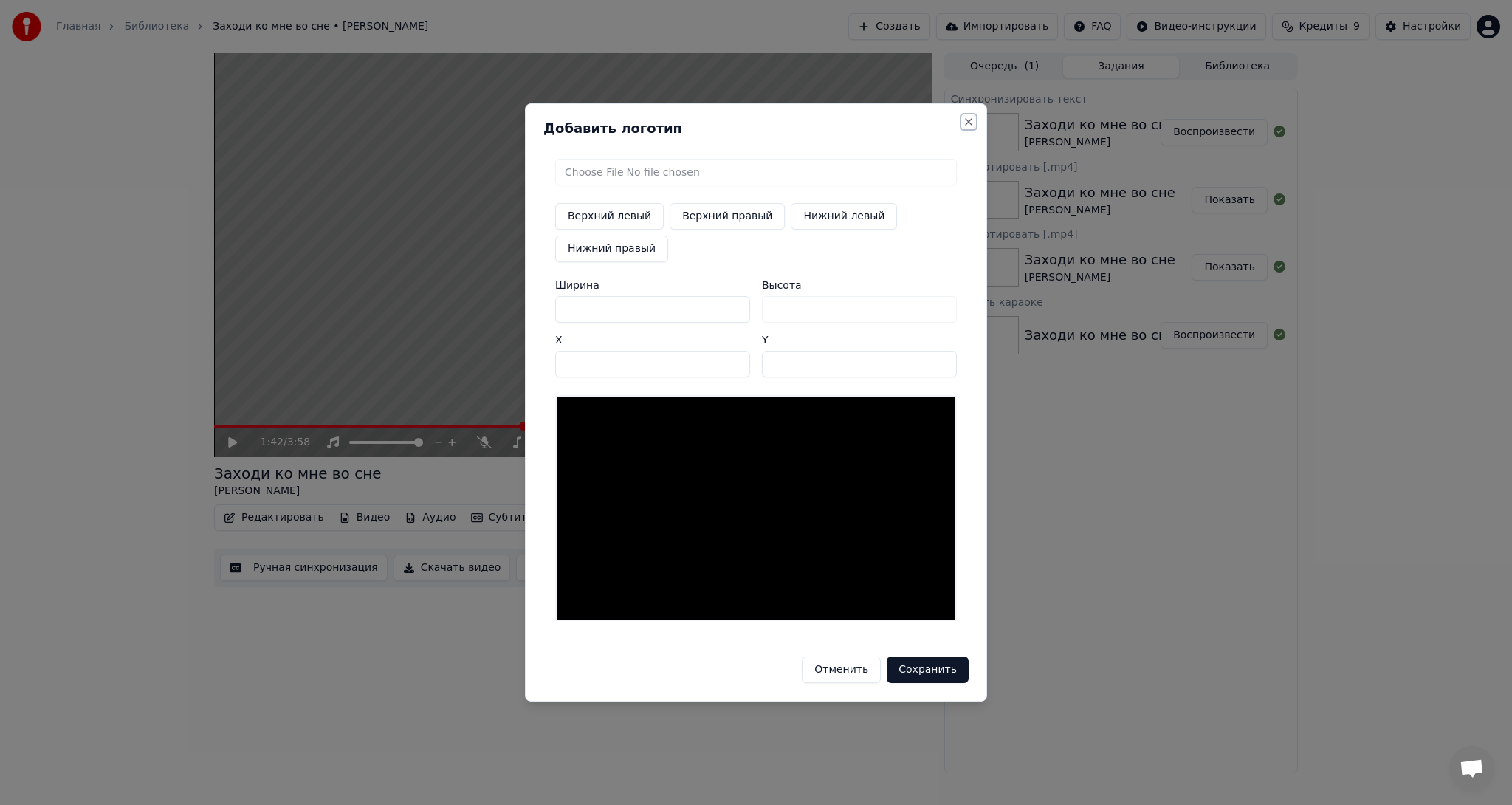
click at [973, 121] on button "Close" at bounding box center [969, 122] width 12 height 12
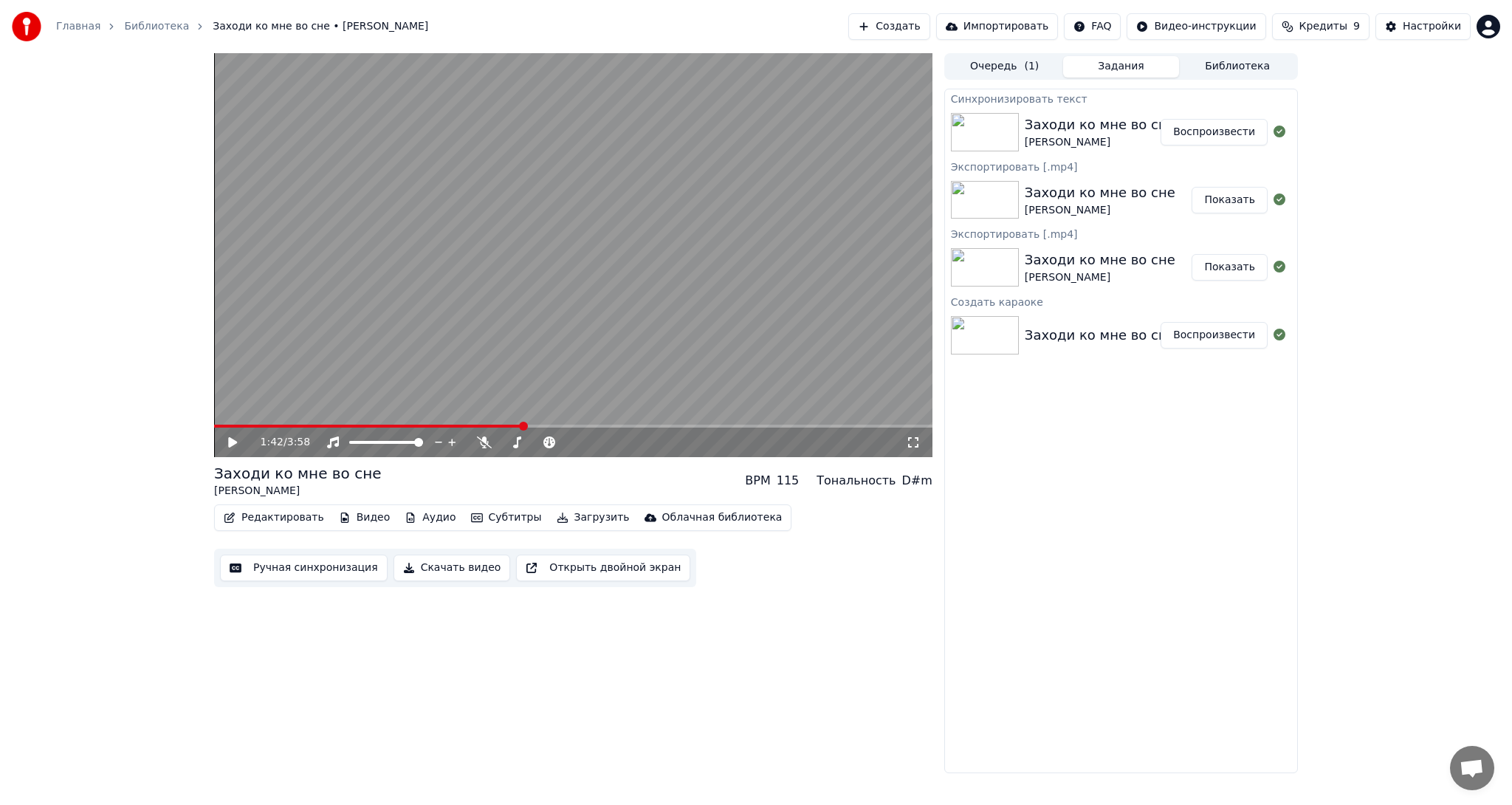
click at [362, 517] on button "Видео" at bounding box center [364, 518] width 63 height 21
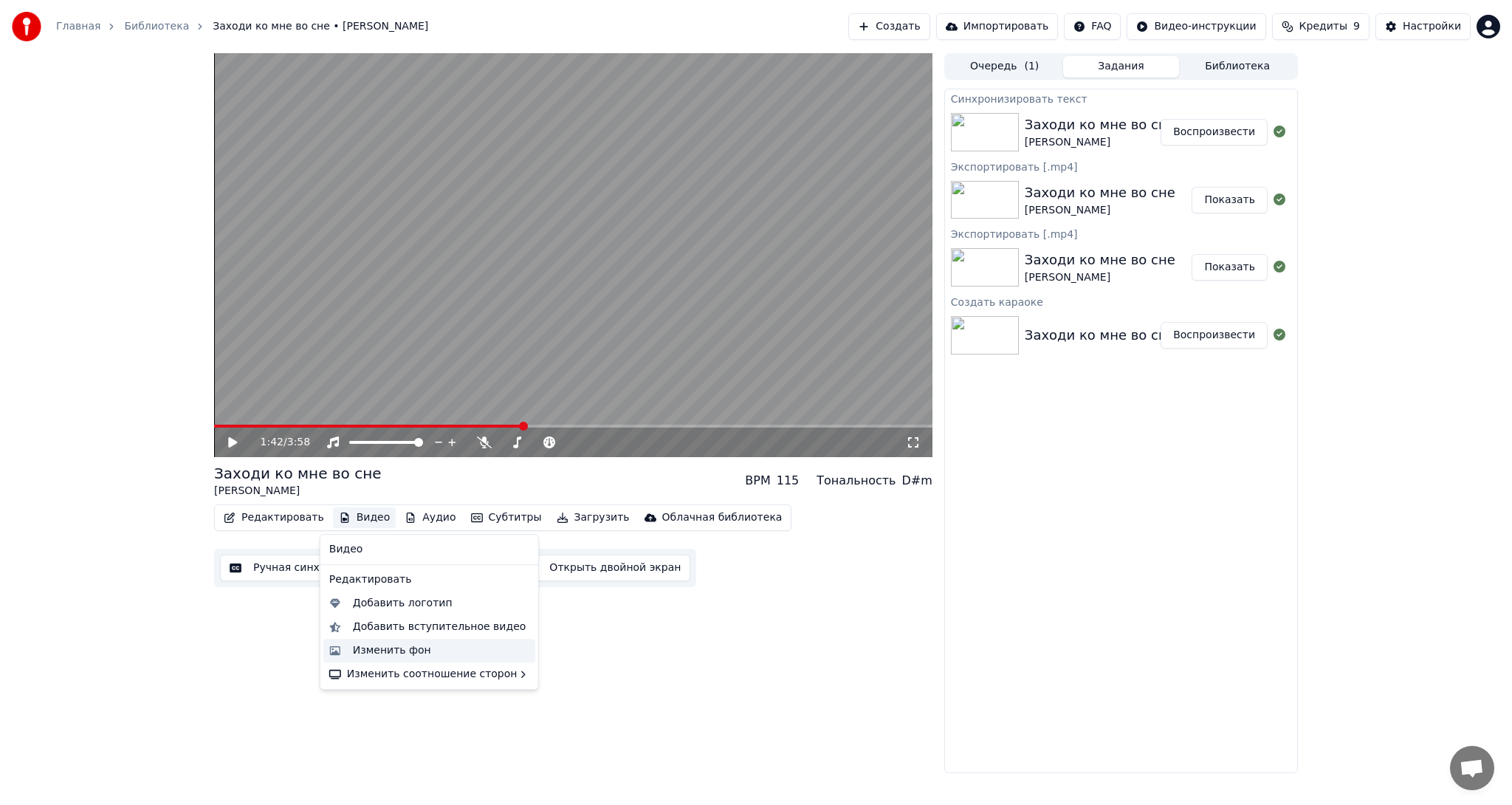
click at [428, 648] on div "Изменить фон" at bounding box center [441, 650] width 177 height 15
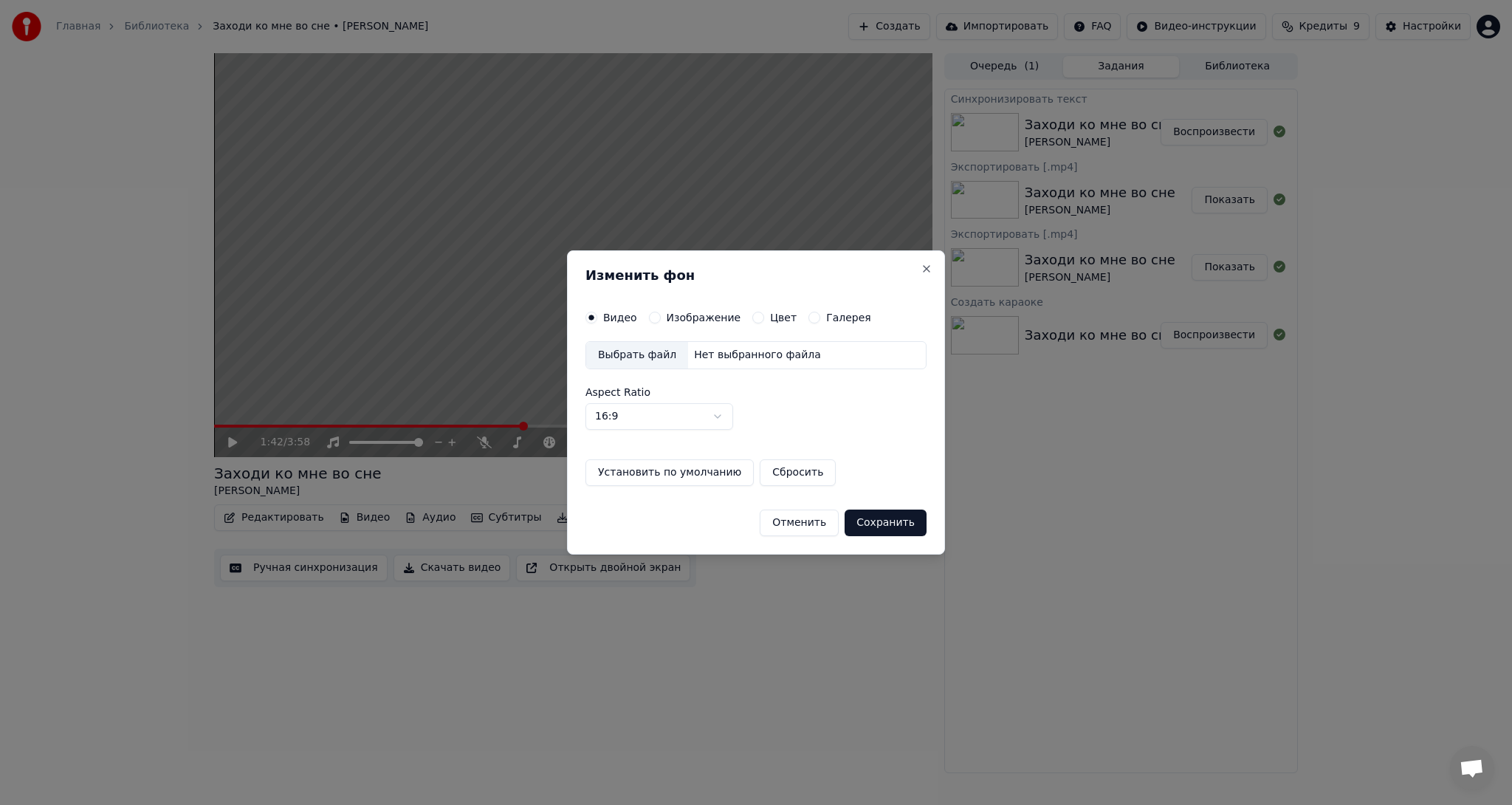
click at [651, 319] on button "Изображение" at bounding box center [655, 317] width 12 height 12
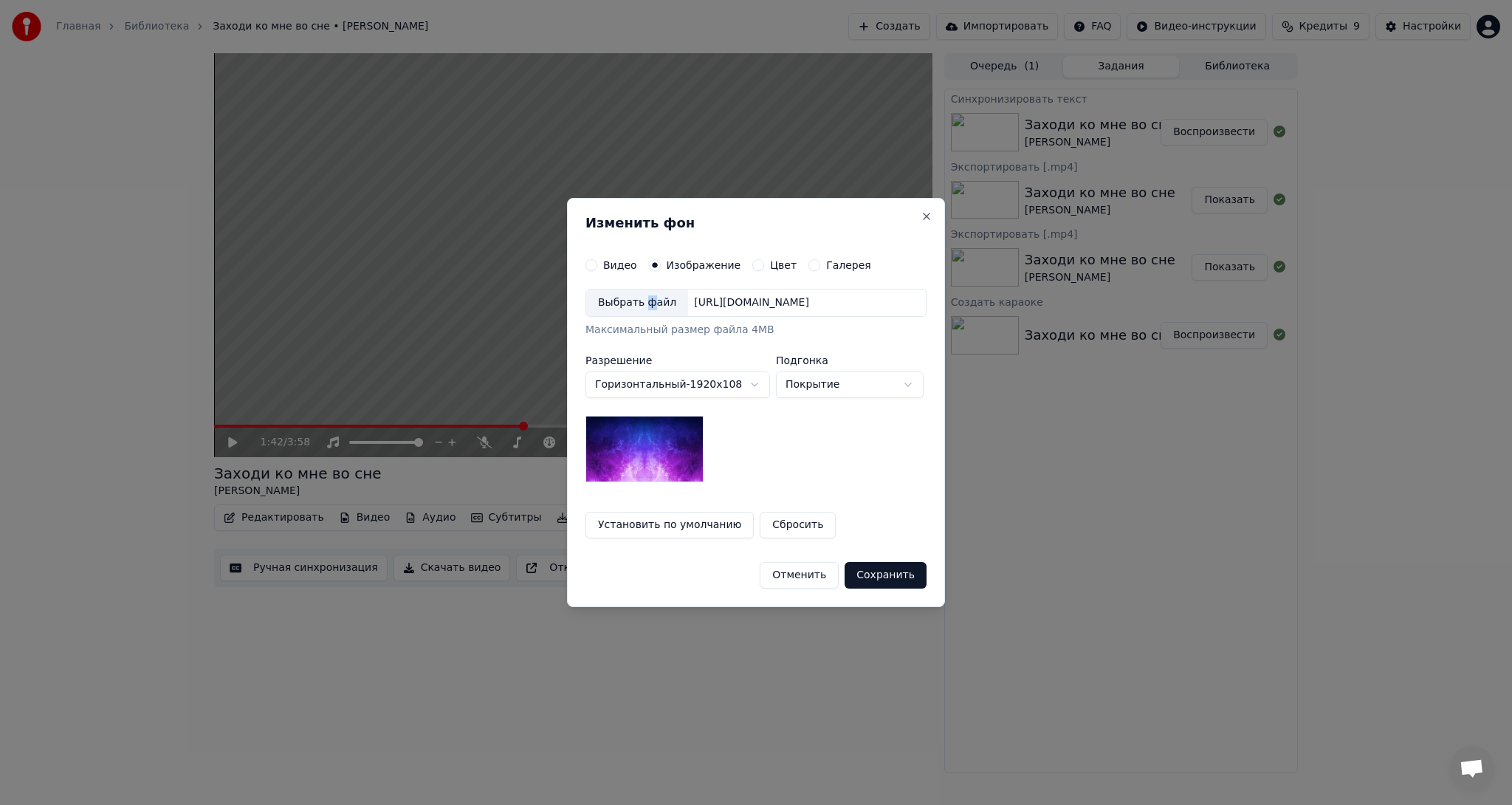
click at [643, 292] on div "Выбрать файл" at bounding box center [637, 302] width 102 height 27
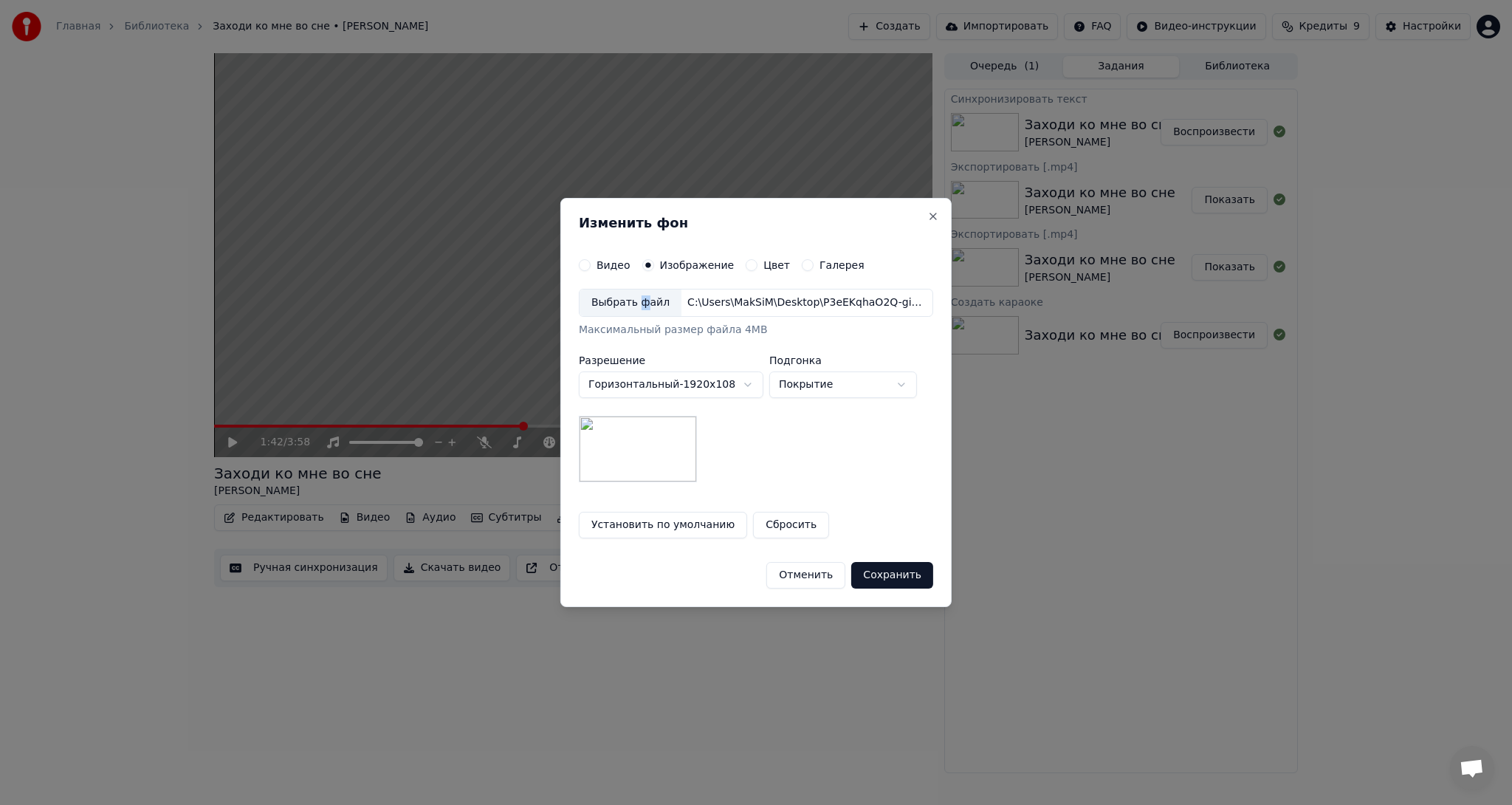
click at [895, 576] on button "Сохранить" at bounding box center [893, 574] width 82 height 27
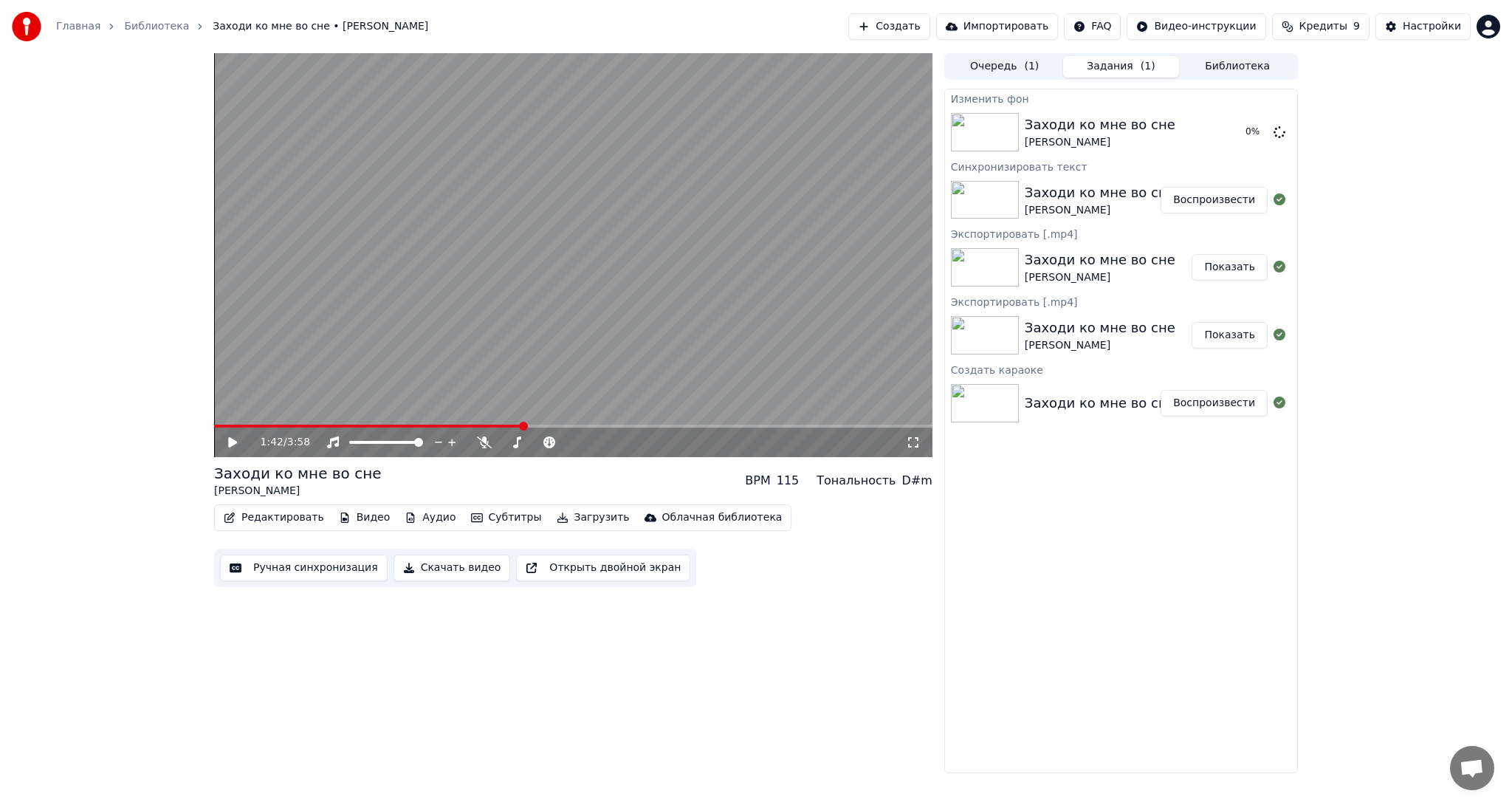
click at [227, 440] on icon at bounding box center [243, 442] width 35 height 12
click at [228, 438] on icon at bounding box center [243, 442] width 35 height 12
click at [361, 511] on button "Видео" at bounding box center [364, 518] width 63 height 21
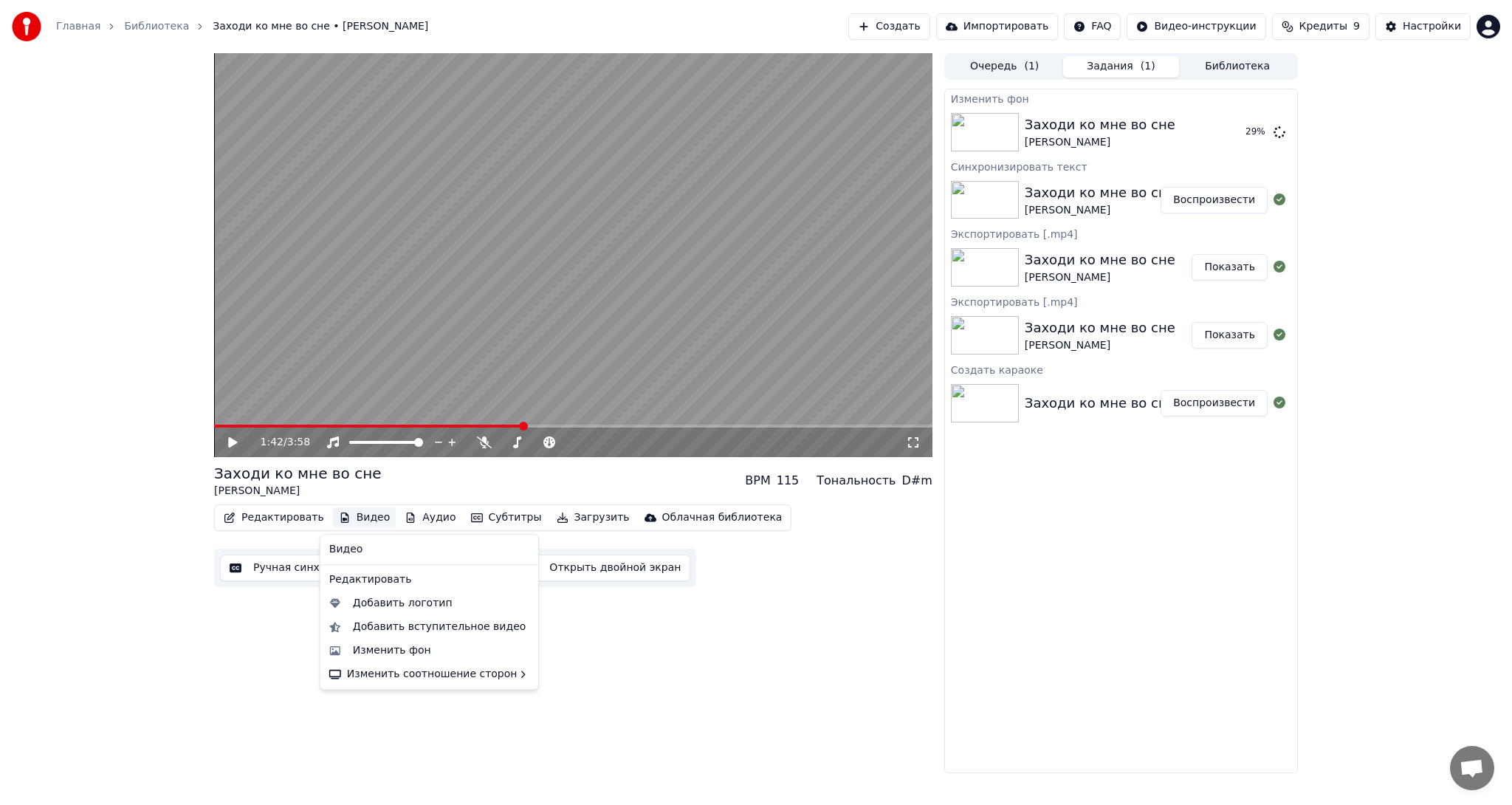
click at [742, 649] on div "1:42 / 3:58 Заходи ко мне во сне [PERSON_NAME] BPM 115 Тональность D#m Редактир…" at bounding box center [573, 413] width 718 height 720
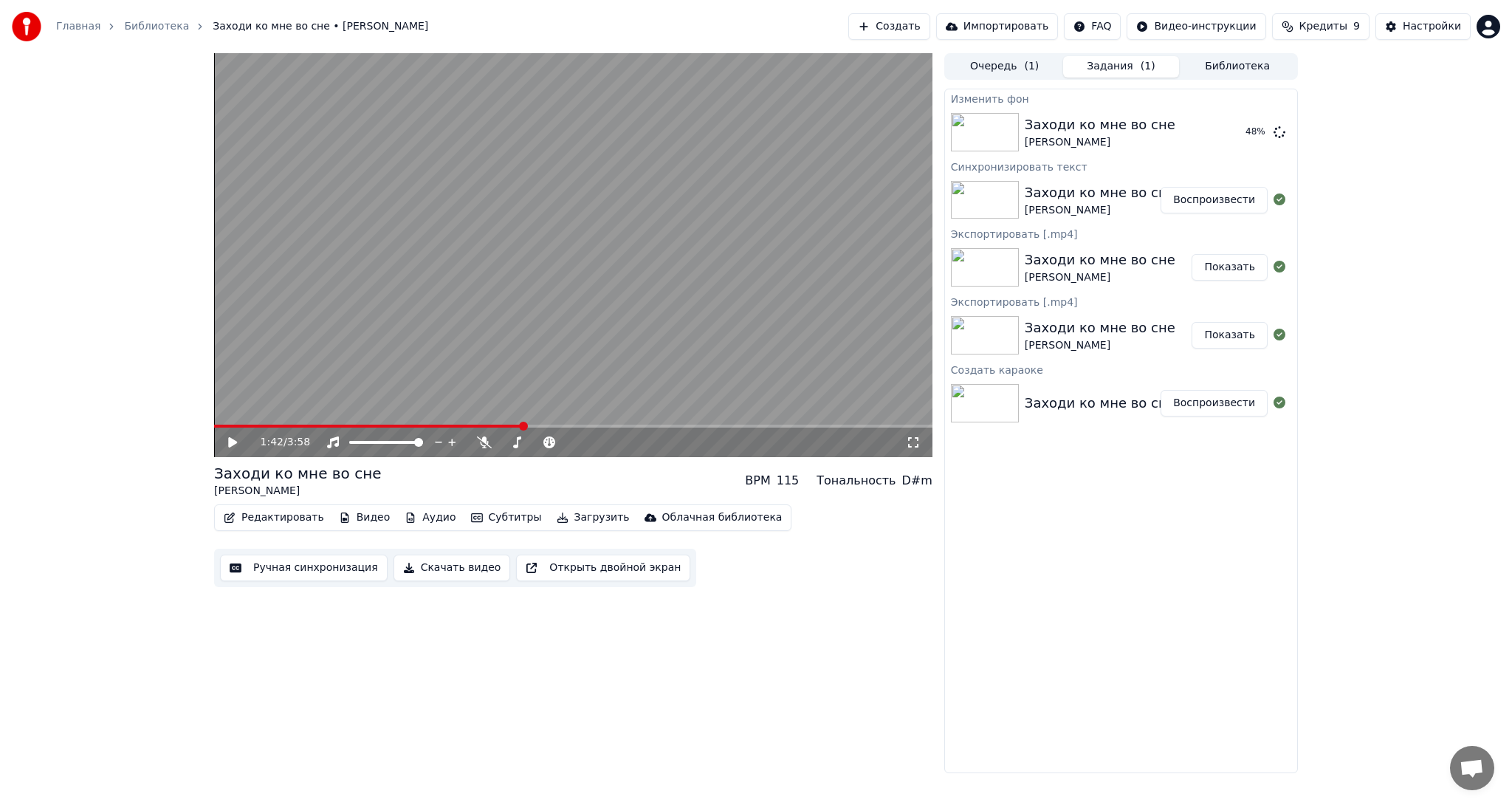
click at [316, 570] on button "Ручная синхронизация" at bounding box center [304, 567] width 167 height 27
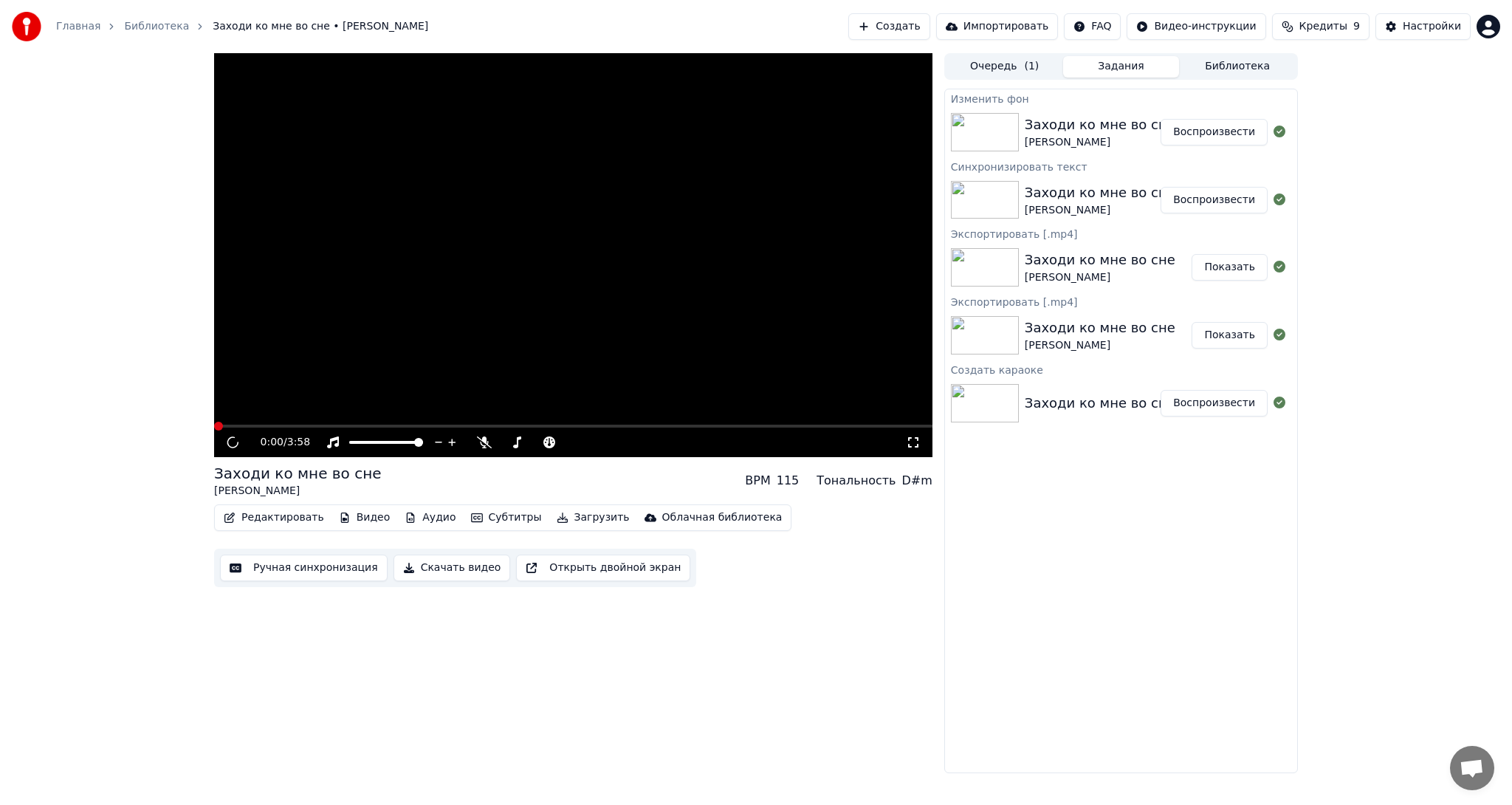
click at [916, 445] on icon at bounding box center [913, 442] width 15 height 12
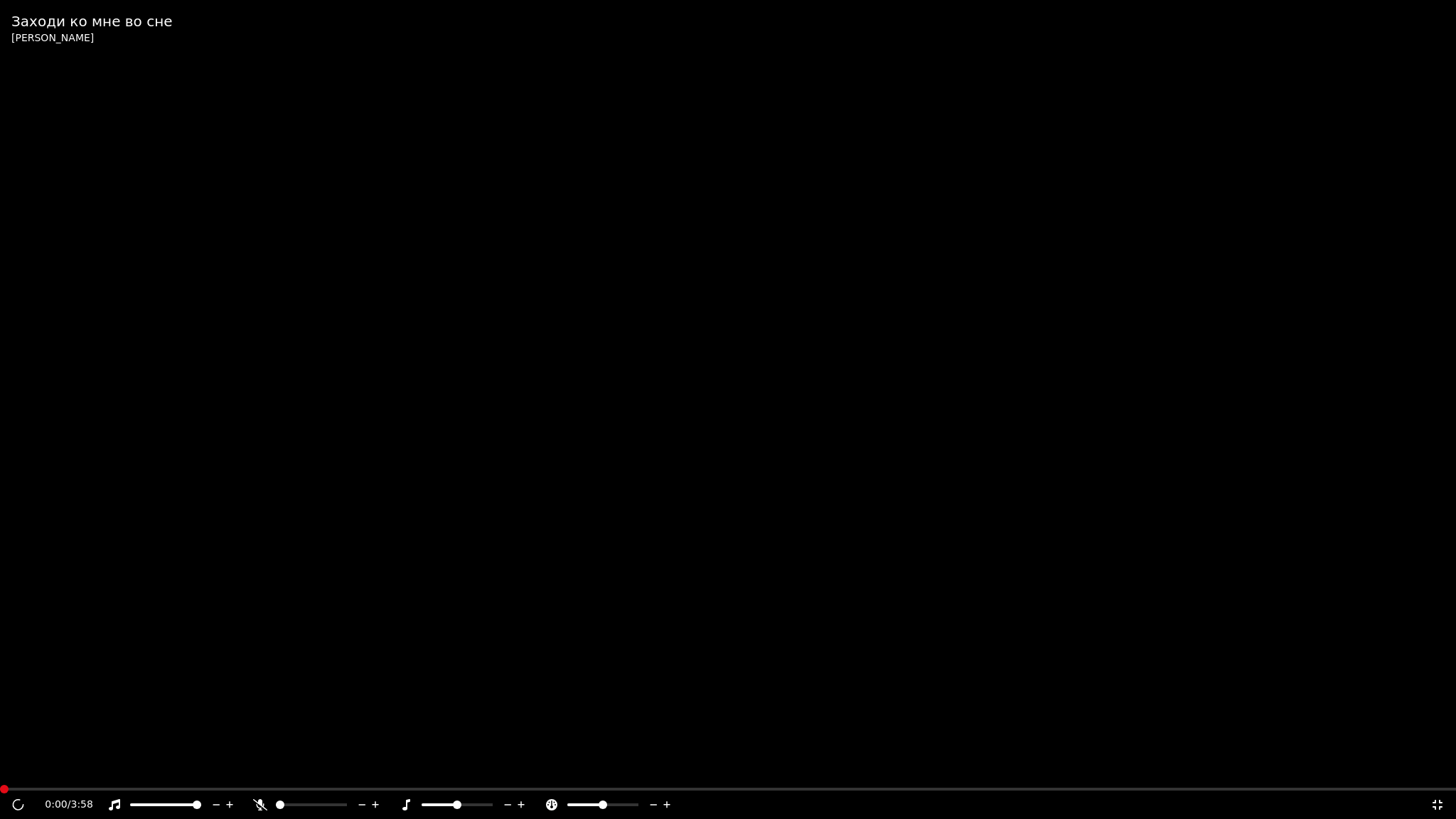
click at [1440, 774] on icon at bounding box center [1438, 804] width 14 height 11
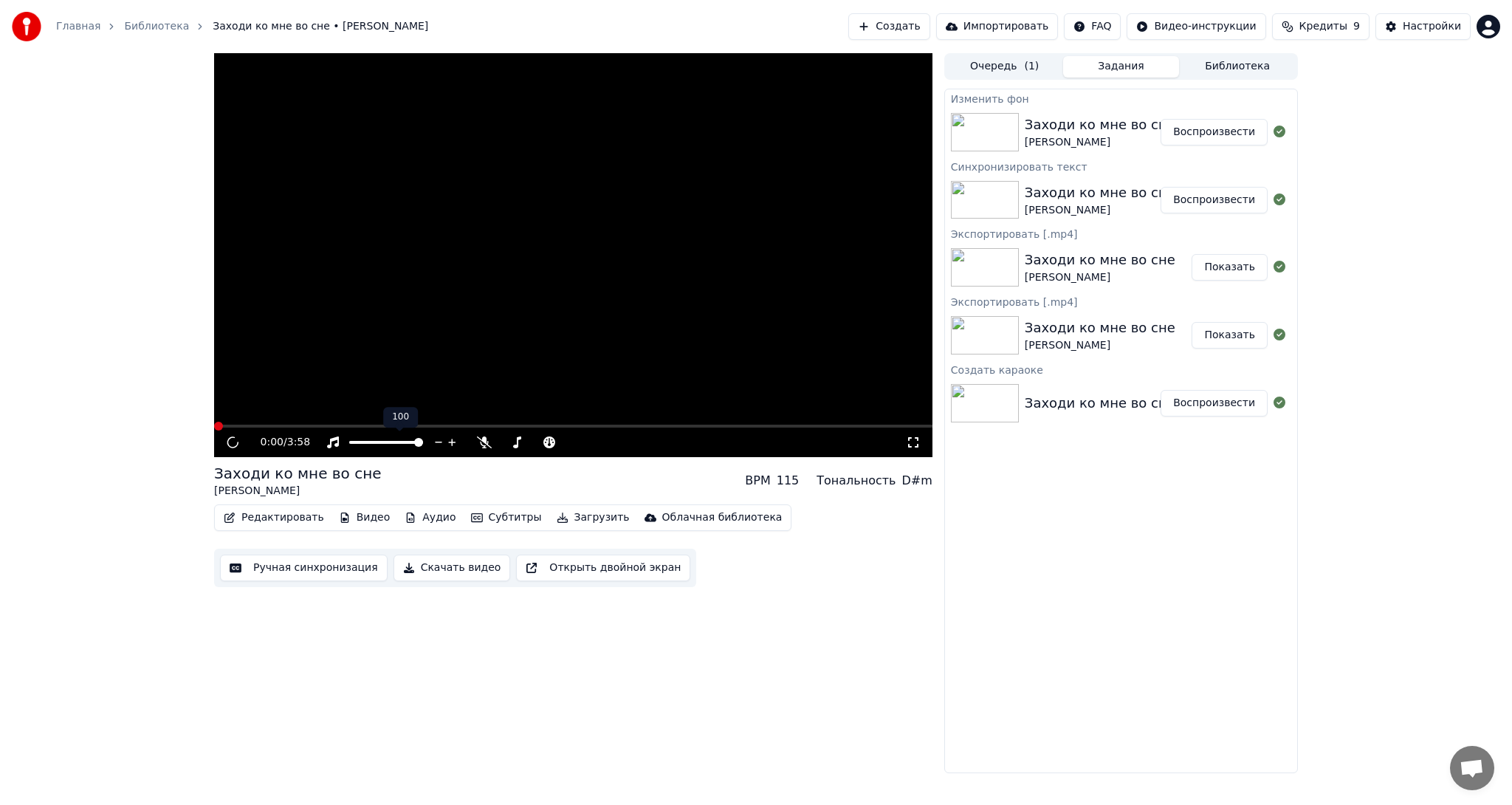
click at [424, 443] on span at bounding box center [419, 443] width 9 height 9
click at [322, 567] on button "Ручная синхронизация" at bounding box center [304, 567] width 167 height 27
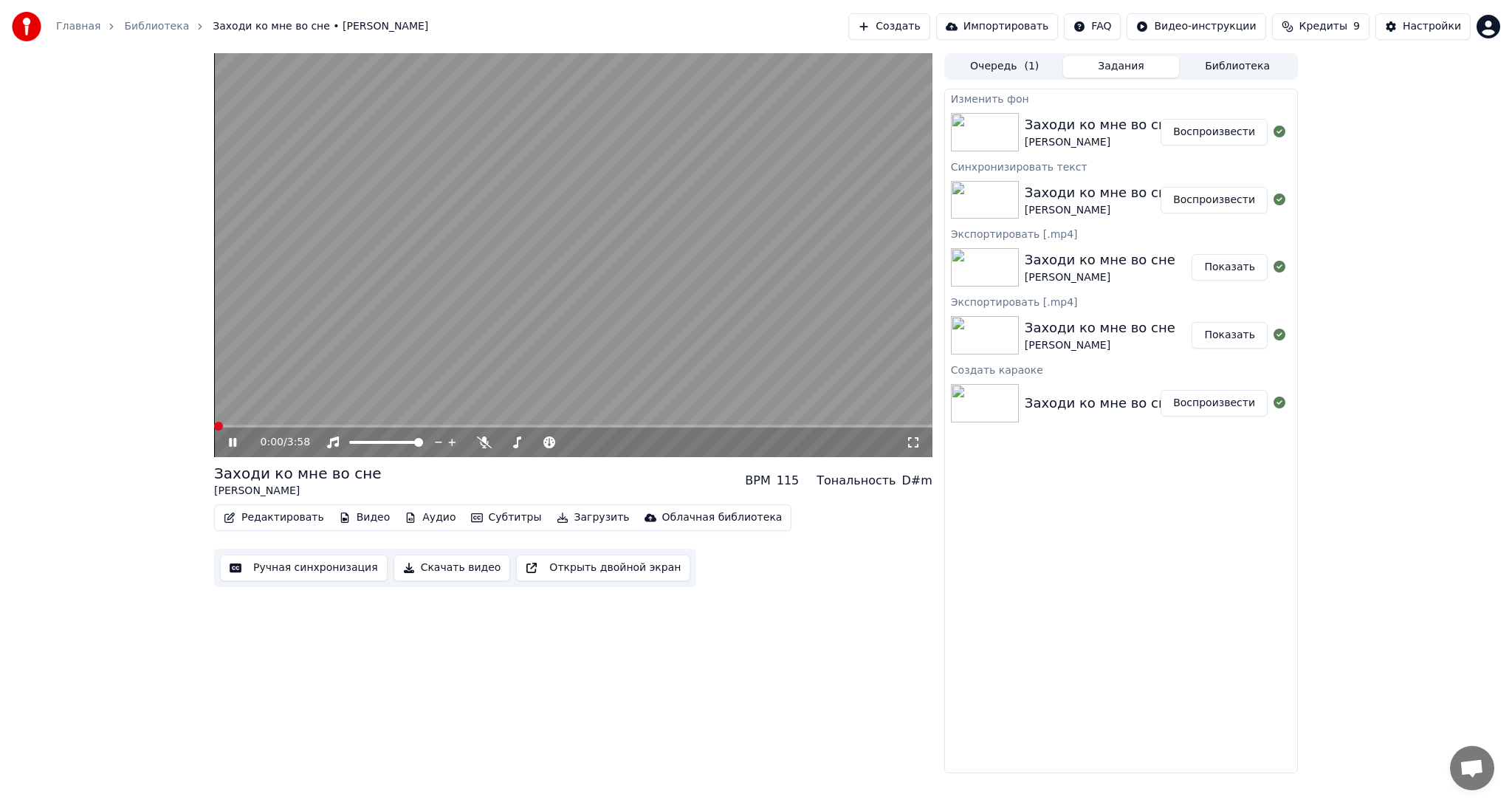
click at [283, 565] on button "Ручная синхронизация" at bounding box center [304, 567] width 167 height 27
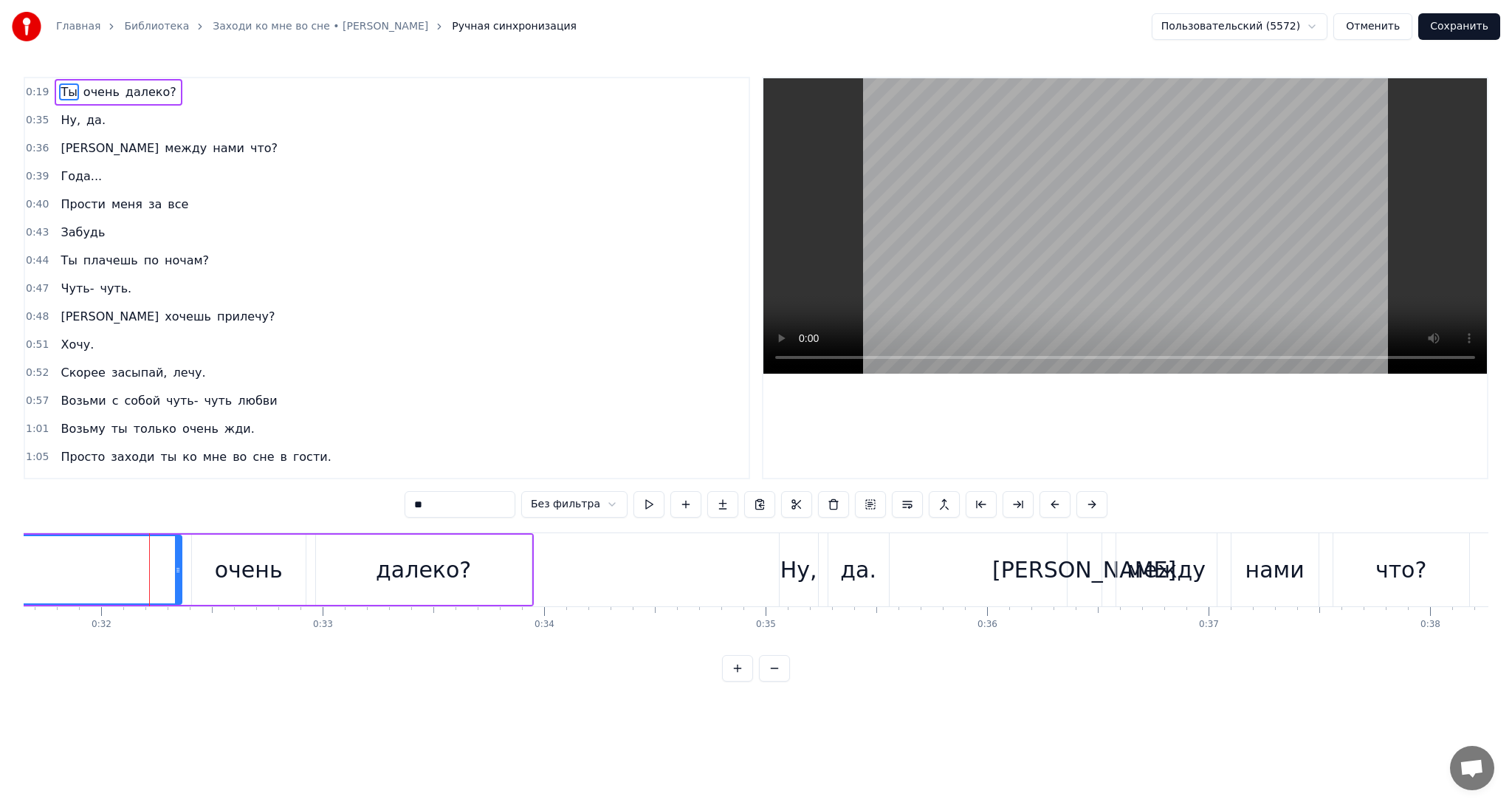
scroll to position [0, 7015]
click at [42, 86] on span "0:19" at bounding box center [37, 92] width 23 height 15
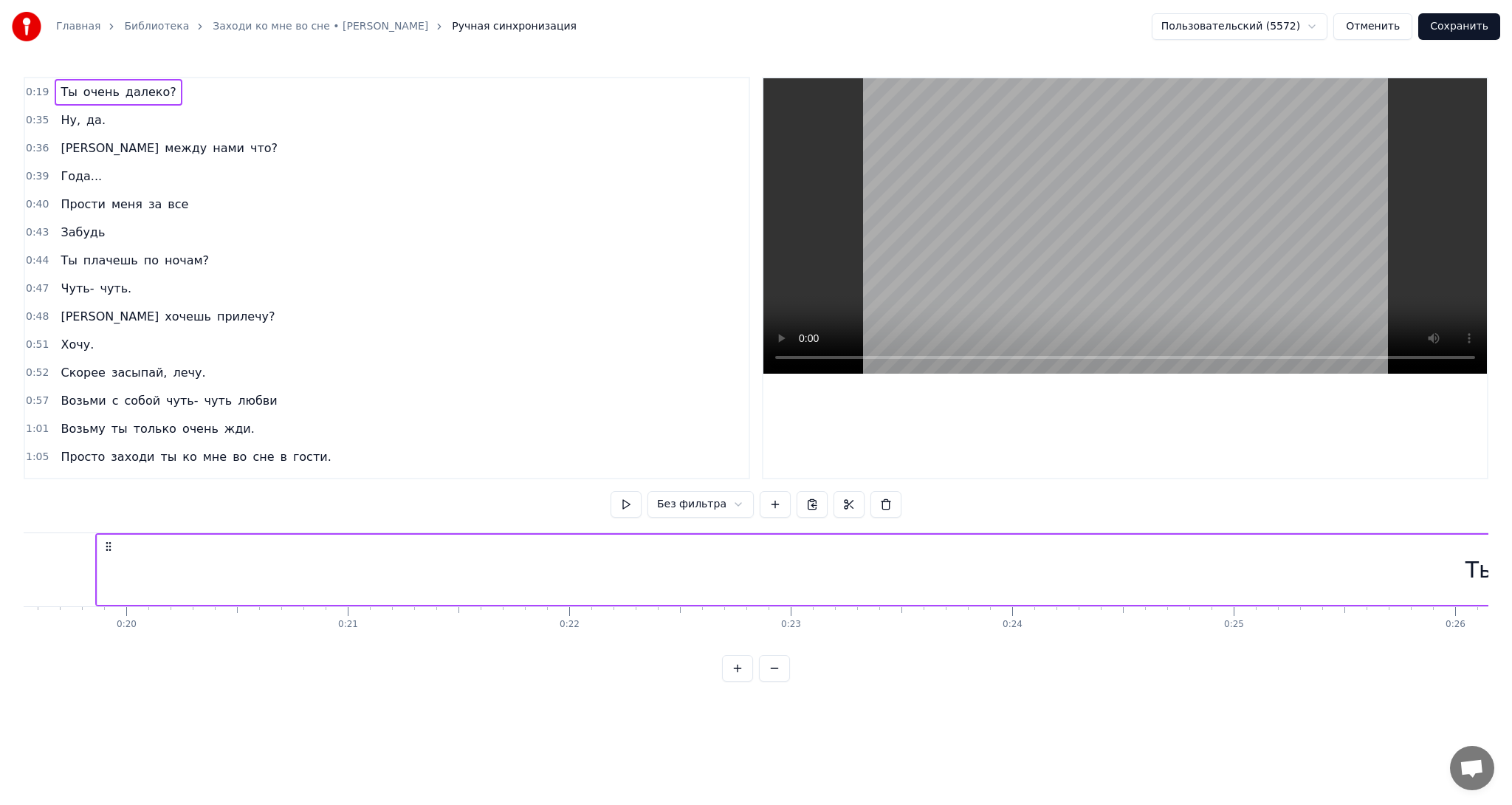
scroll to position [0, 4325]
click at [41, 89] on span "0:19" at bounding box center [37, 92] width 23 height 15
click at [33, 90] on span "0:19" at bounding box center [37, 92] width 23 height 15
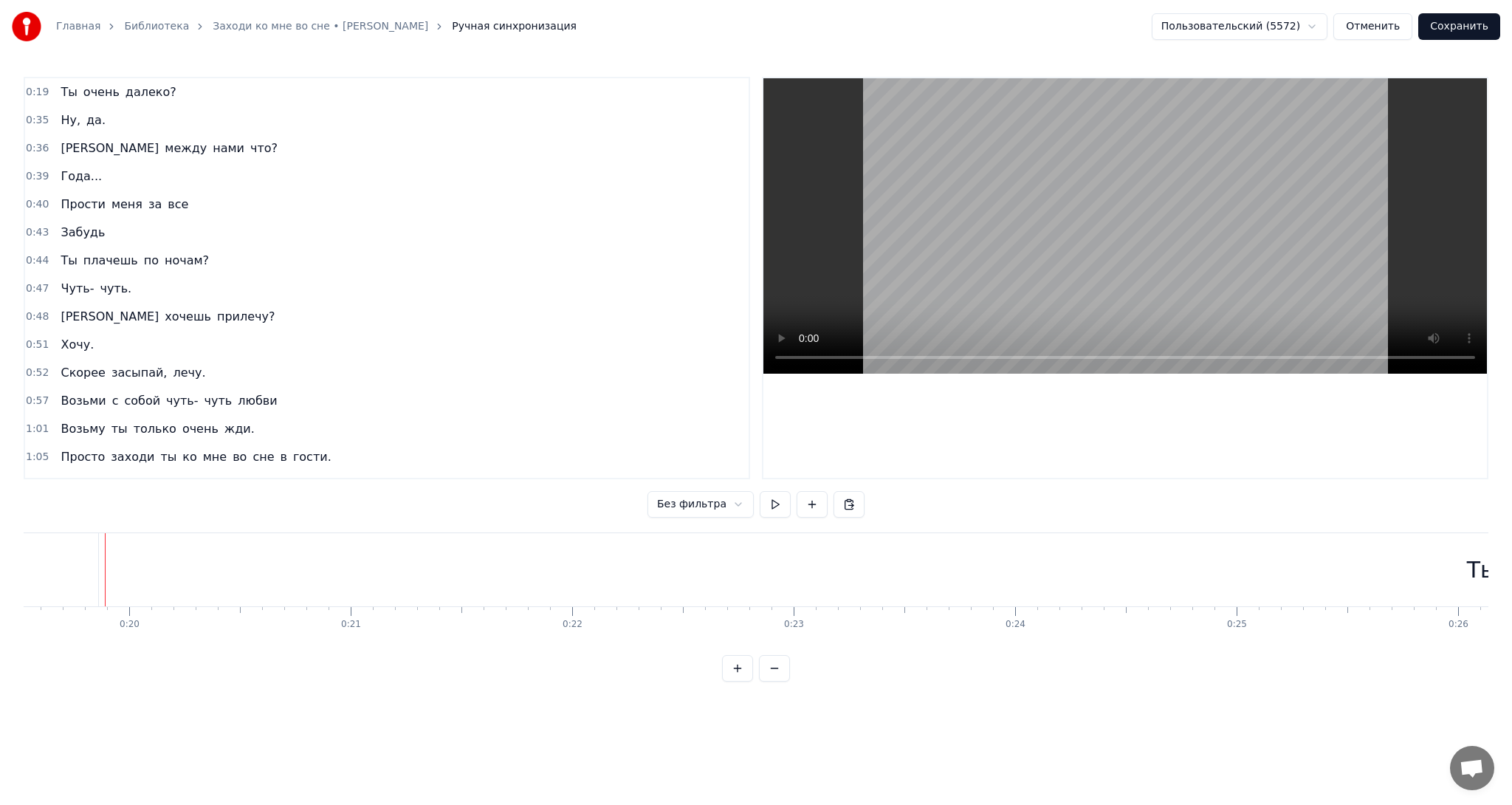
click at [335, 580] on div "Ты" at bounding box center [1483, 570] width 2768 height 73
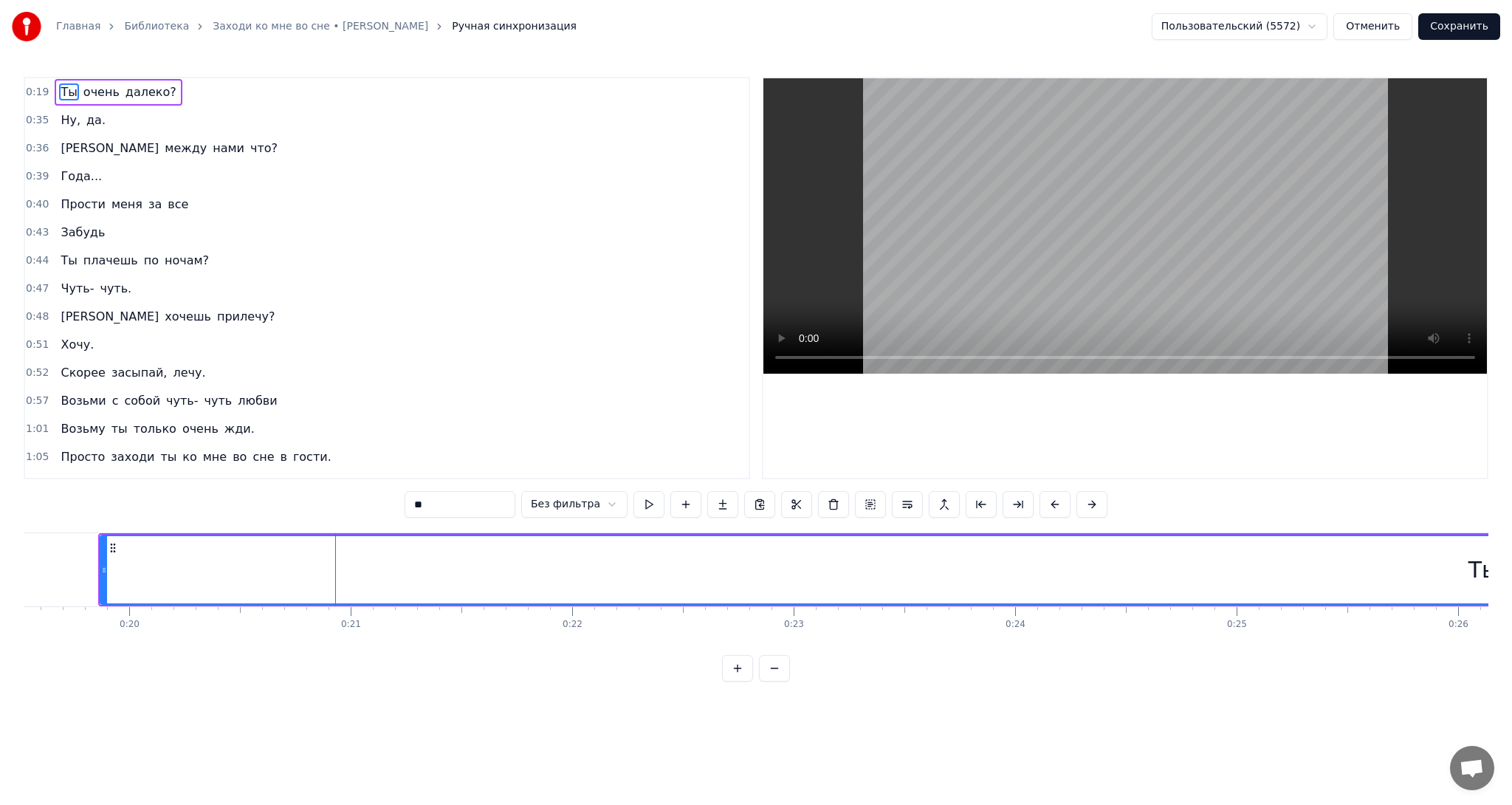
click at [567, 580] on div "Ты" at bounding box center [1485, 569] width 2766 height 67
click at [123, 573] on div "Ты" at bounding box center [1485, 569] width 2766 height 67
click at [1273, 576] on div "Ты" at bounding box center [1485, 569] width 2766 height 67
click at [1453, 573] on div "Ты" at bounding box center [1485, 569] width 2766 height 67
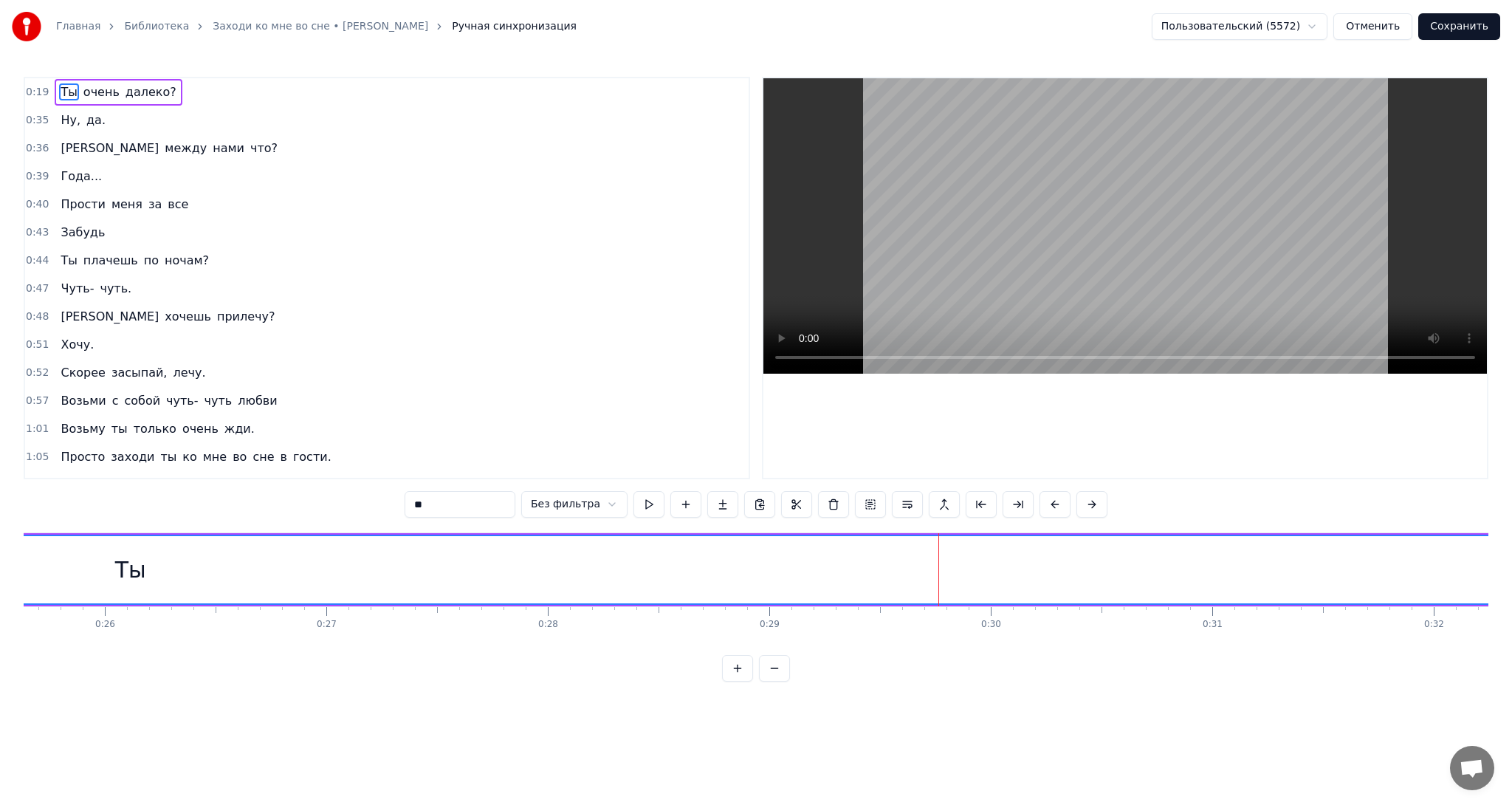
click at [120, 568] on div "Ты" at bounding box center [131, 570] width 31 height 33
click at [136, 570] on div "Ты" at bounding box center [131, 570] width 31 height 33
click at [124, 569] on div "Ты" at bounding box center [131, 570] width 31 height 33
click at [34, 94] on span "0:19" at bounding box center [37, 92] width 23 height 15
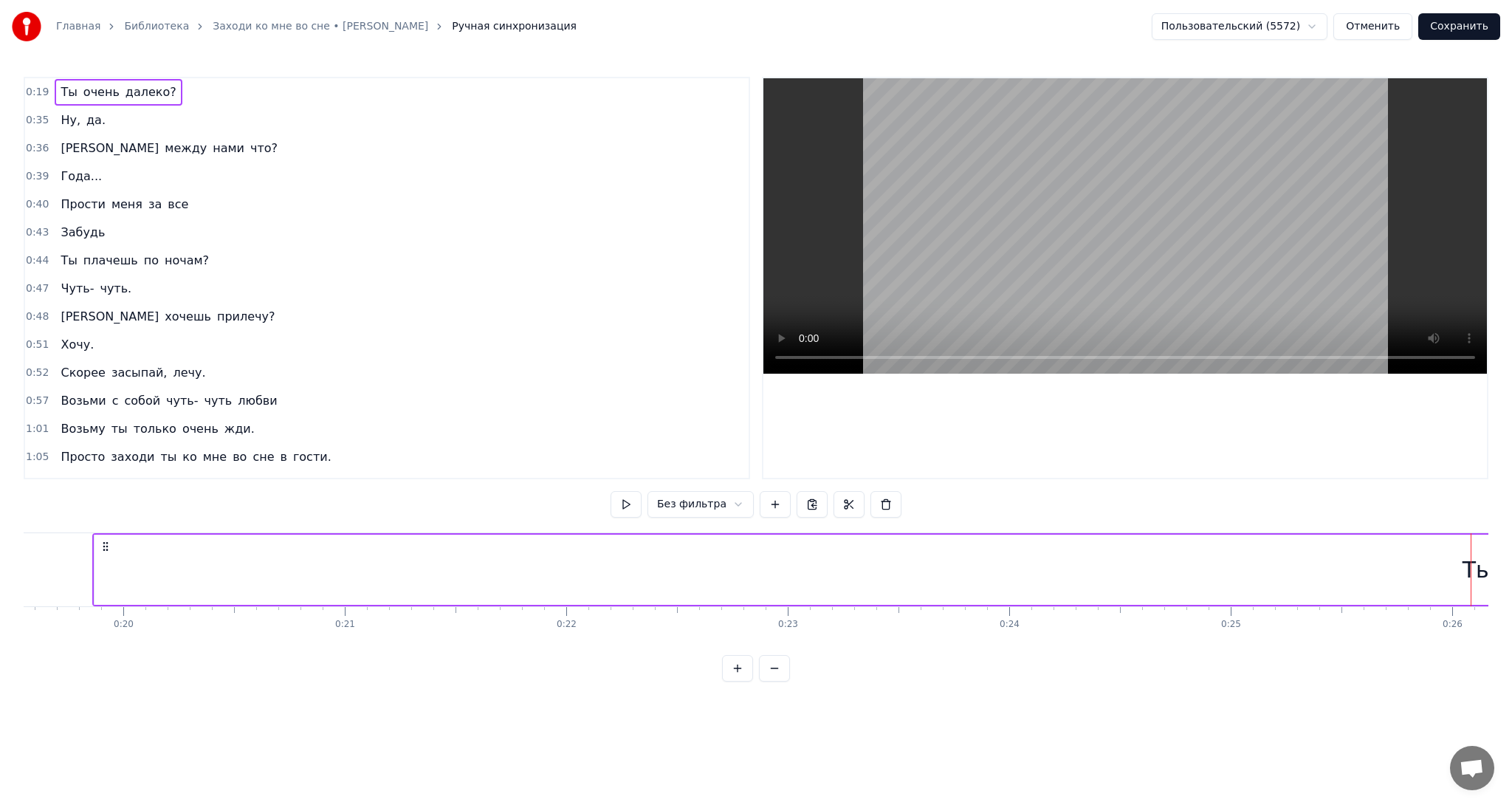
scroll to position [0, 4325]
click at [315, 190] on html "Главная Библиотека Заходи ко мне во сне • [PERSON_NAME] Ручная синхронизация По…" at bounding box center [756, 352] width 1512 height 705
click at [90, 94] on span "очень" at bounding box center [102, 91] width 39 height 17
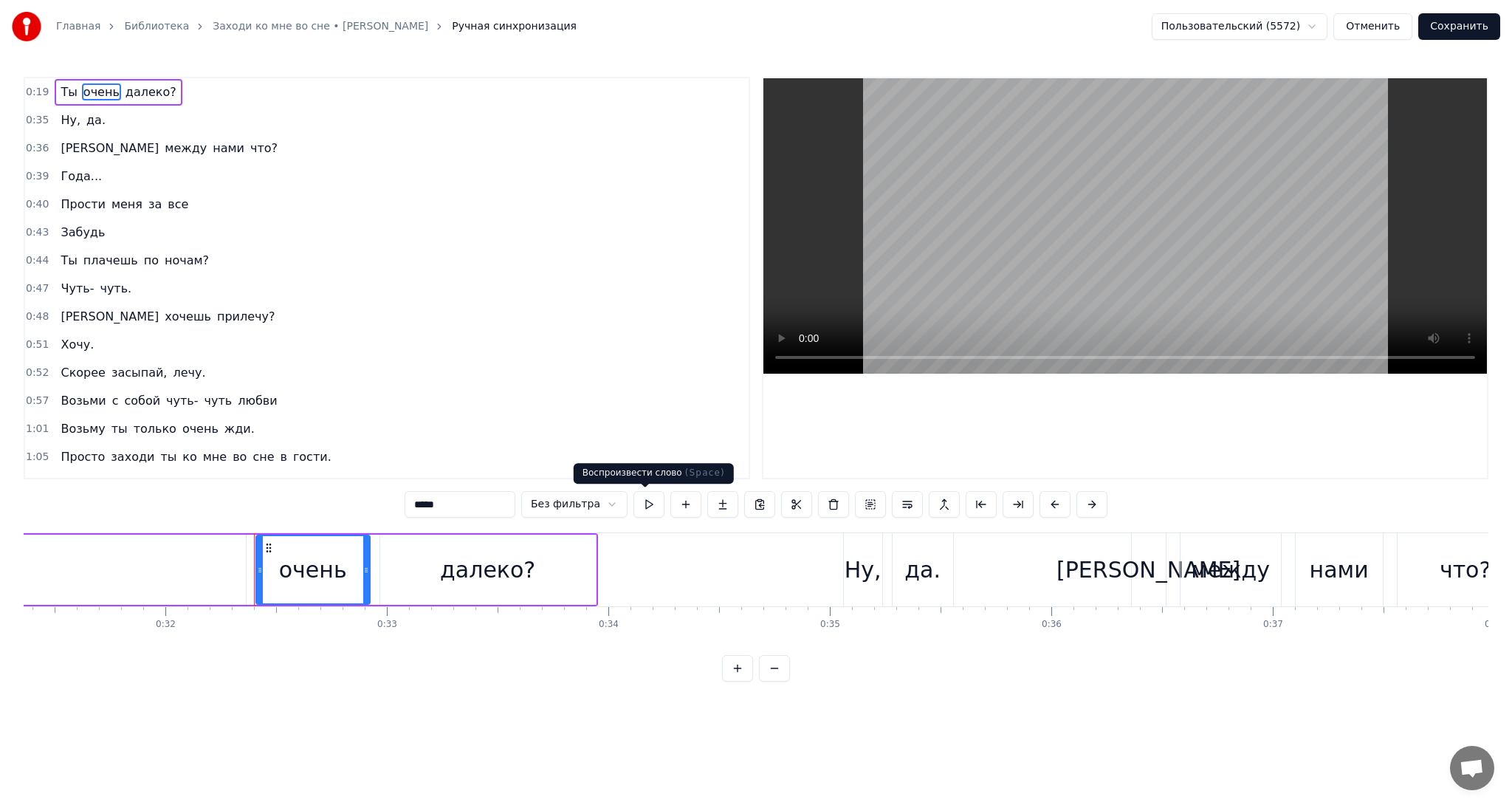
scroll to position [0, 7103]
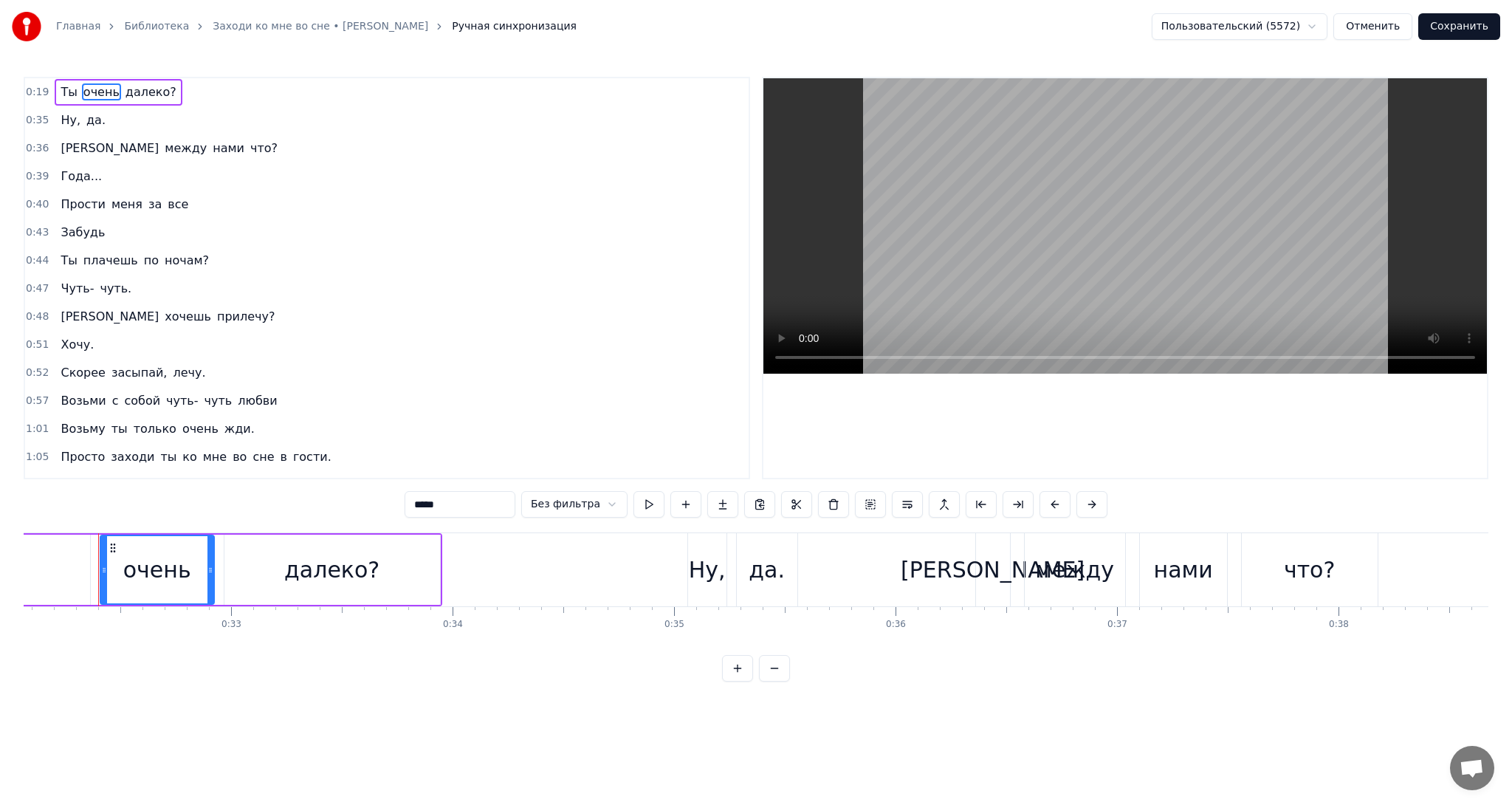
type input "**"
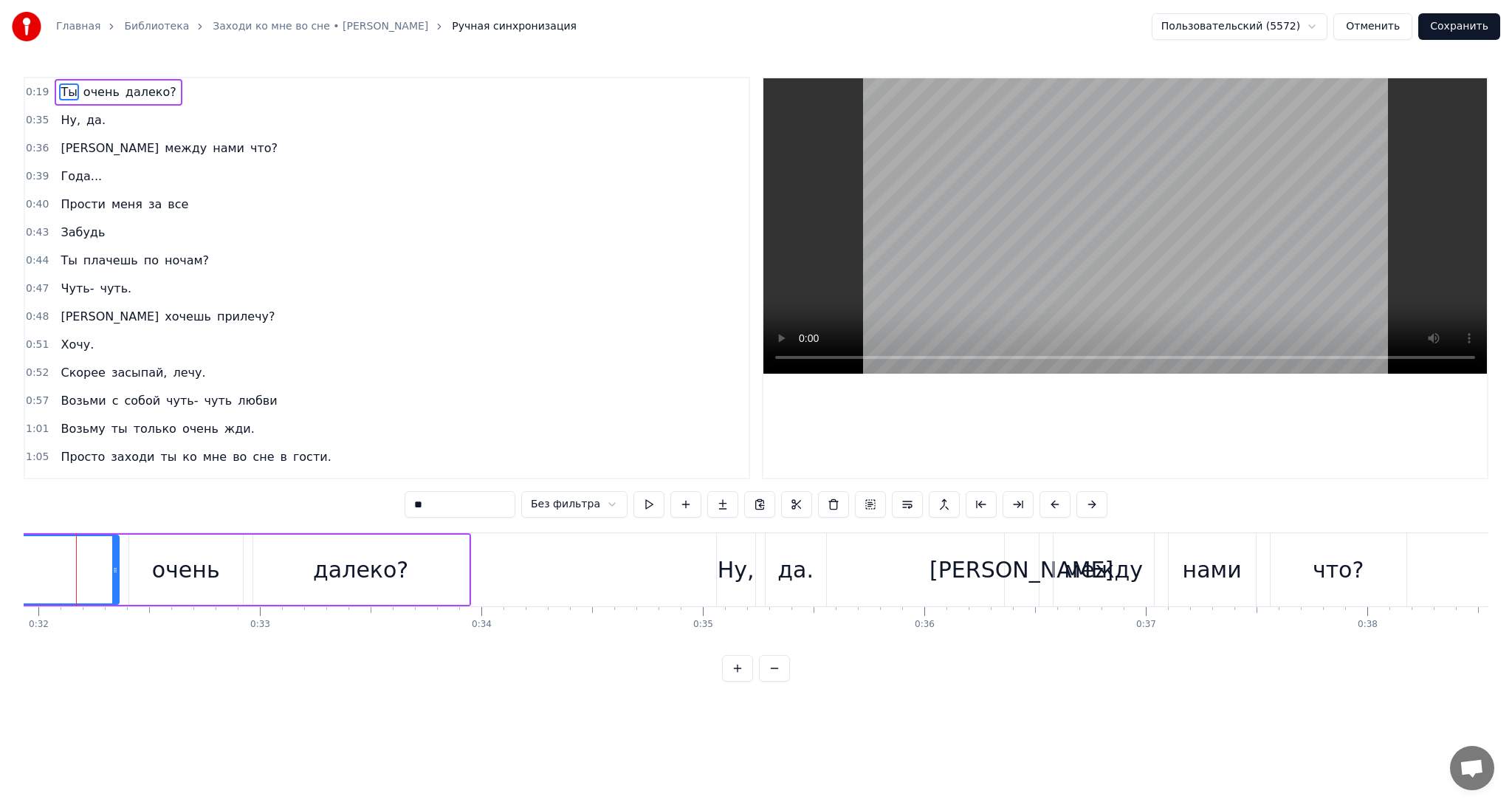
scroll to position [0, 7051]
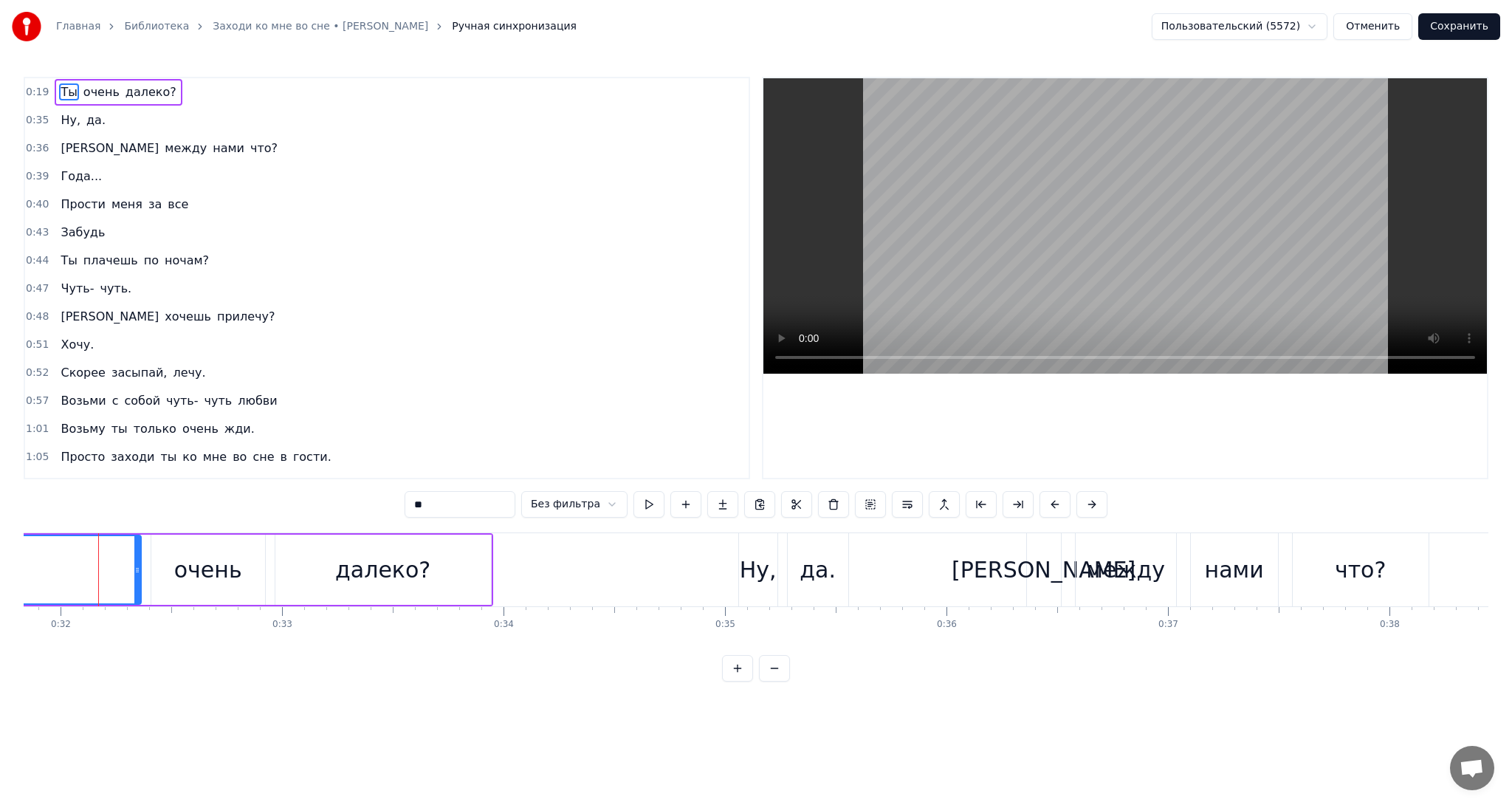
click at [777, 682] on button at bounding box center [775, 668] width 31 height 27
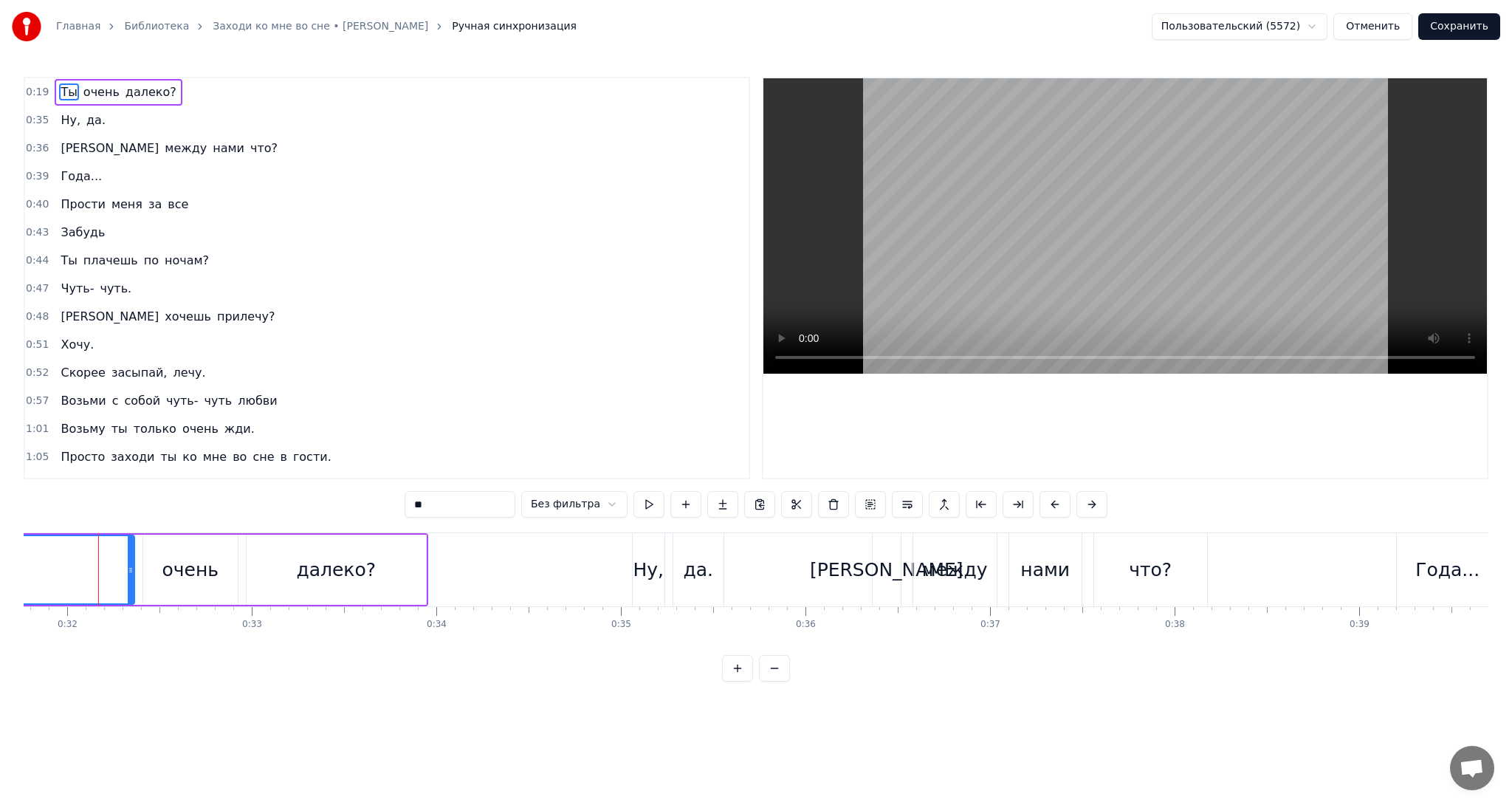
click at [777, 682] on button at bounding box center [775, 668] width 31 height 27
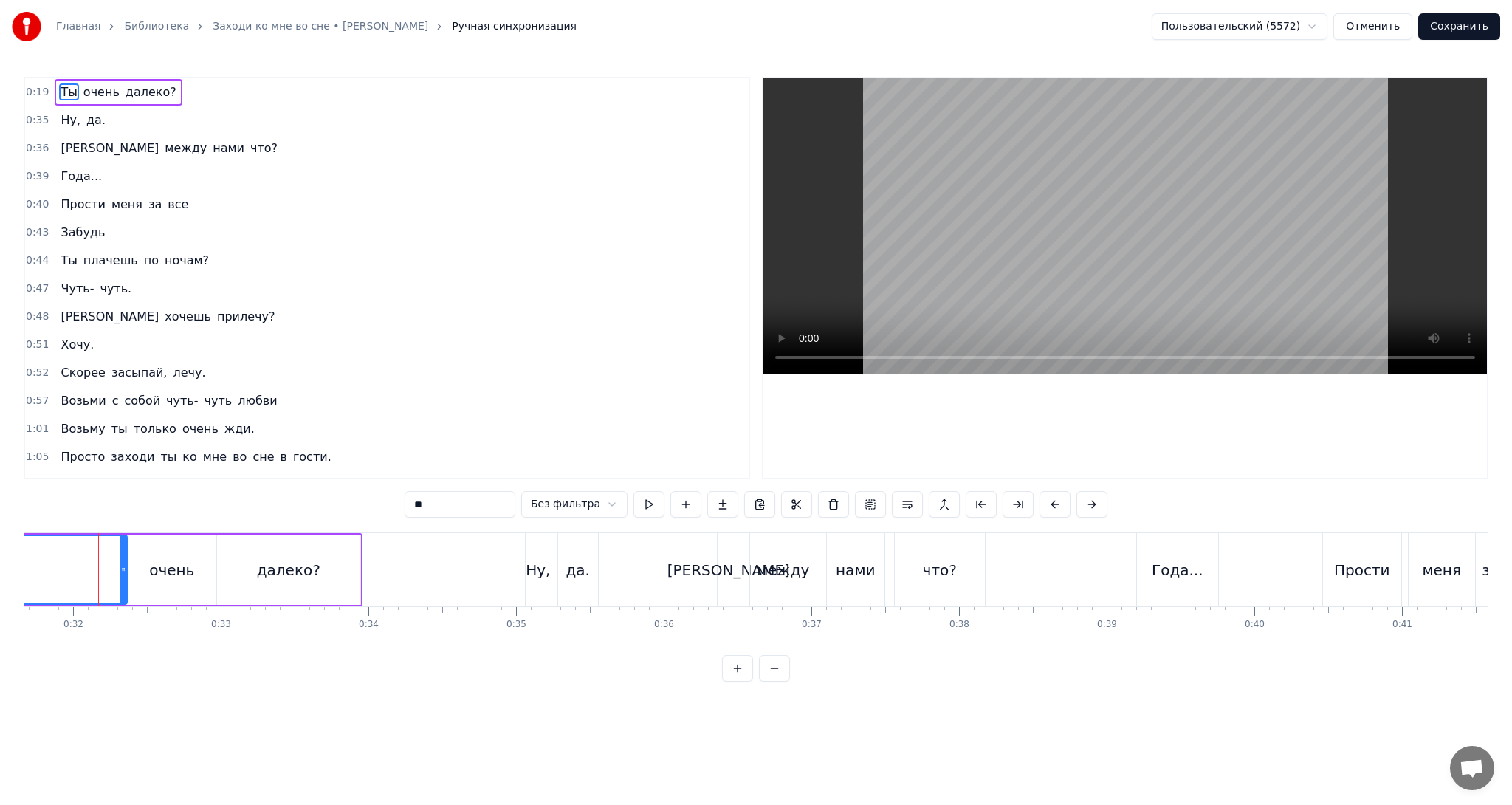
click at [777, 682] on button at bounding box center [775, 668] width 31 height 27
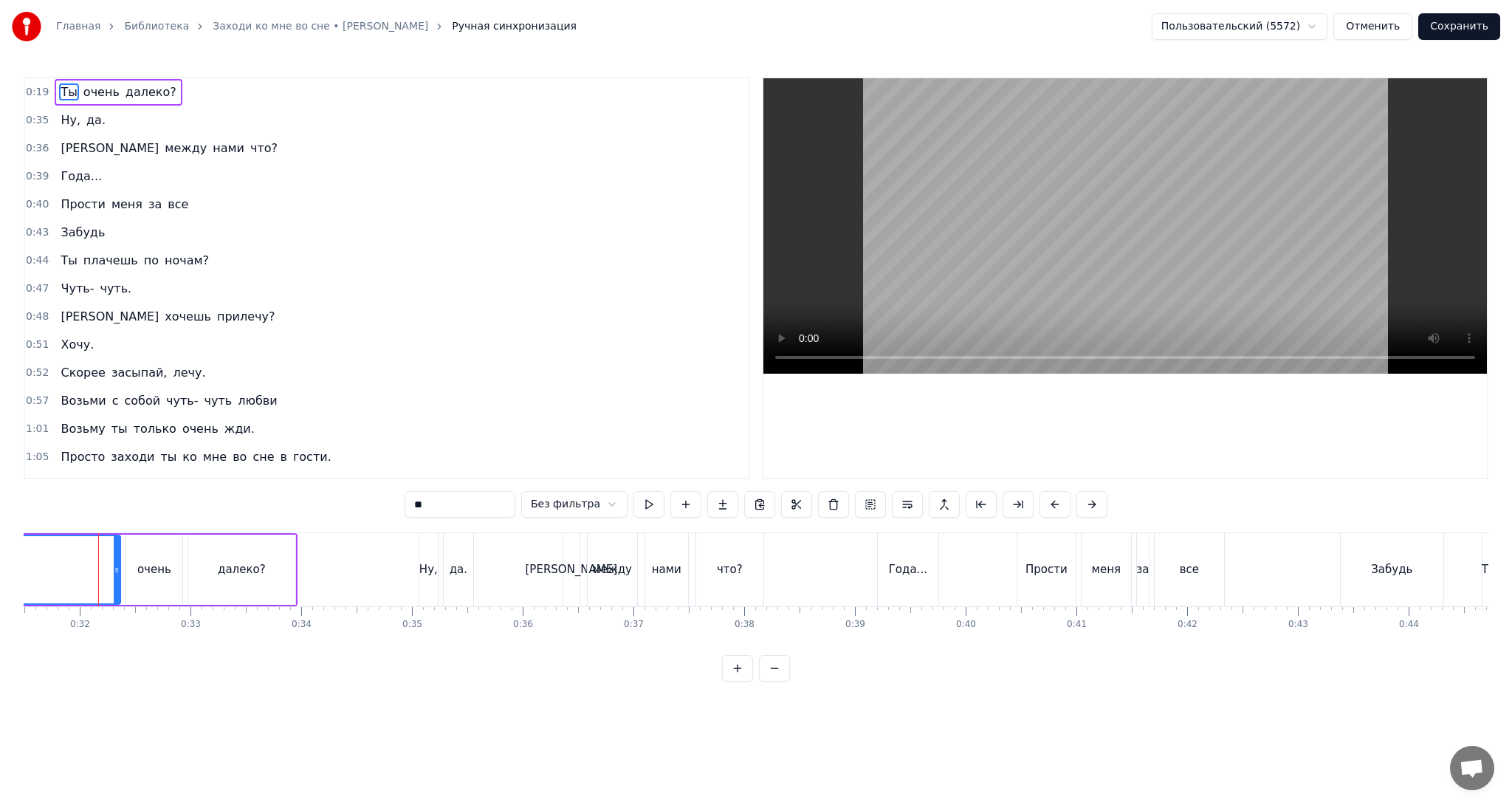
click at [777, 682] on button at bounding box center [775, 668] width 31 height 27
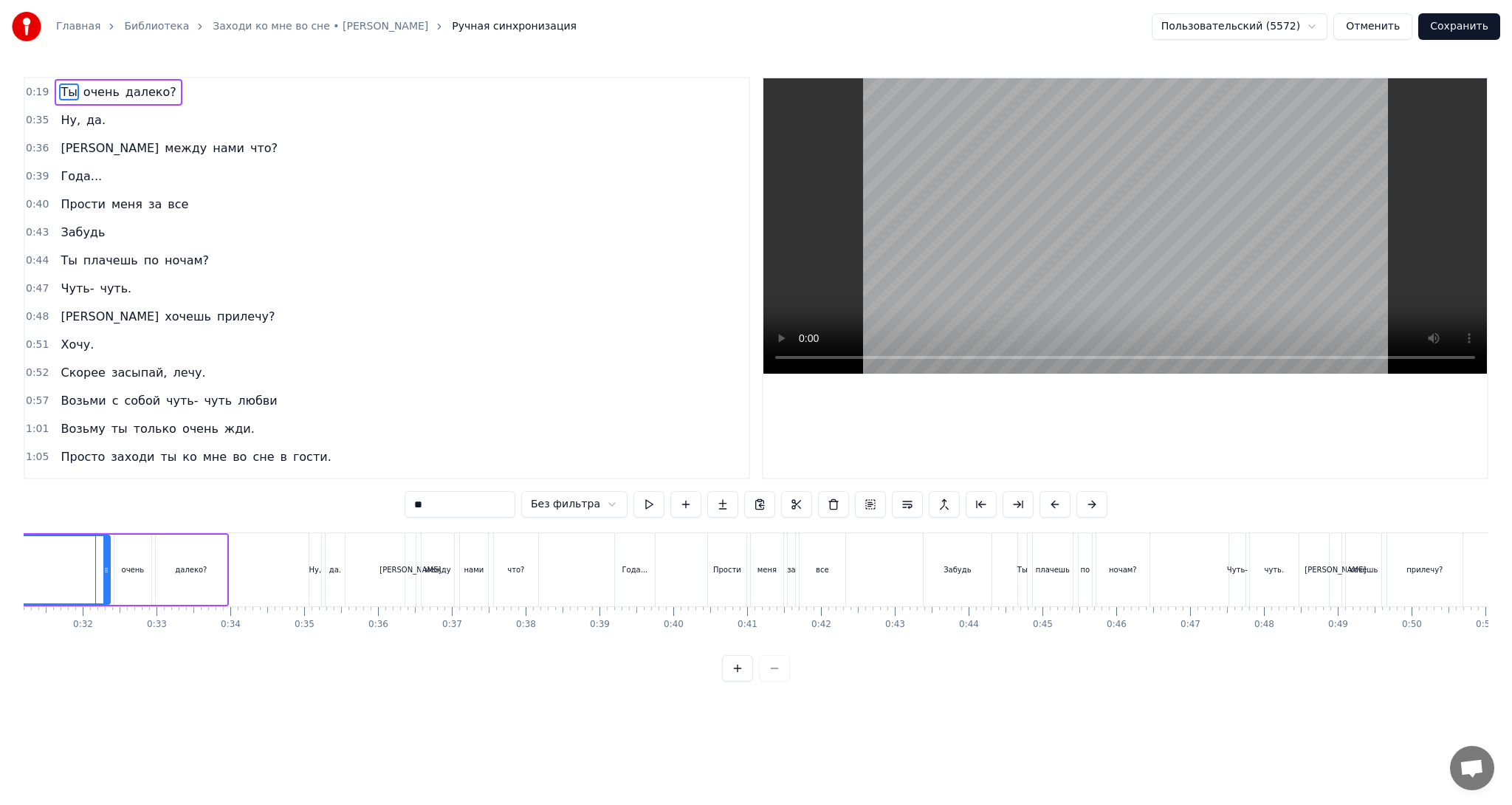
scroll to position [0, 2300]
click at [777, 682] on div at bounding box center [756, 668] width 68 height 27
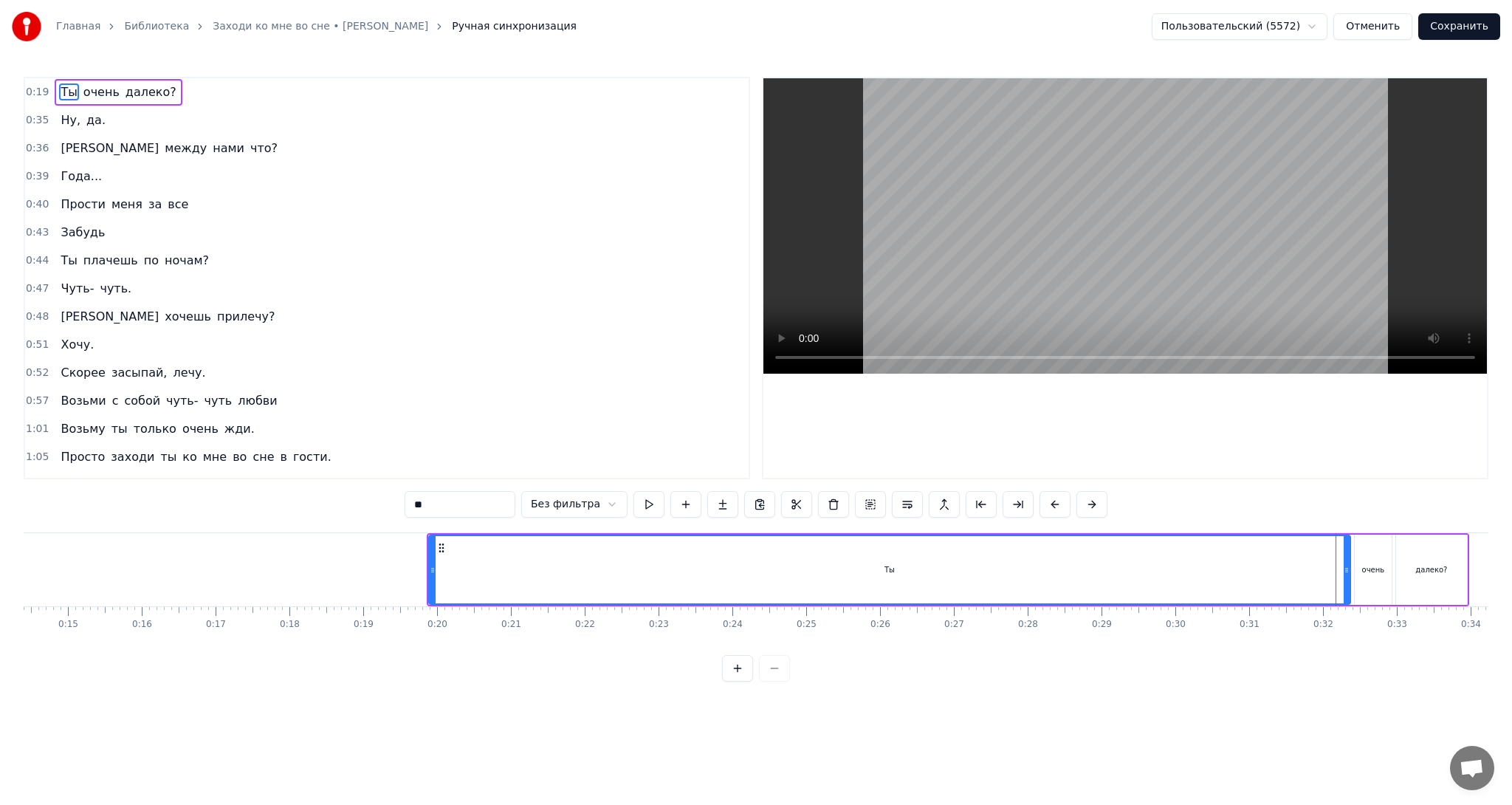
scroll to position [0, 1027]
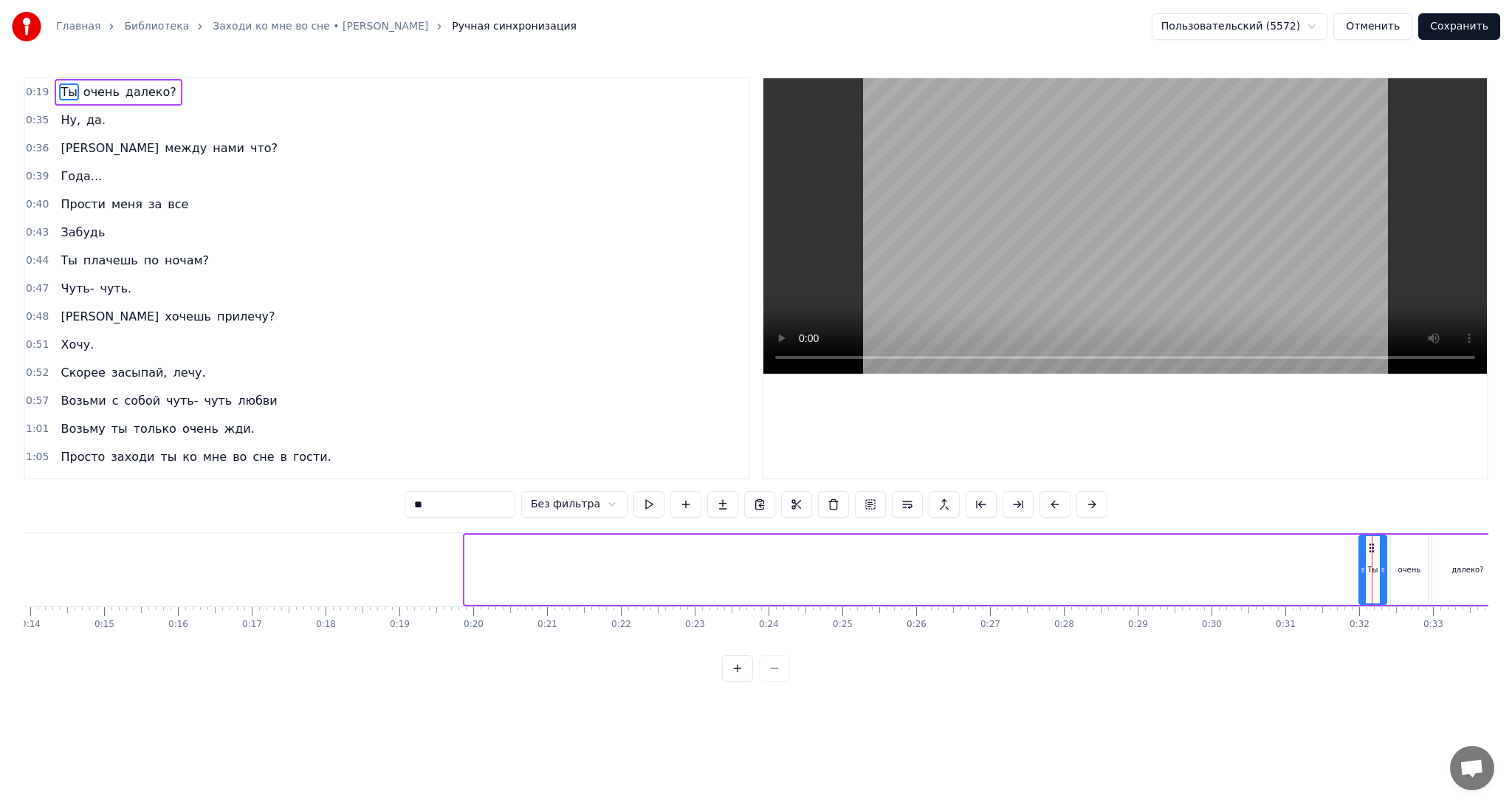
drag, startPoint x: 467, startPoint y: 572, endPoint x: 1362, endPoint y: 606, distance: 895.6
click at [1362, 606] on div "Ты очень далеко?" at bounding box center [984, 570] width 1043 height 73
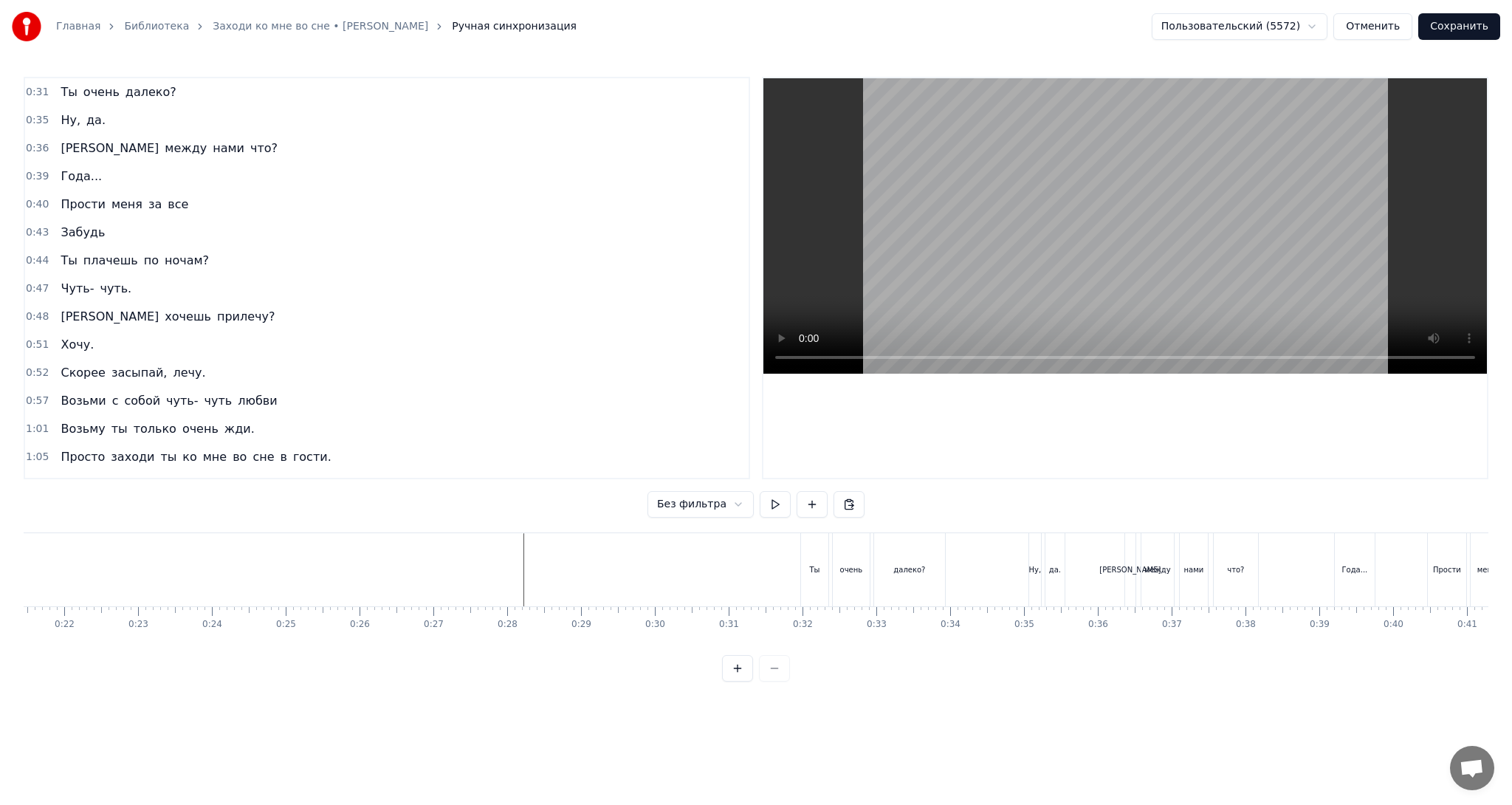
scroll to position [0, 1743]
click at [508, 527] on div "0:31 Ты очень далеко? 0:35 Ну, да. 0:36 А между нами что? 0:39 Года... 0:40 Про…" at bounding box center [756, 379] width 1465 height 605
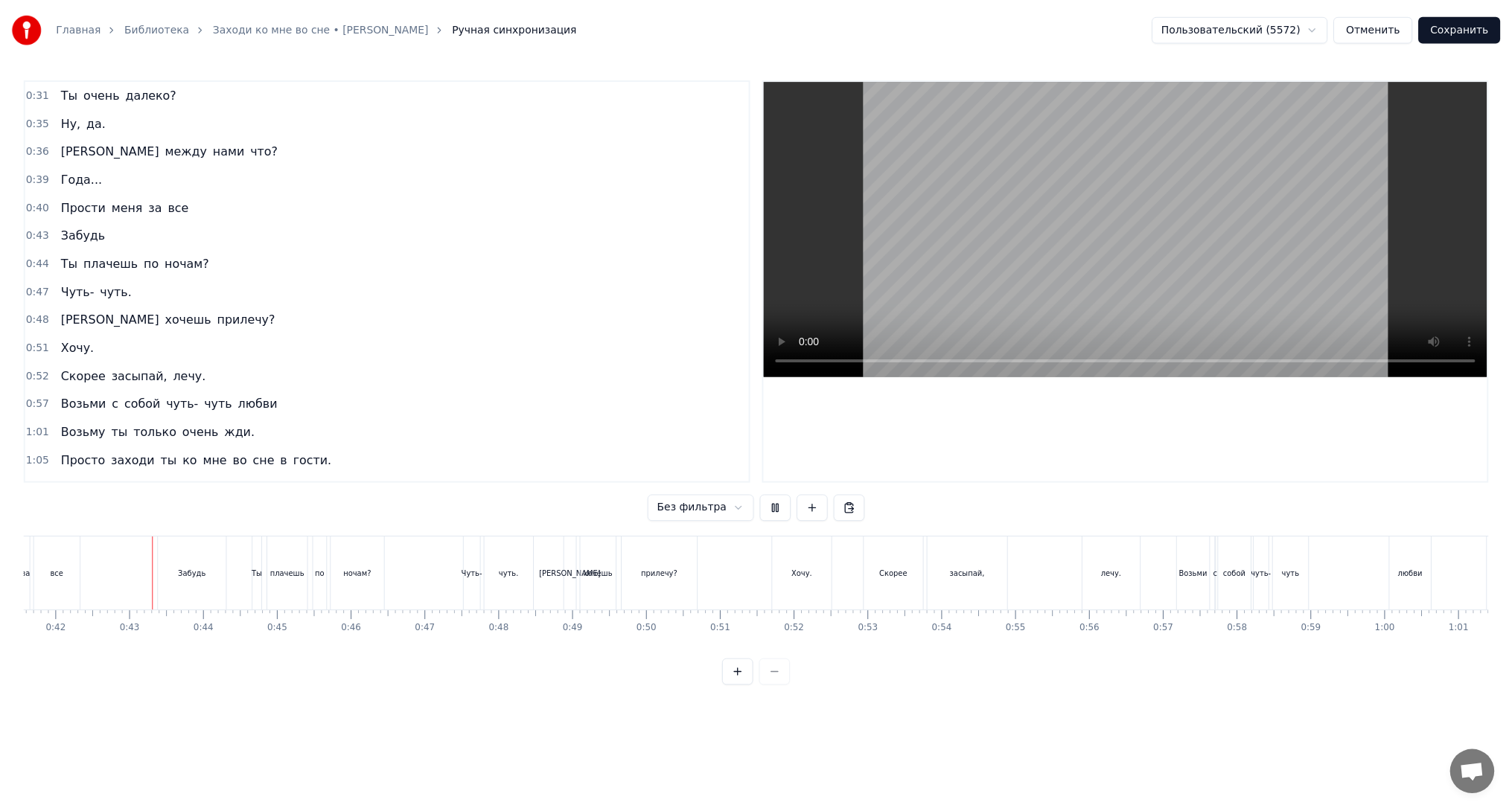
scroll to position [0, 3100]
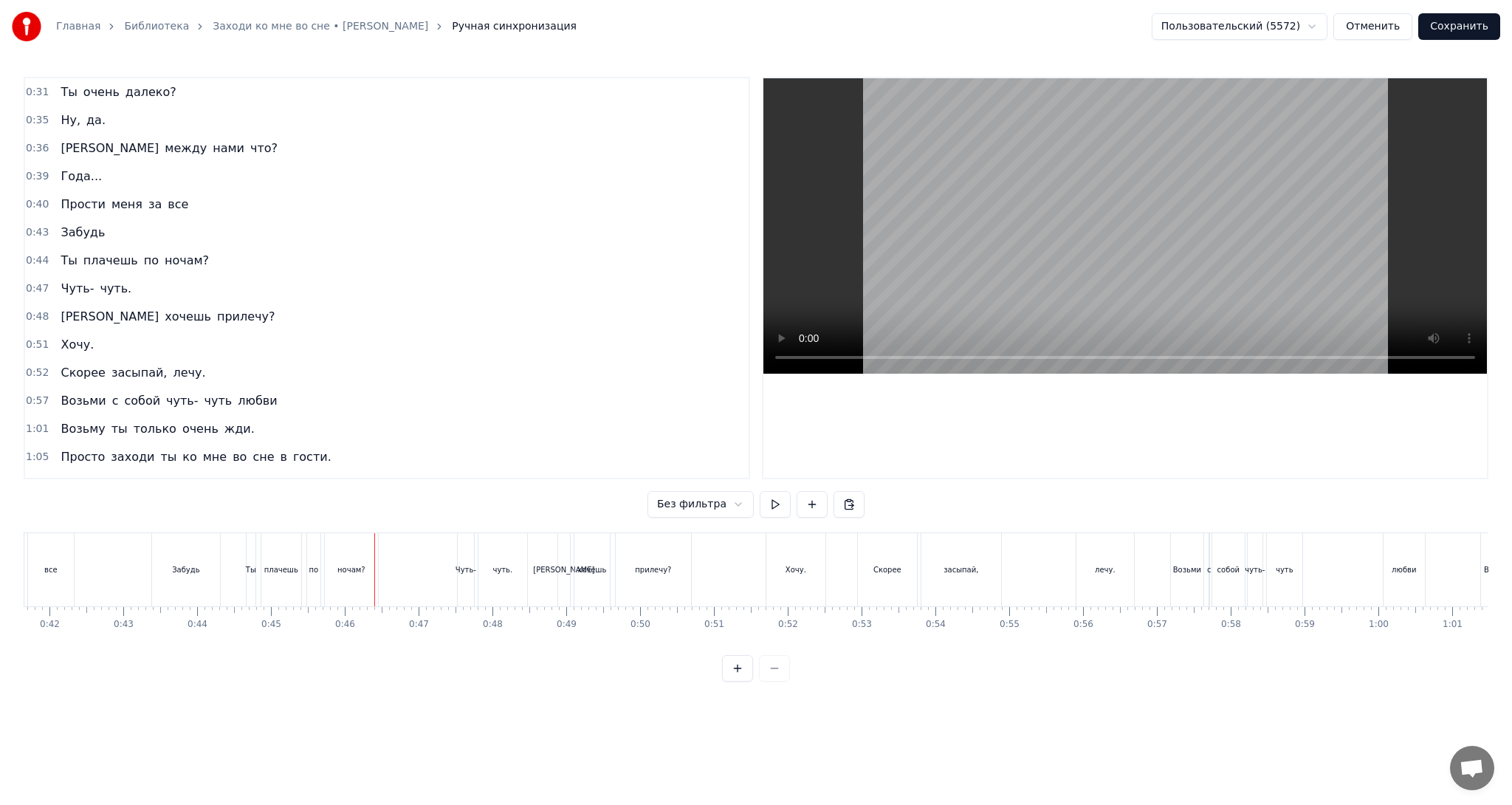
click at [1452, 24] on button "Сохранить" at bounding box center [1460, 27] width 82 height 27
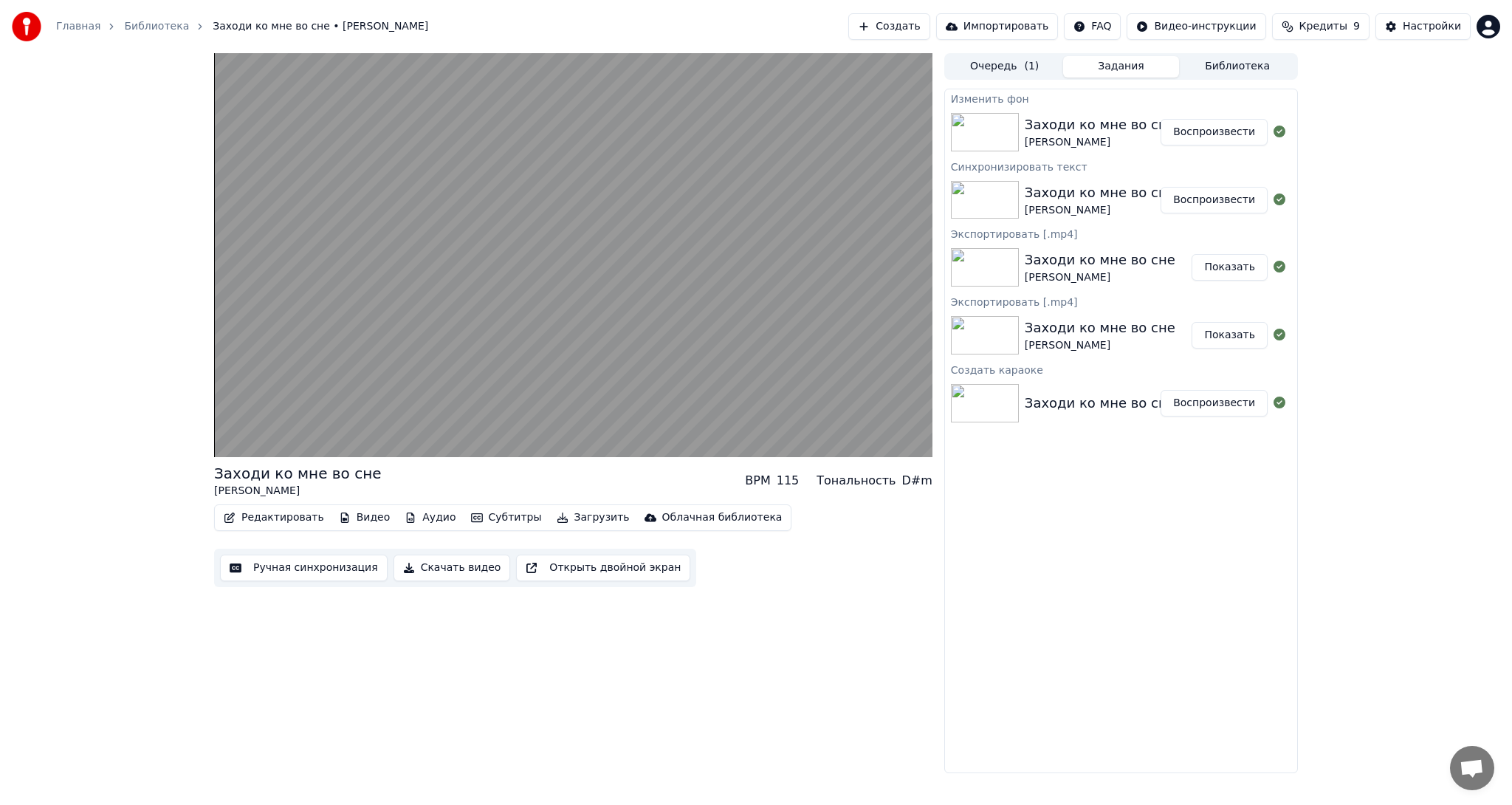
click at [284, 515] on button "Редактировать" at bounding box center [273, 518] width 113 height 21
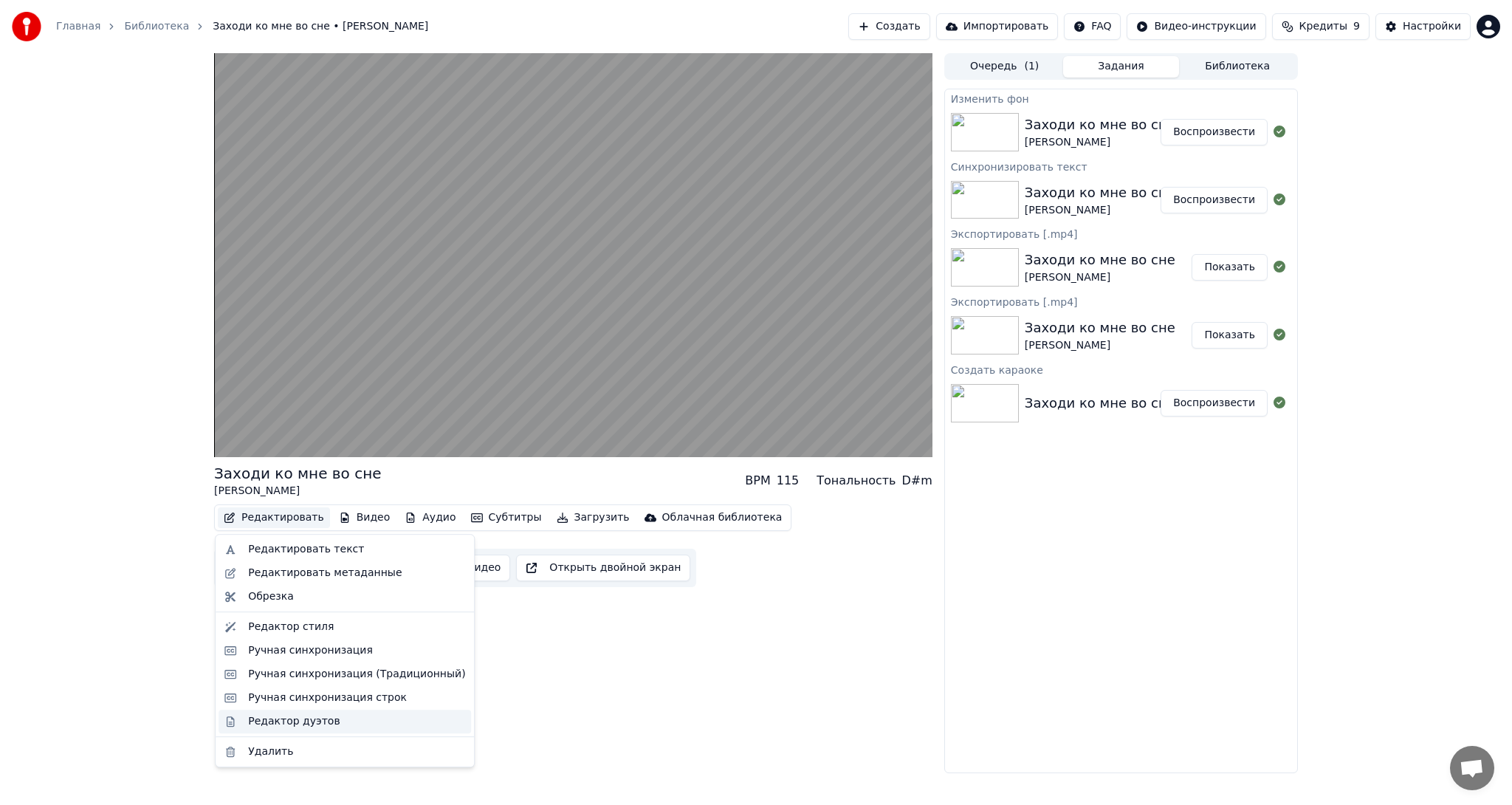
click at [284, 724] on div "Редактор дуэтов" at bounding box center [294, 722] width 91 height 15
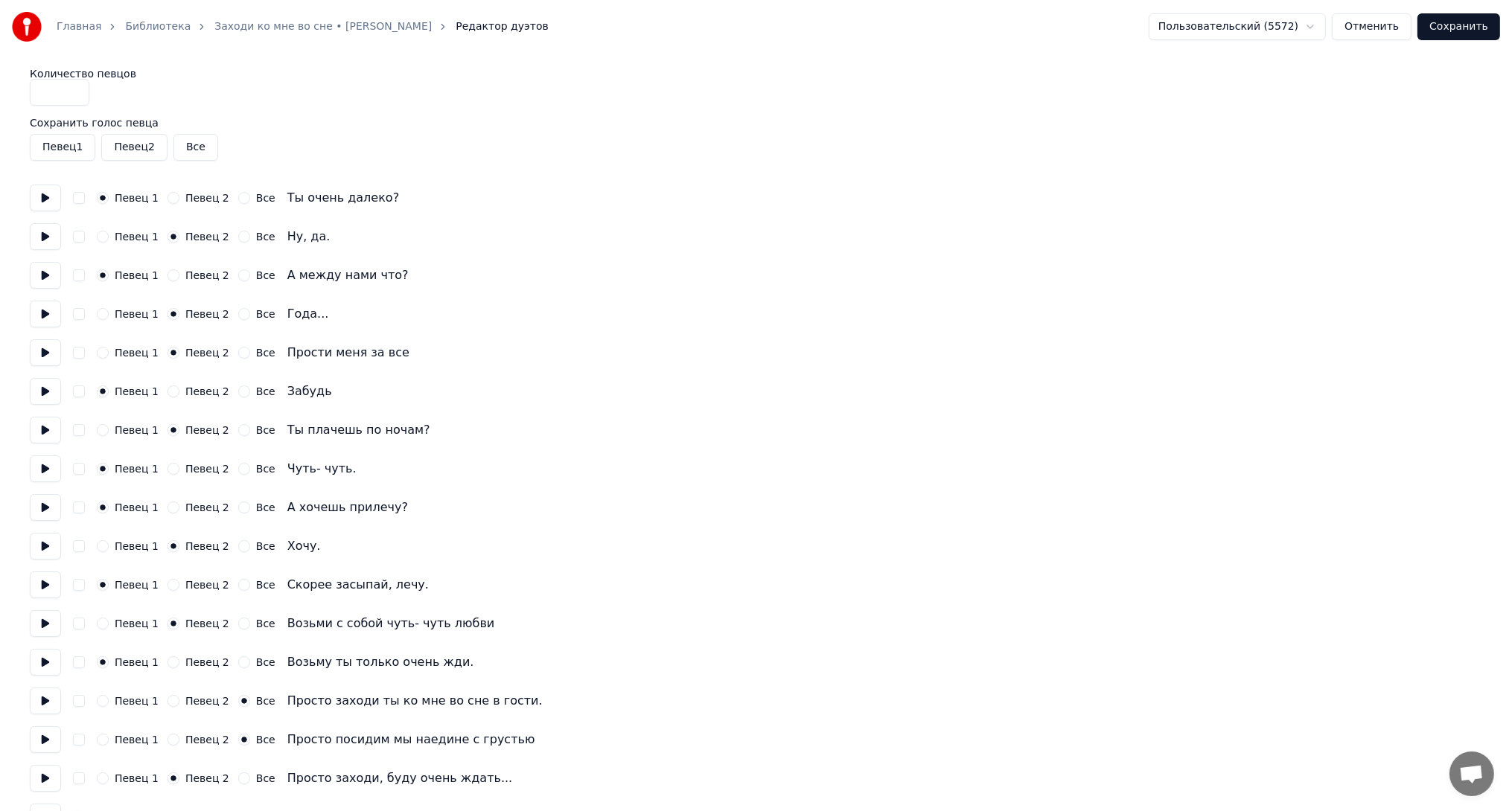
click at [102, 428] on button "Певец 1" at bounding box center [102, 429] width 12 height 12
click at [169, 429] on button "Певец 2" at bounding box center [173, 429] width 12 height 12
click at [1467, 29] on button "Сохранить" at bounding box center [1459, 27] width 83 height 27
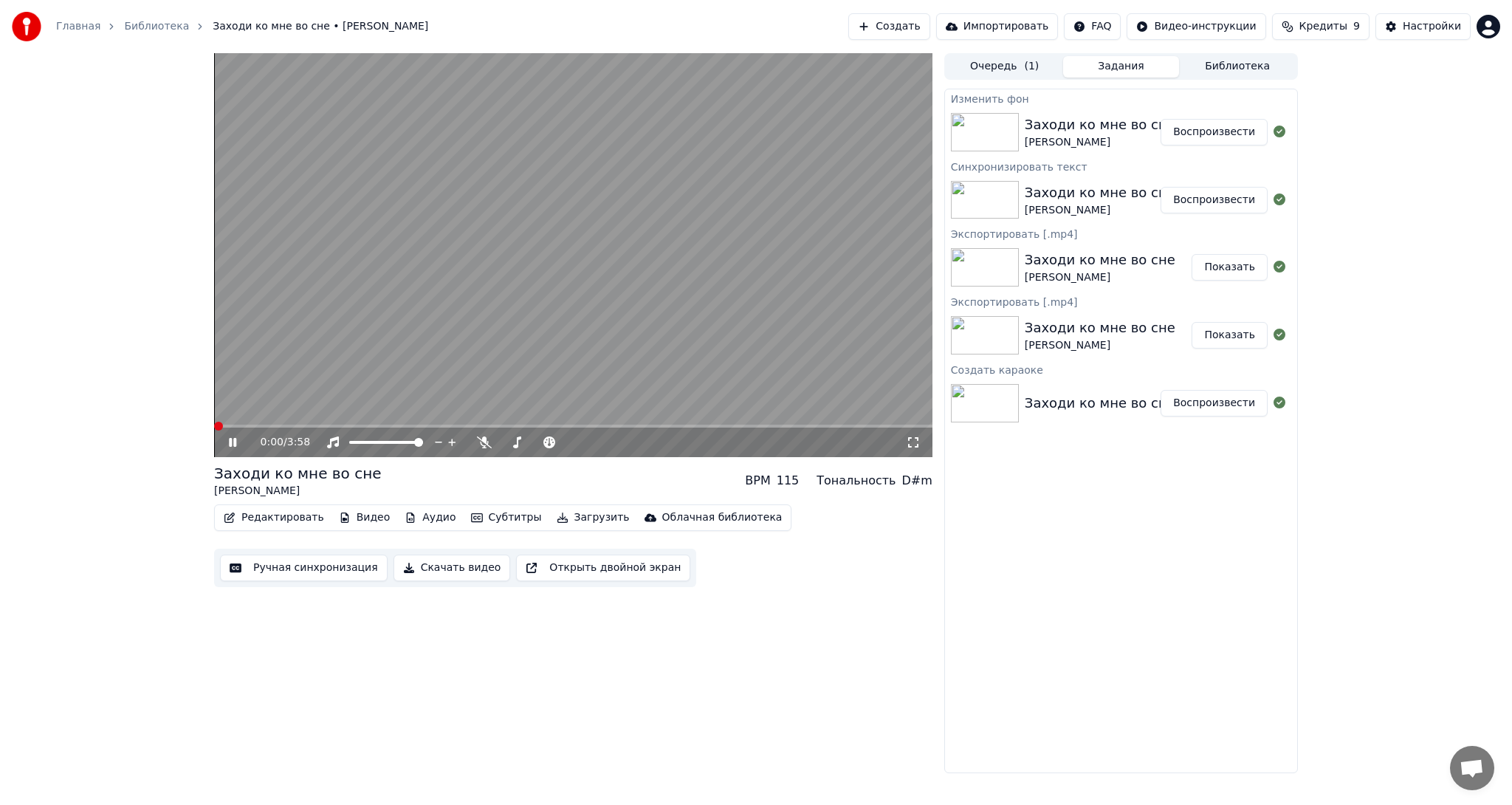
click at [484, 518] on button "Субтитры" at bounding box center [507, 518] width 82 height 21
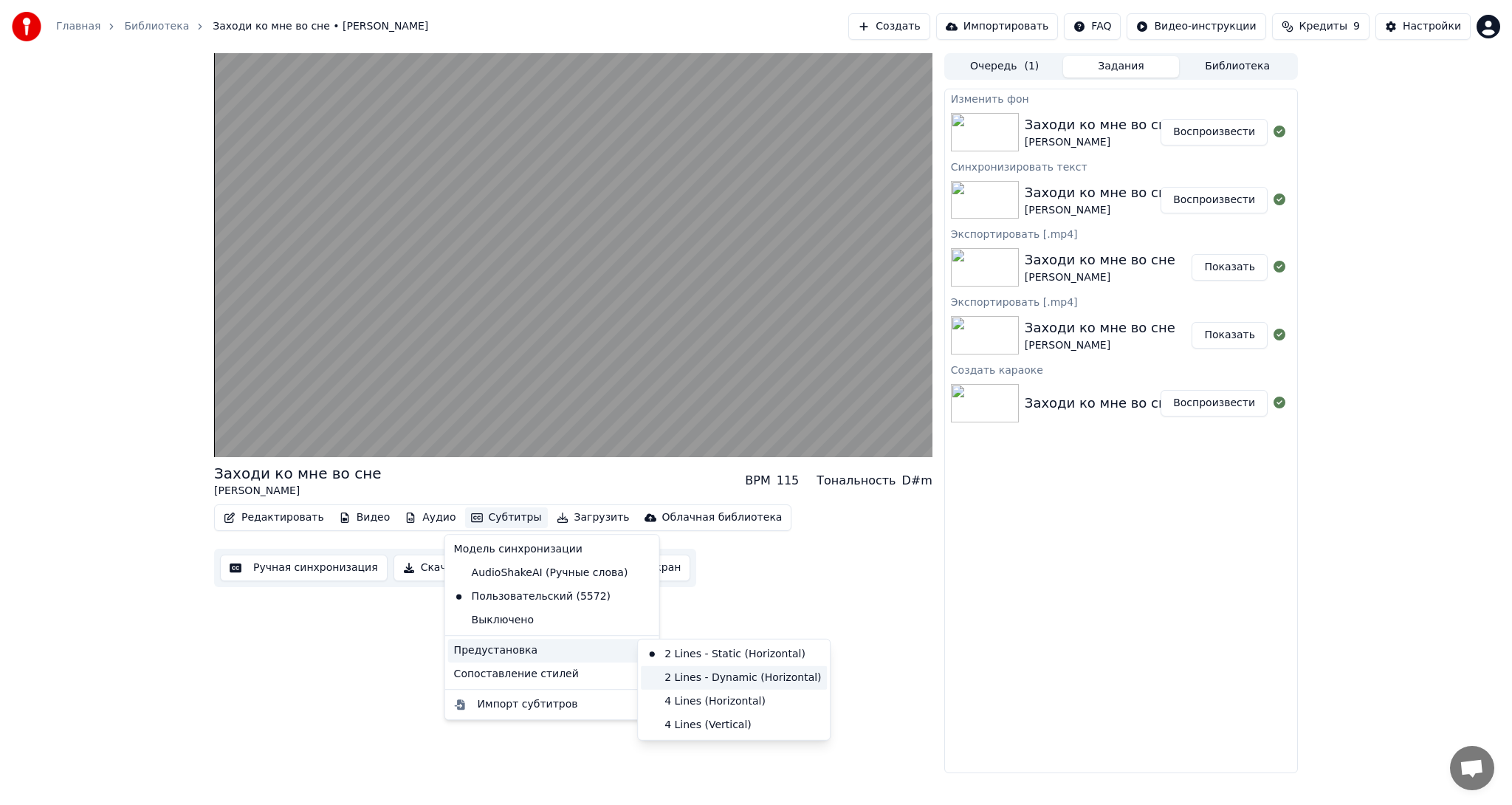
click at [727, 676] on div "2 Lines - Dynamic (Horizontal)" at bounding box center [734, 678] width 186 height 24
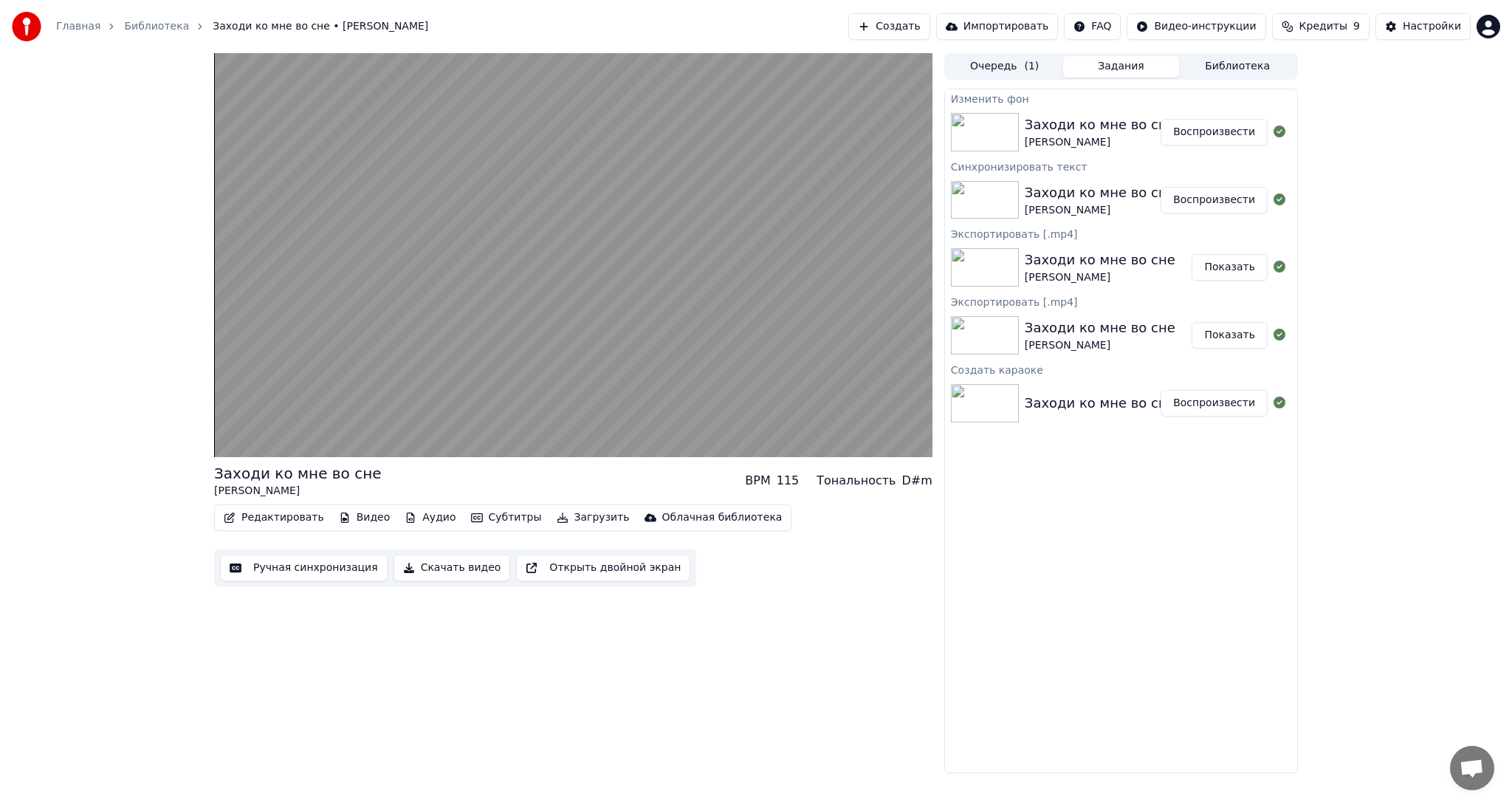
click at [268, 519] on button "Редактировать" at bounding box center [273, 518] width 113 height 21
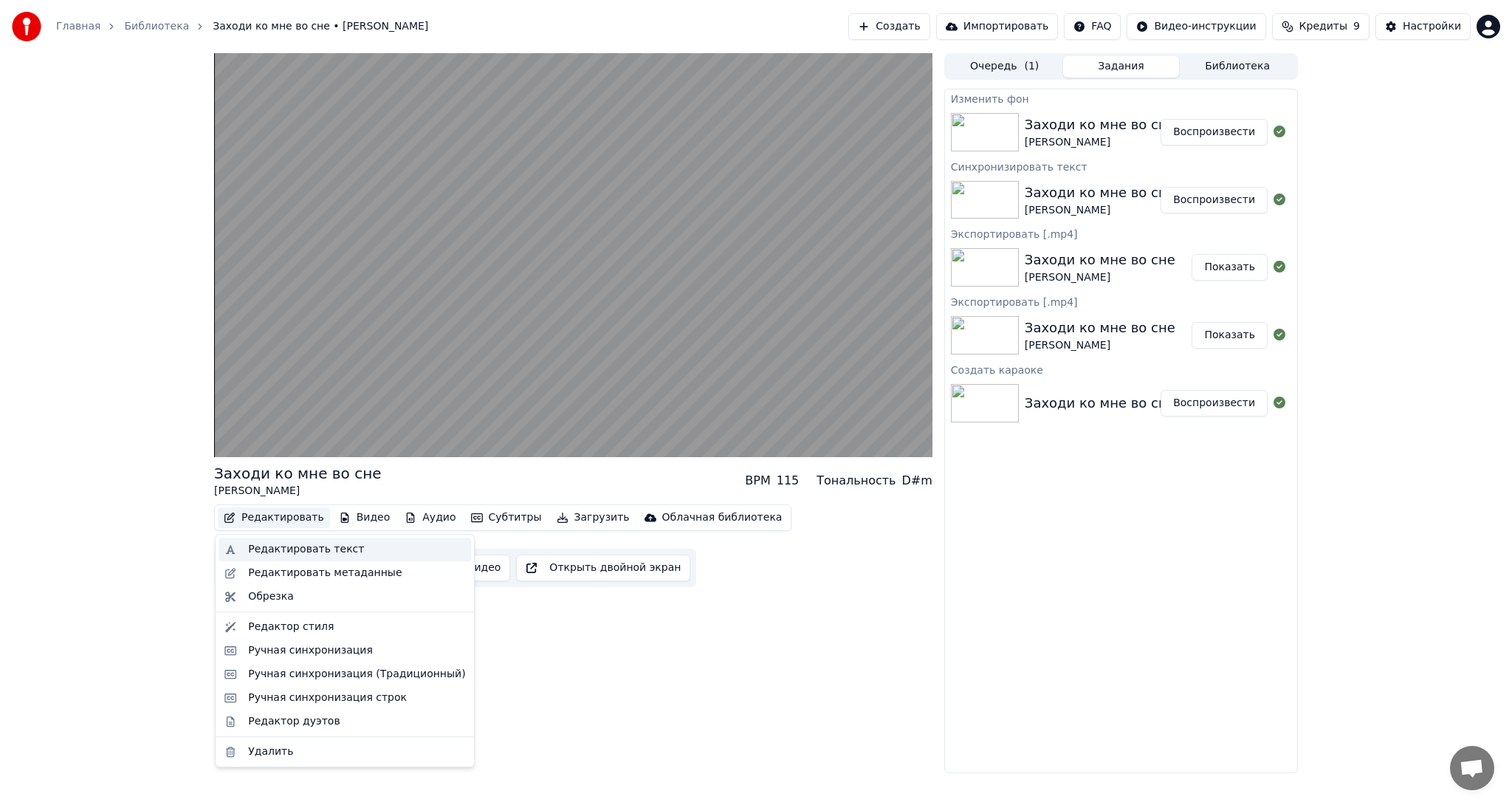
click at [301, 550] on div "Редактировать текст" at bounding box center [306, 550] width 116 height 15
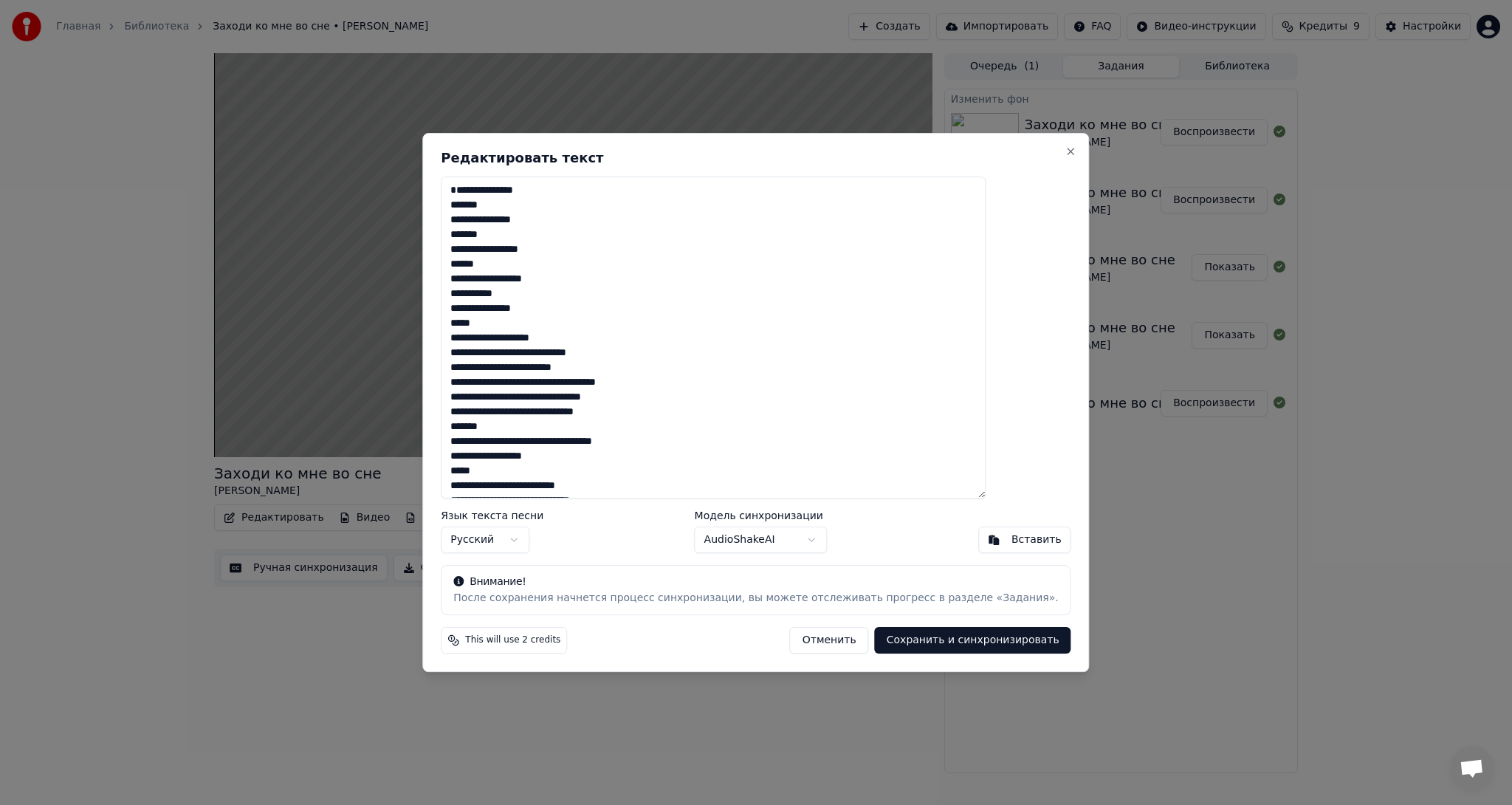
click at [601, 280] on textarea "**********" at bounding box center [713, 338] width 545 height 322
click at [528, 265] on textarea "**********" at bounding box center [713, 338] width 545 height 322
click at [918, 639] on button "Сохранить и синхронизировать" at bounding box center [973, 639] width 197 height 27
type textarea "**********"
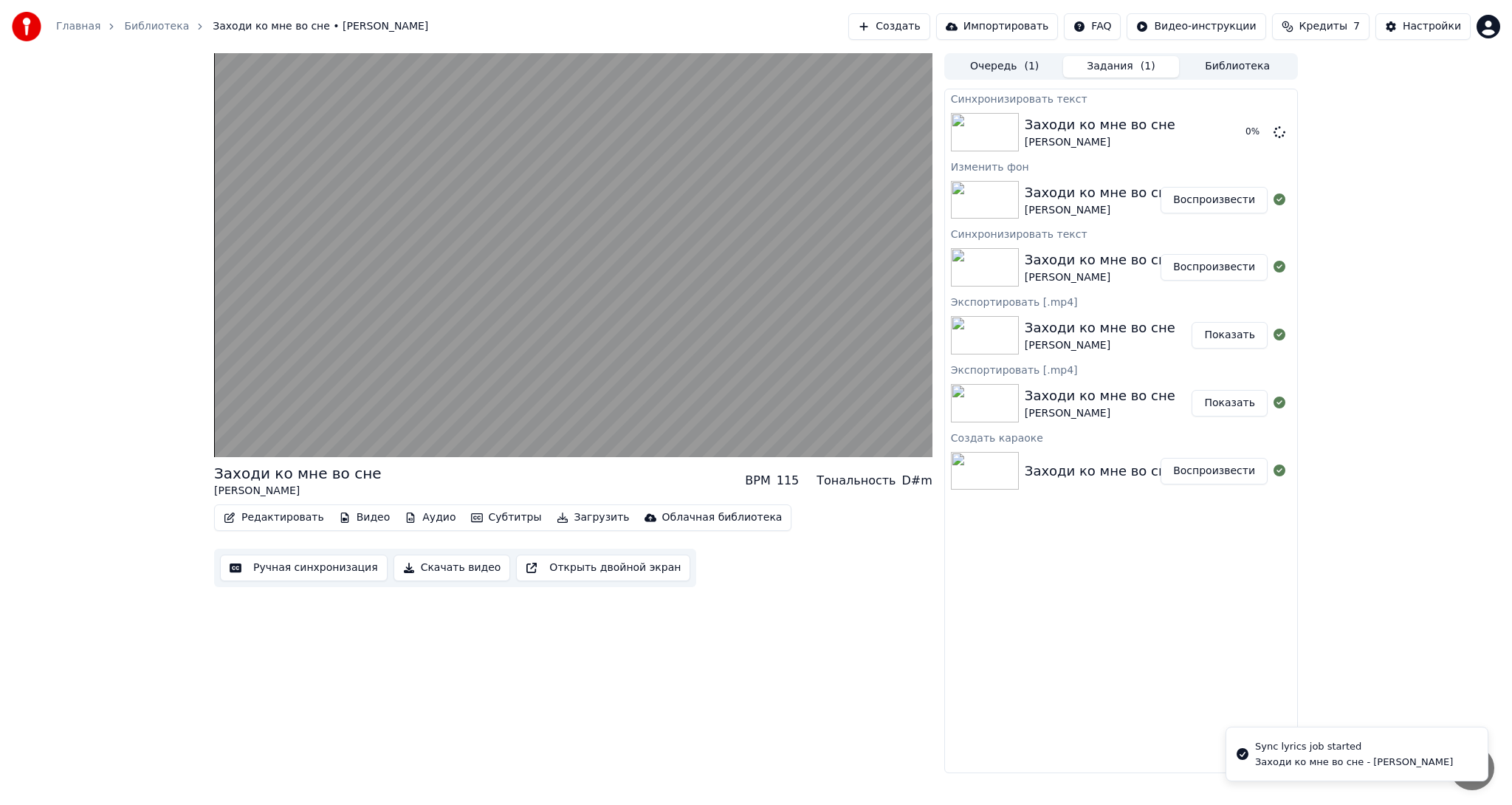
click at [257, 516] on button "Редактировать" at bounding box center [273, 518] width 113 height 21
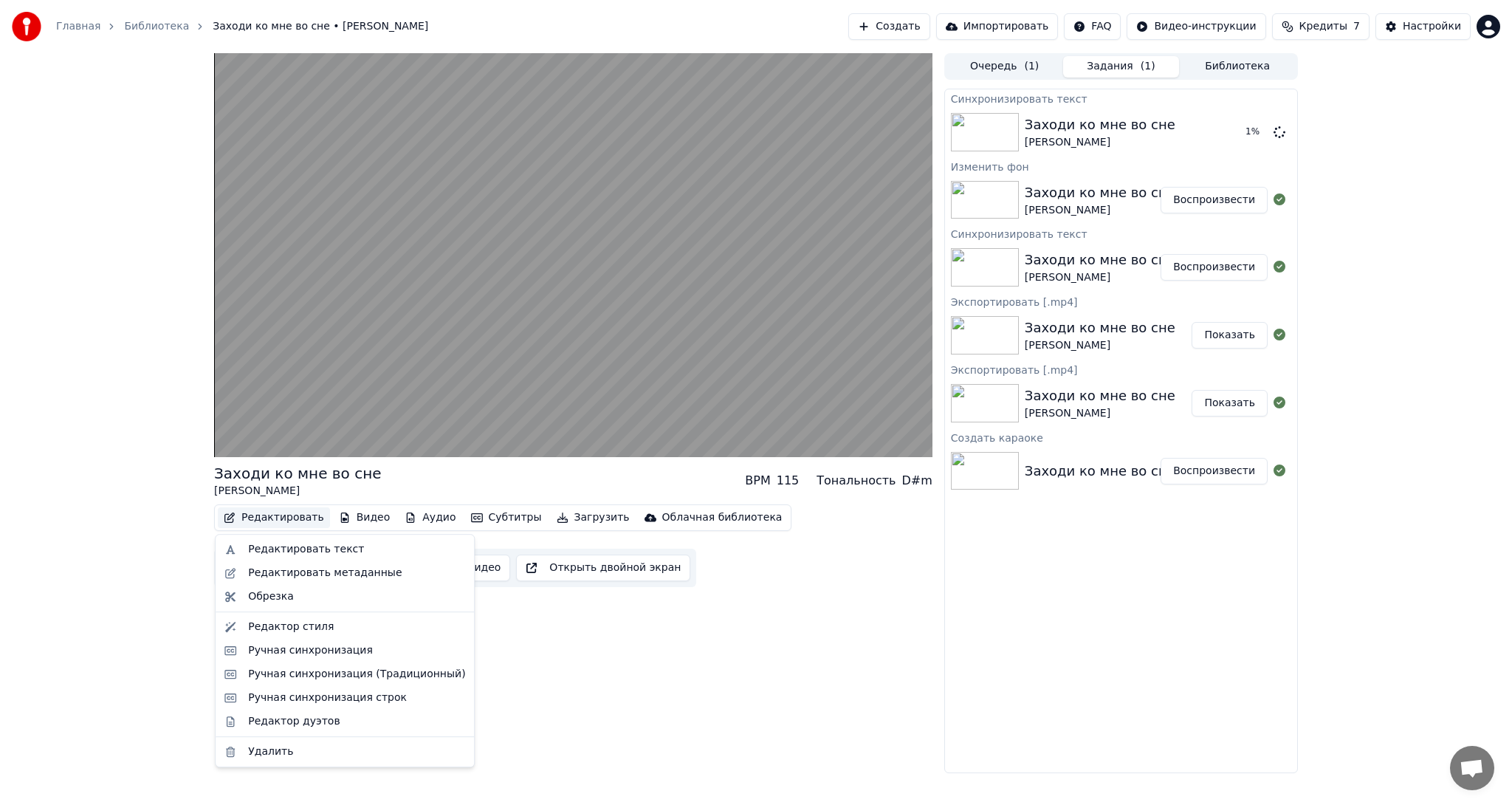
click at [633, 699] on div "Заходи ко мне во сне [PERSON_NAME] BPM 115 Тональность D#m Редактировать Видео …" at bounding box center [573, 413] width 718 height 720
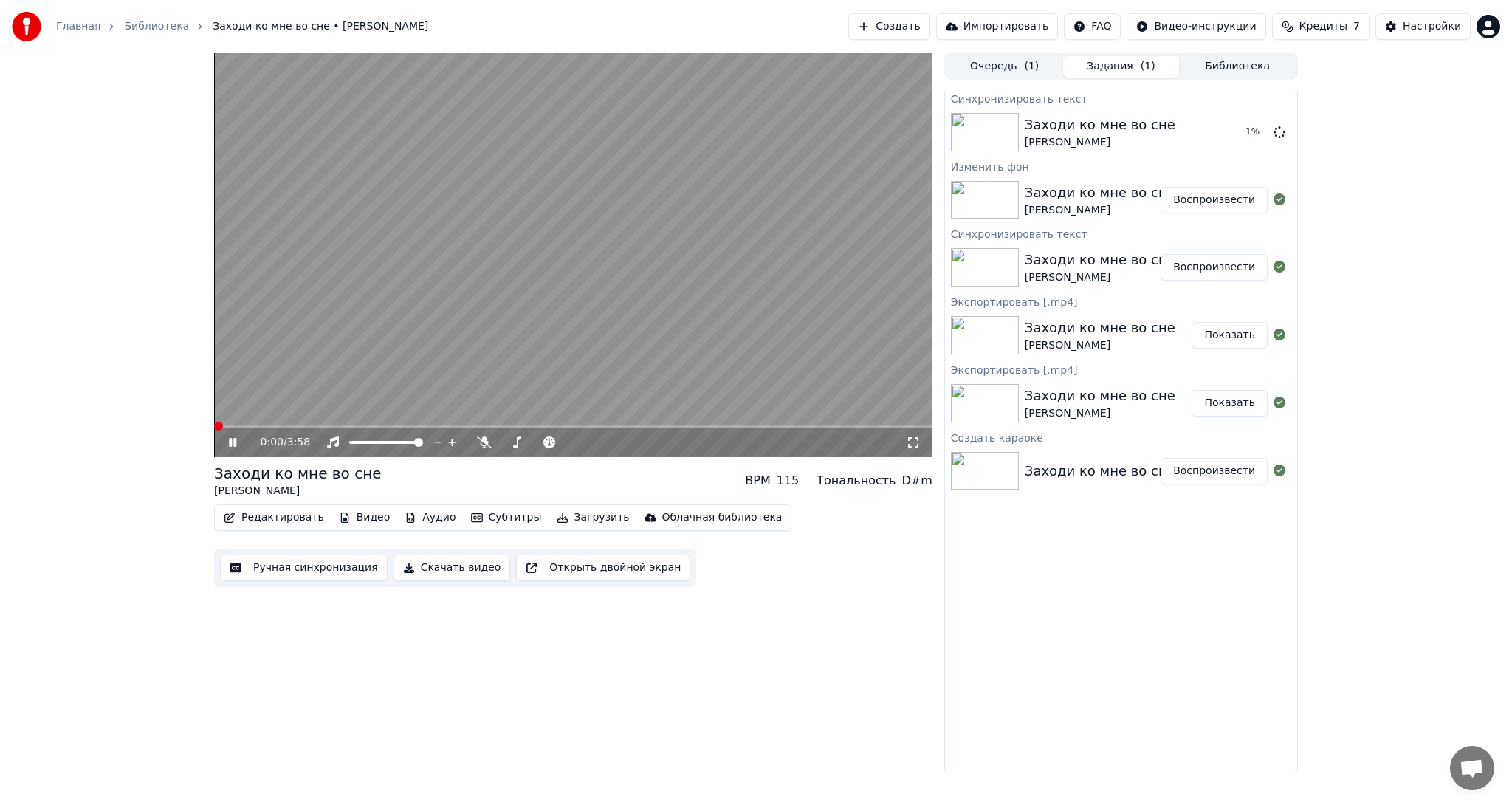
click at [235, 438] on icon at bounding box center [232, 443] width 7 height 9
click at [214, 425] on span at bounding box center [219, 426] width 9 height 9
click at [319, 570] on button "Ручная синхронизация" at bounding box center [304, 567] width 167 height 27
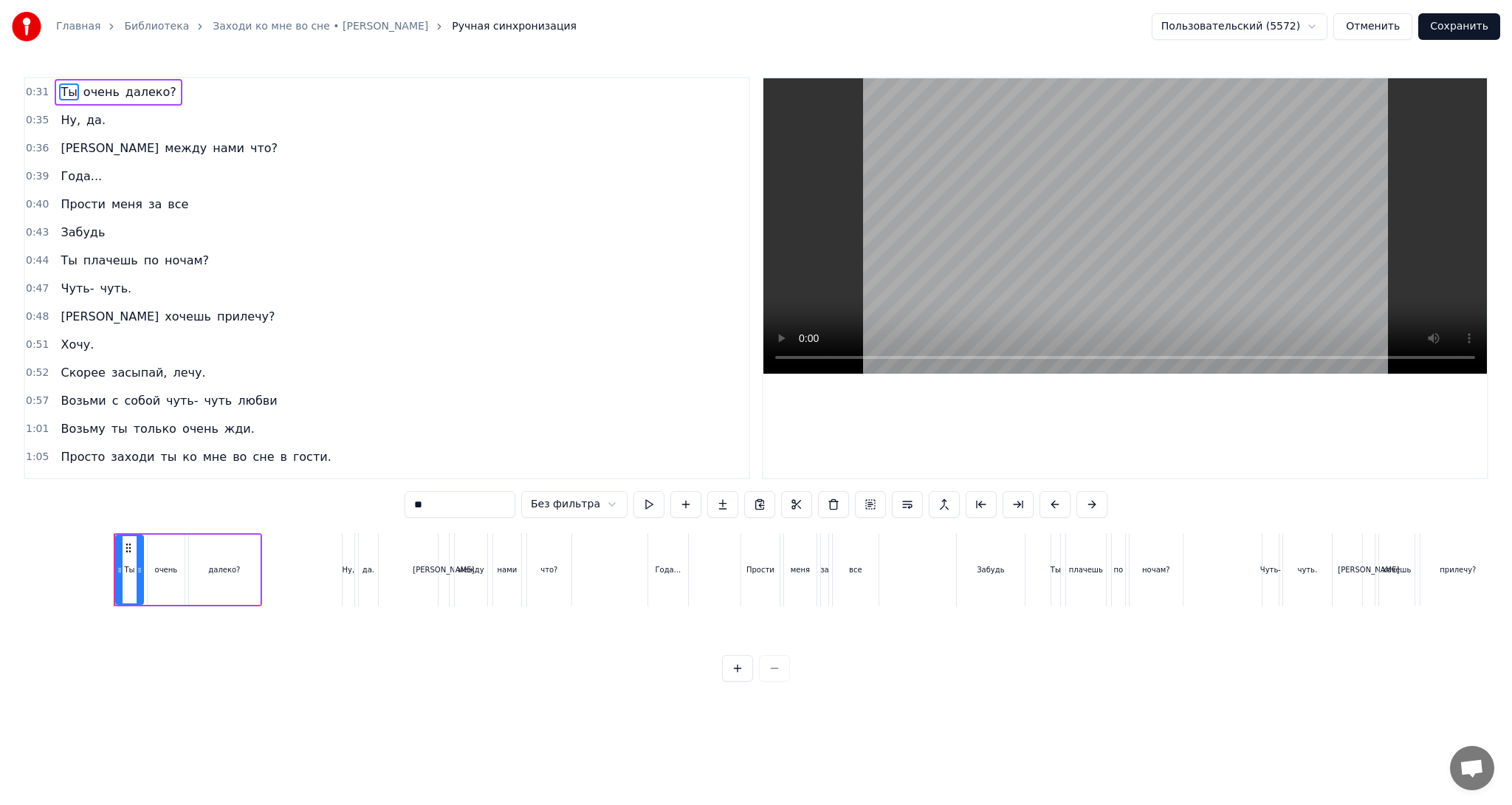
scroll to position [0, 2286]
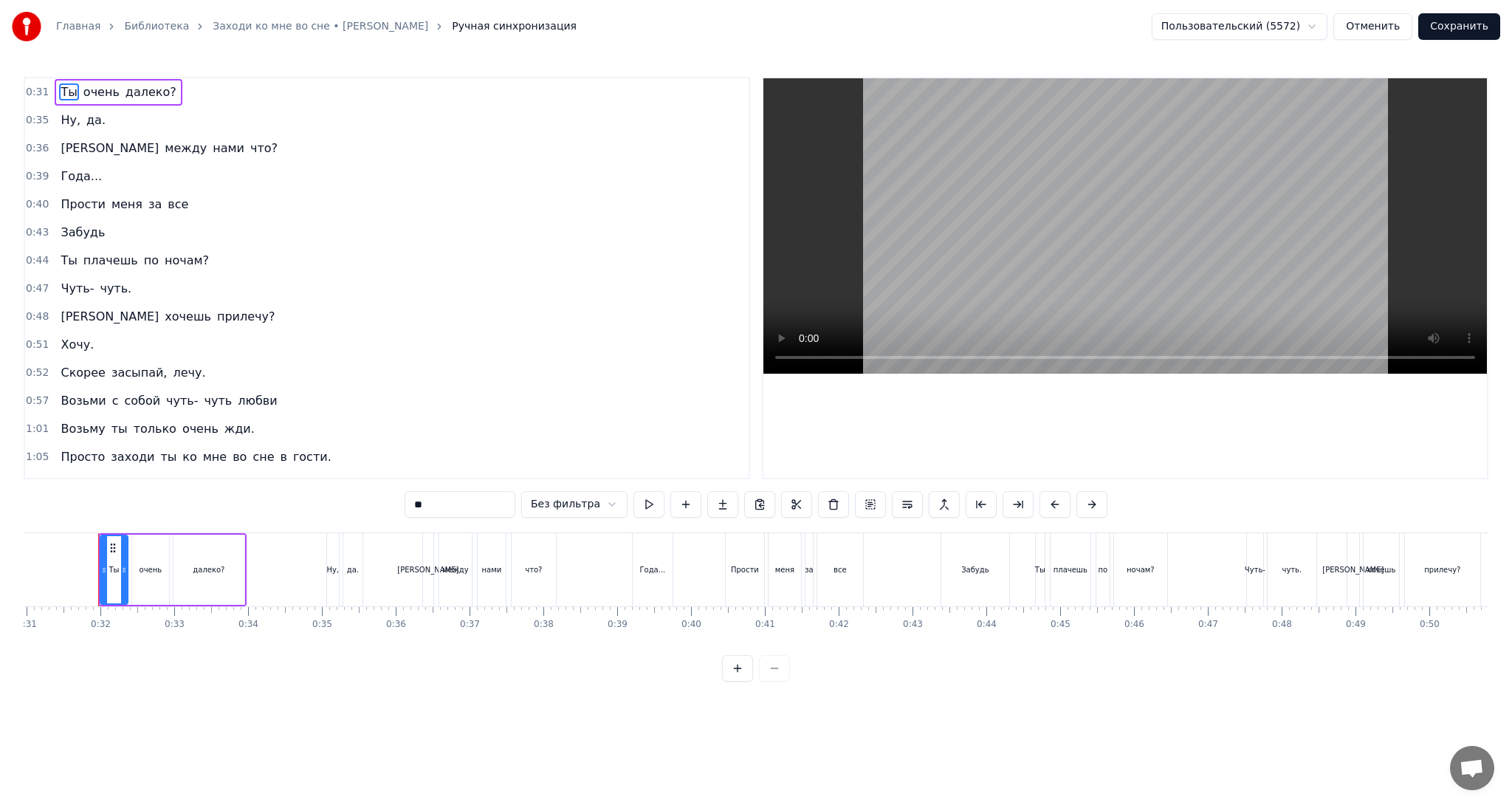
click at [749, 546] on div "Прости" at bounding box center [745, 570] width 38 height 73
type input "******"
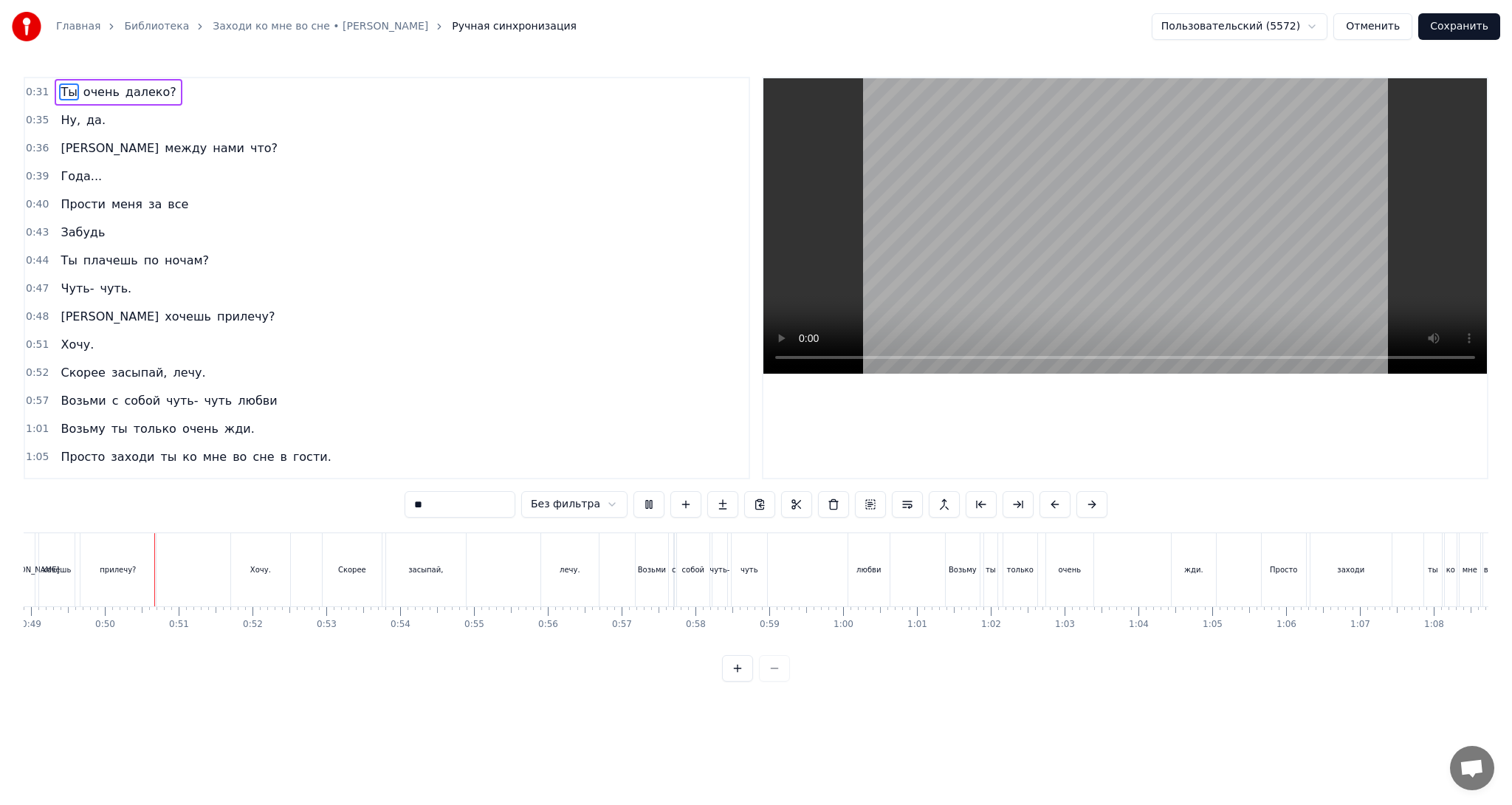
scroll to position [0, 3614]
click at [644, 507] on button at bounding box center [649, 504] width 31 height 27
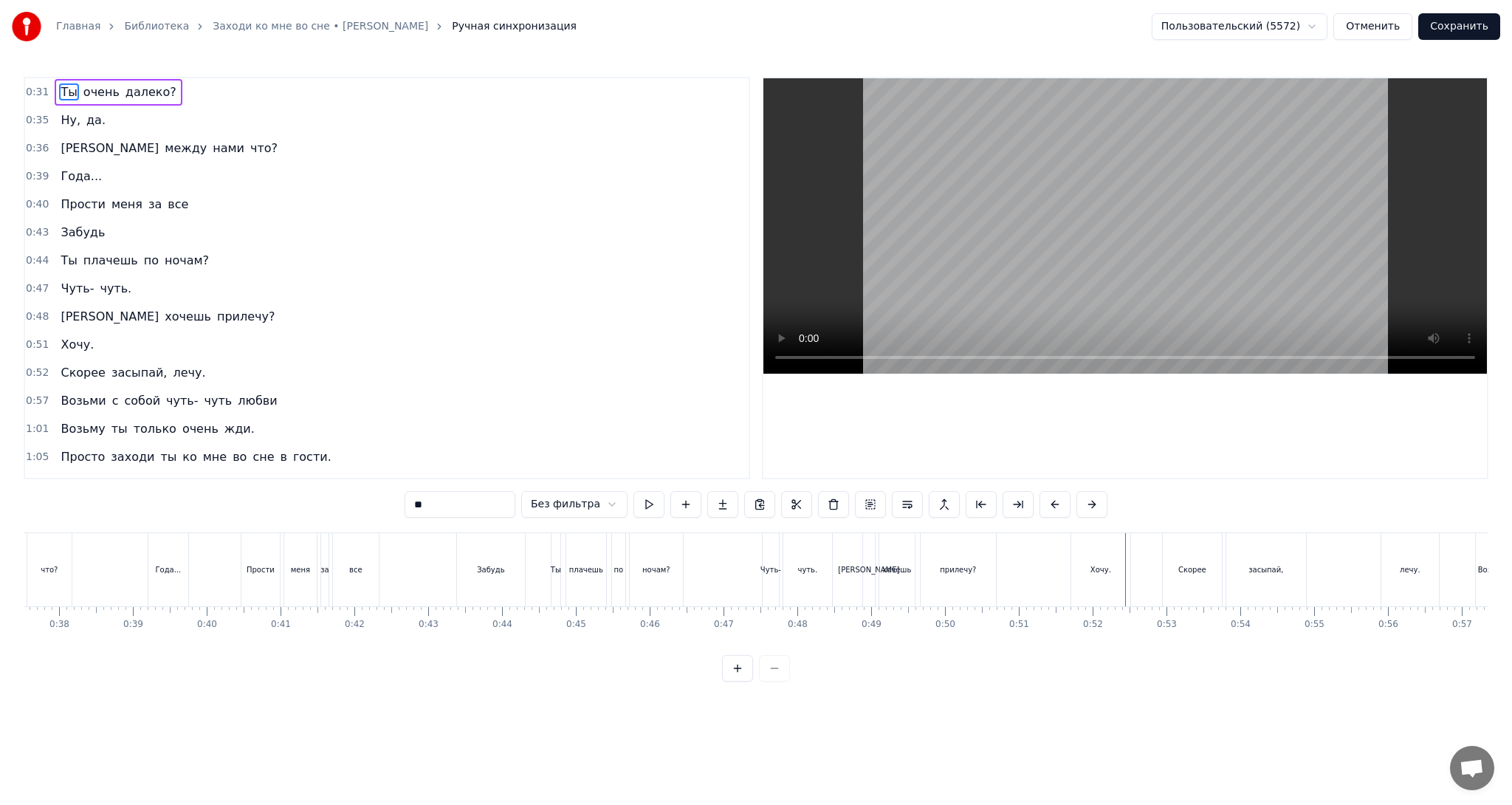
click at [553, 573] on div "Ты" at bounding box center [555, 570] width 10 height 11
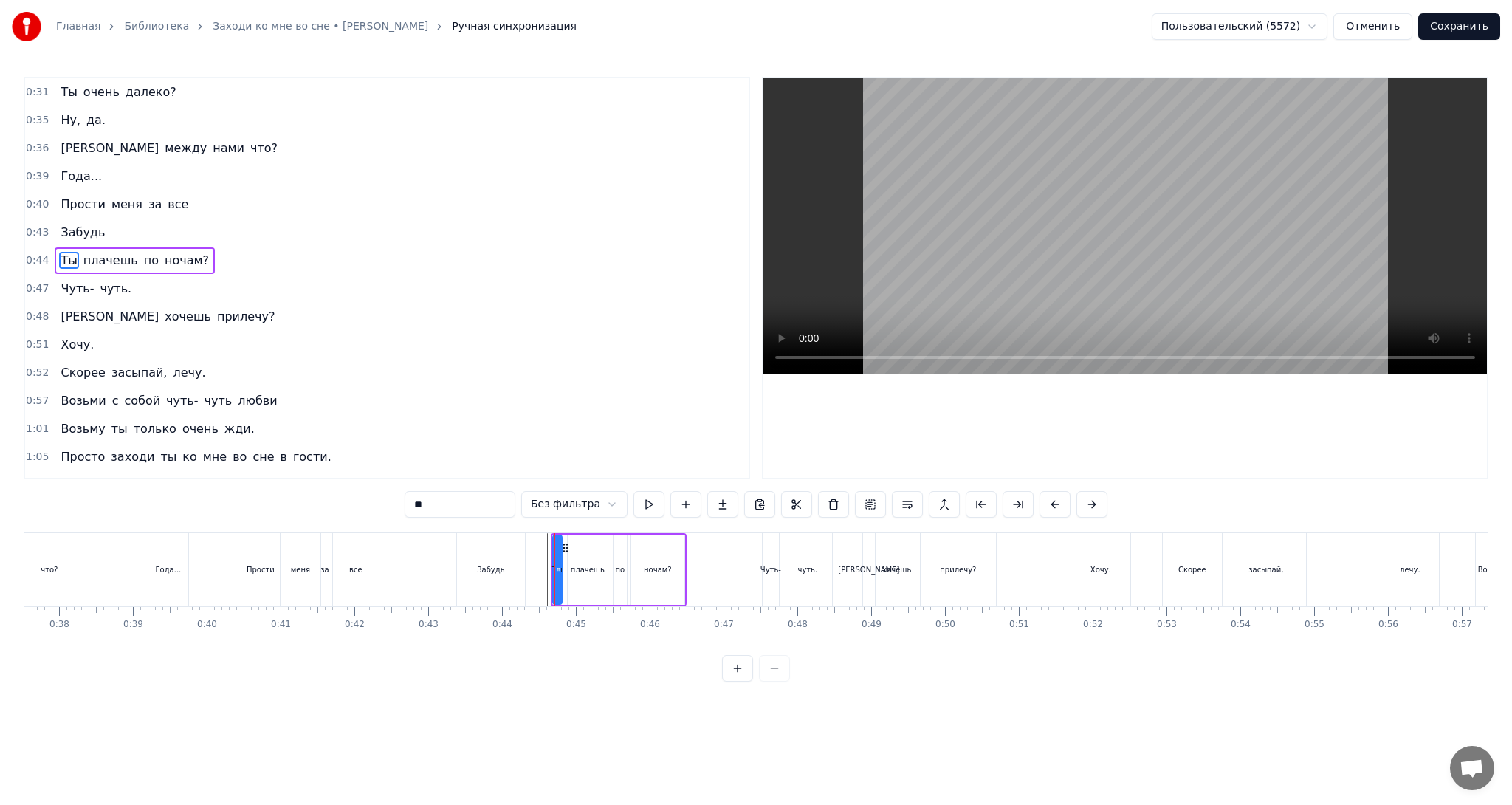
click at [963, 705] on html "Главная Библиотека Заходи ко мне во сне • [PERSON_NAME] Ручная синхронизация По…" at bounding box center [756, 352] width 1512 height 705
click at [1386, 24] on button "Отменить" at bounding box center [1373, 27] width 79 height 27
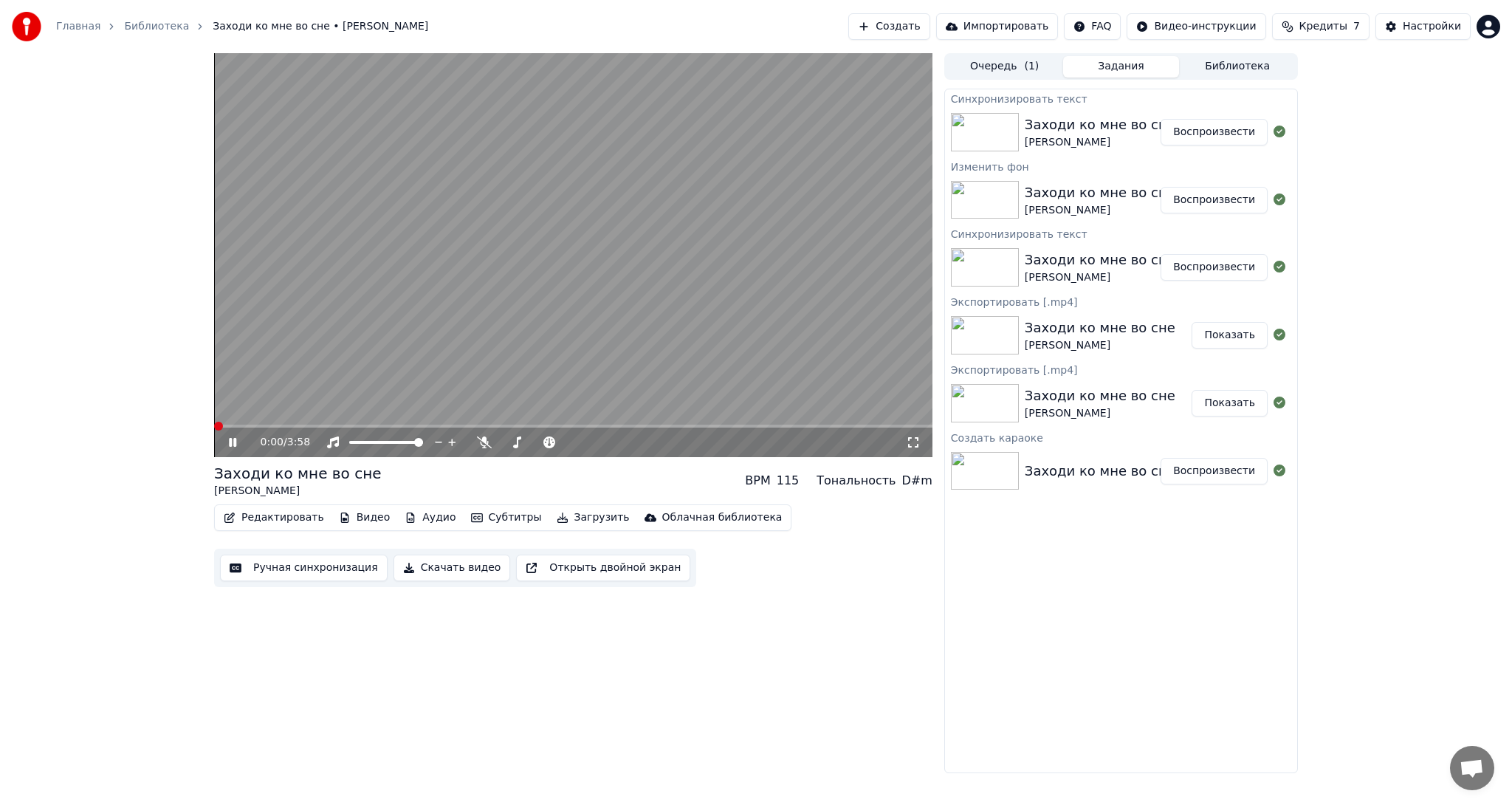
click at [229, 442] on icon at bounding box center [232, 443] width 7 height 9
click at [494, 521] on button "Субтитры" at bounding box center [507, 518] width 82 height 21
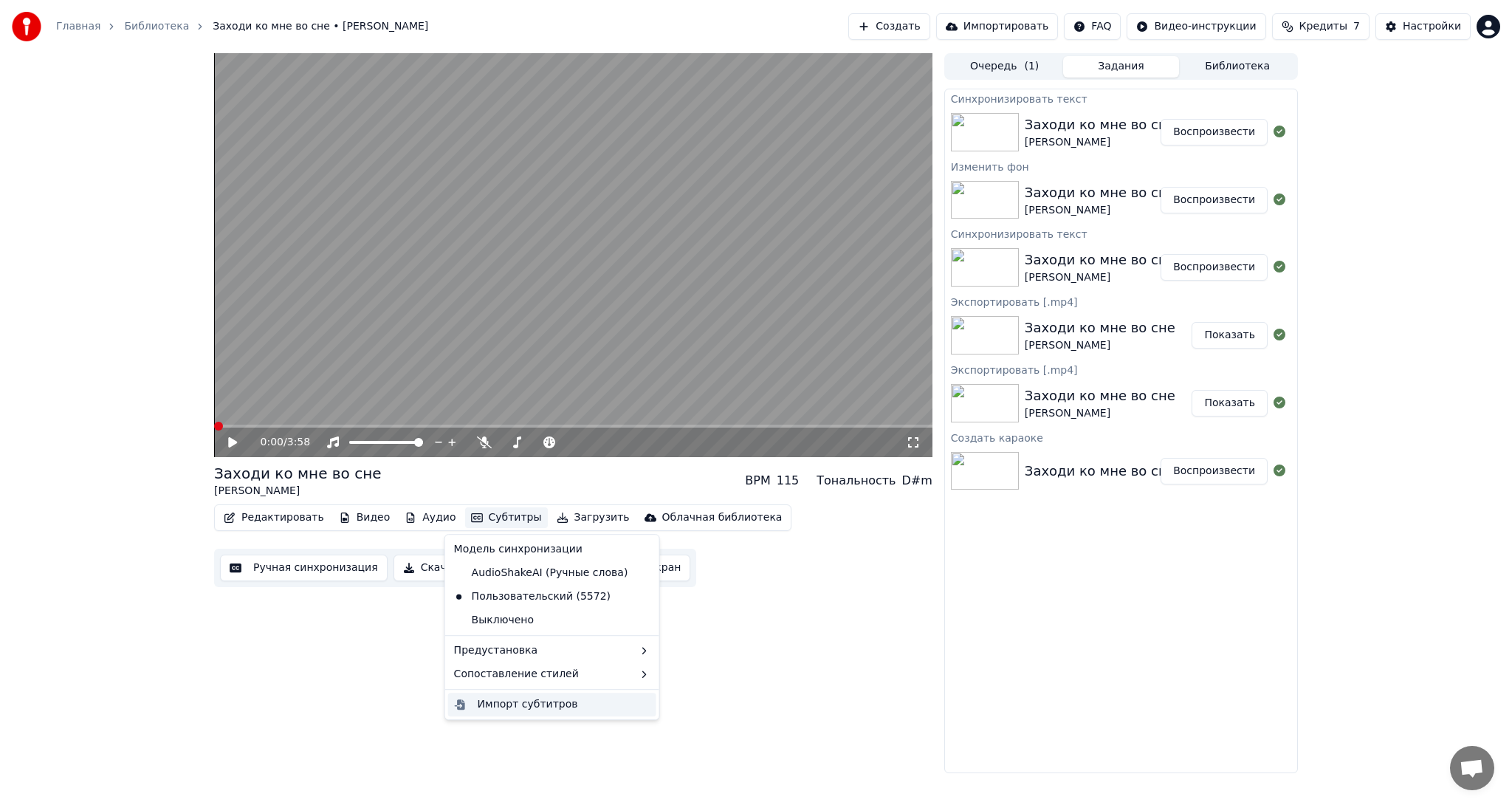
click at [531, 700] on div "Импорт субтитров" at bounding box center [528, 704] width 101 height 15
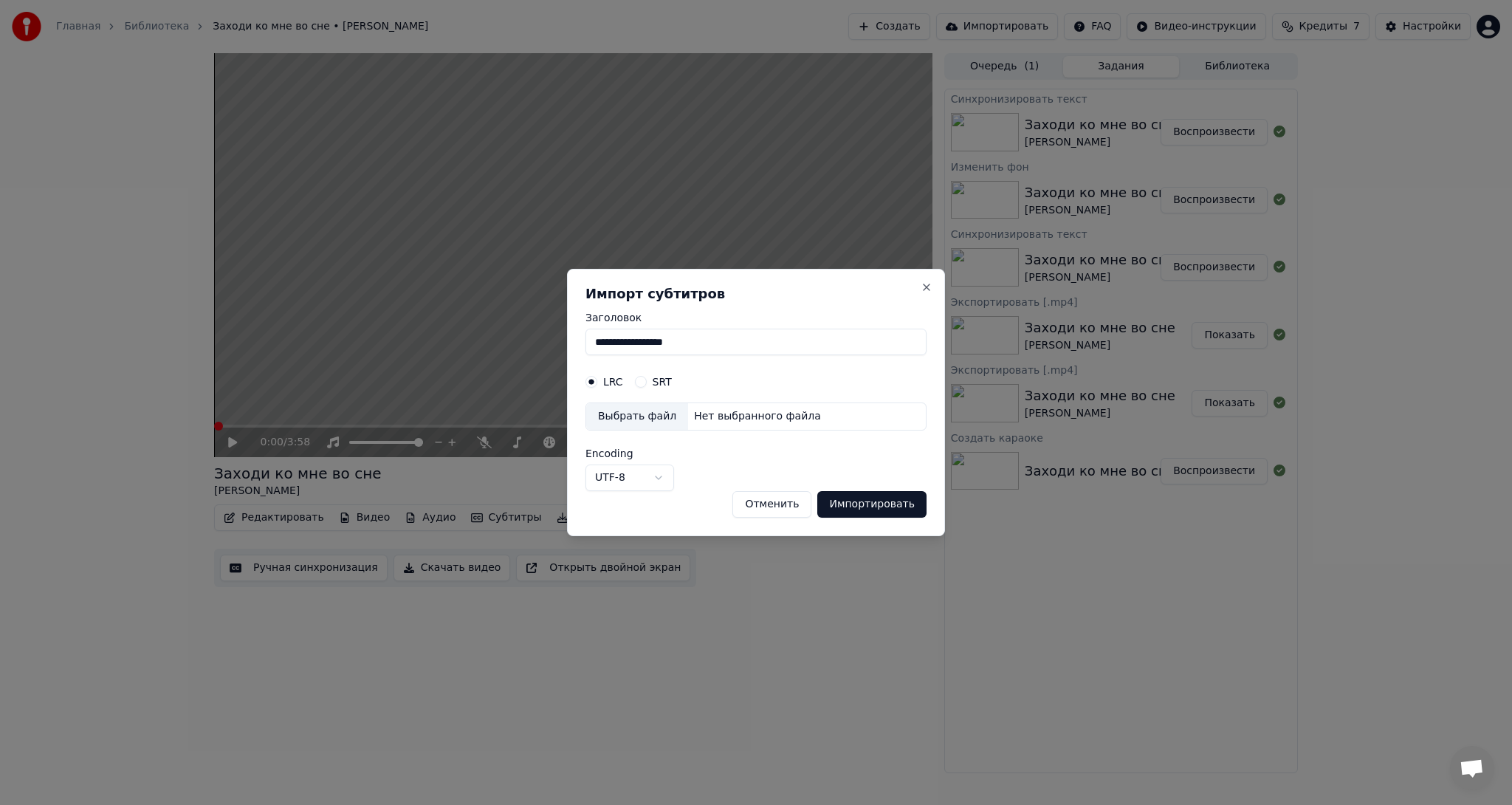
click at [724, 339] on input "**********" at bounding box center [756, 341] width 341 height 27
click at [617, 417] on div "Выбрать файл" at bounding box center [637, 416] width 102 height 27
click at [649, 483] on body "Главная Библиотека Заходи ко мне во сне • [PERSON_NAME] Создать Импортировать F…" at bounding box center [756, 402] width 1512 height 805
click at [794, 498] on button "Отменить" at bounding box center [772, 504] width 79 height 27
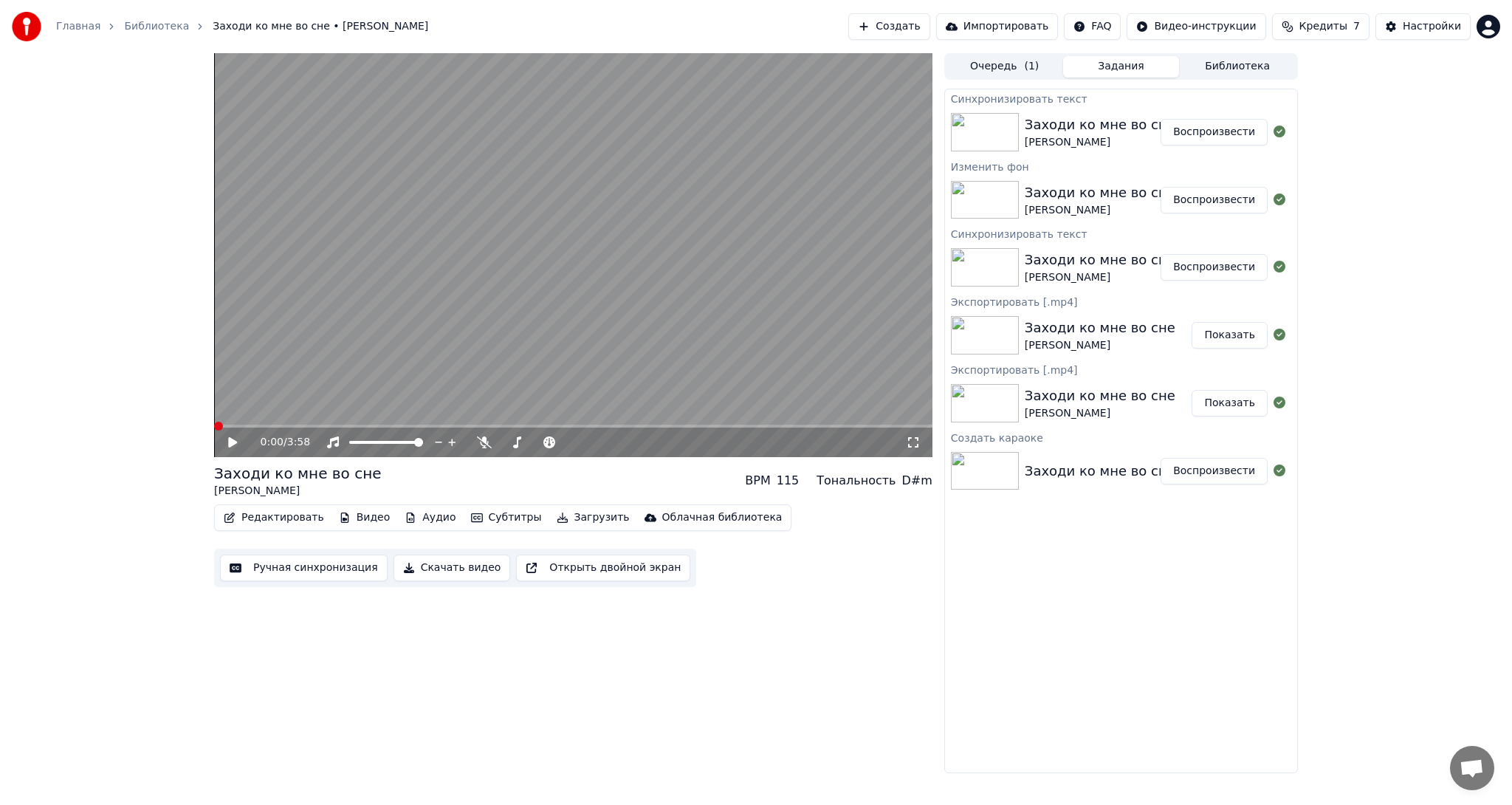
click at [726, 716] on div "0:00 / 3:58 Заходи ко мне во сне [PERSON_NAME] BPM 115 Тональность D#m Редактир…" at bounding box center [573, 413] width 718 height 720
click at [447, 570] on button "Скачать видео" at bounding box center [452, 567] width 117 height 27
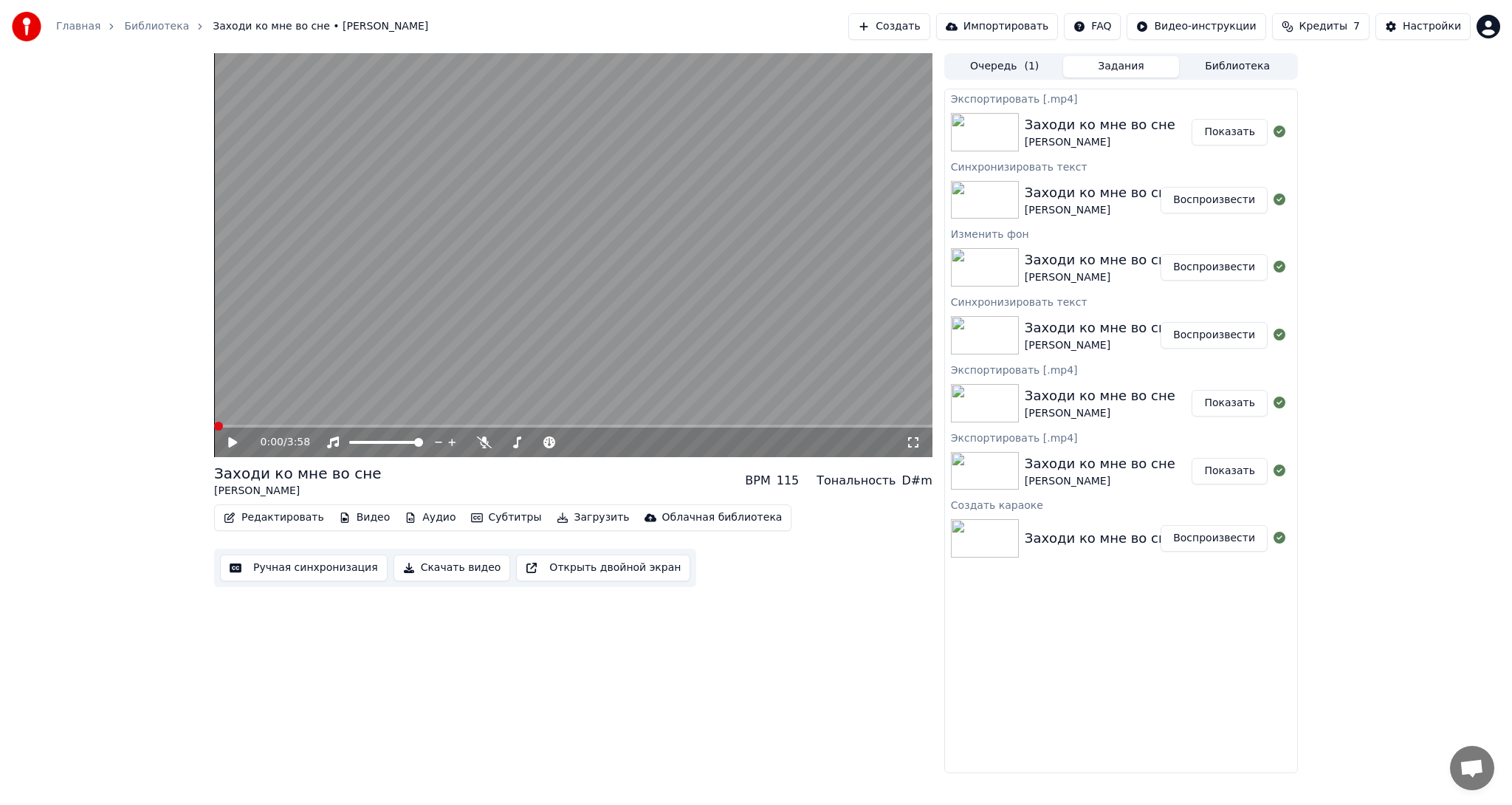
click at [1219, 131] on button "Показать" at bounding box center [1229, 132] width 76 height 27
